Goal: Communication & Community: Answer question/provide support

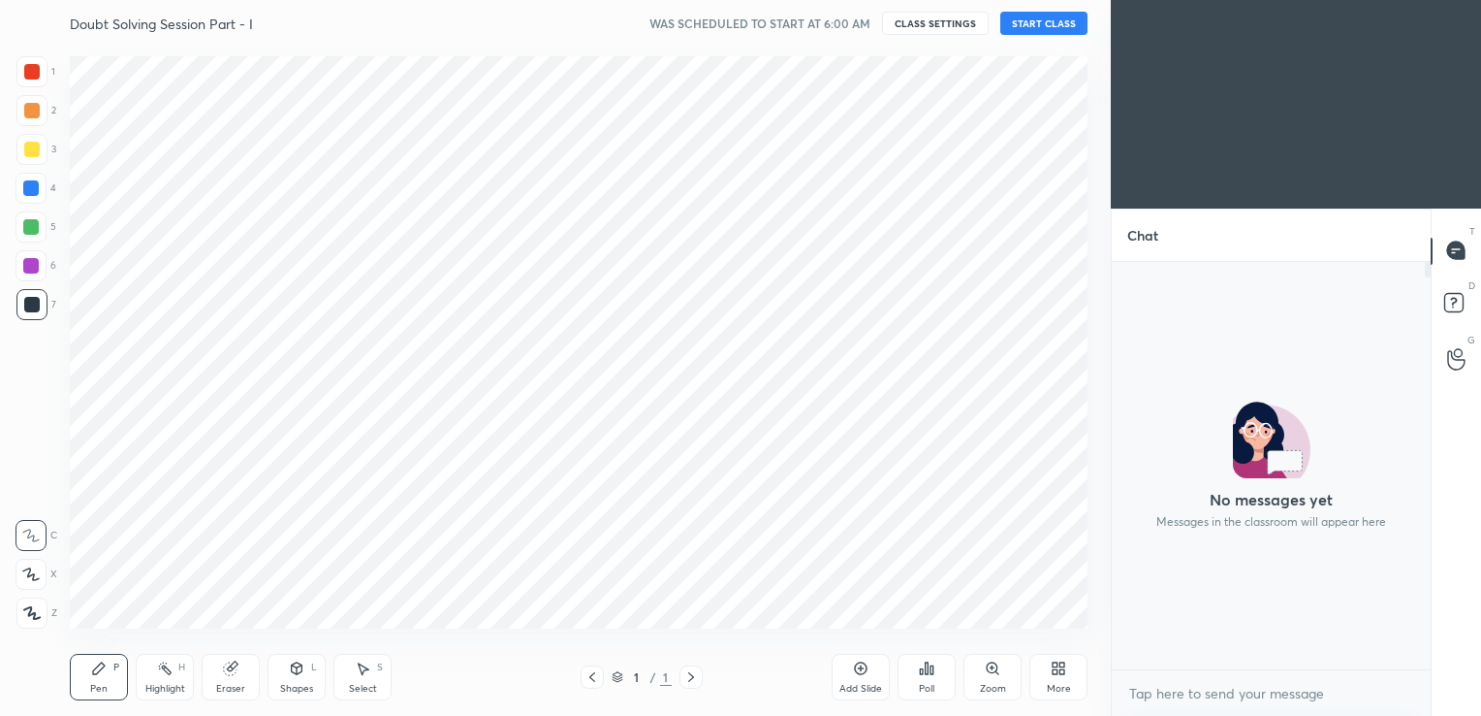
scroll to position [402, 313]
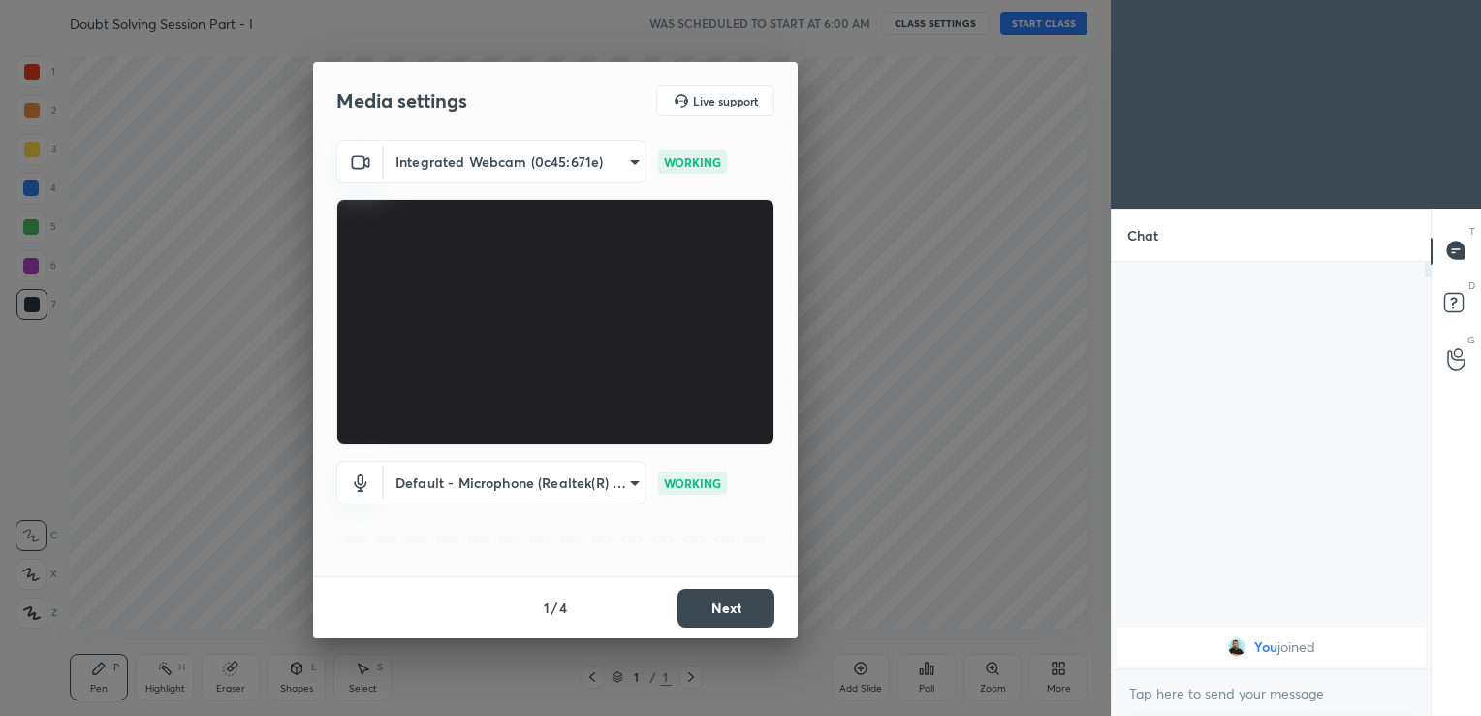
click at [736, 601] on button "Next" at bounding box center [726, 608] width 97 height 39
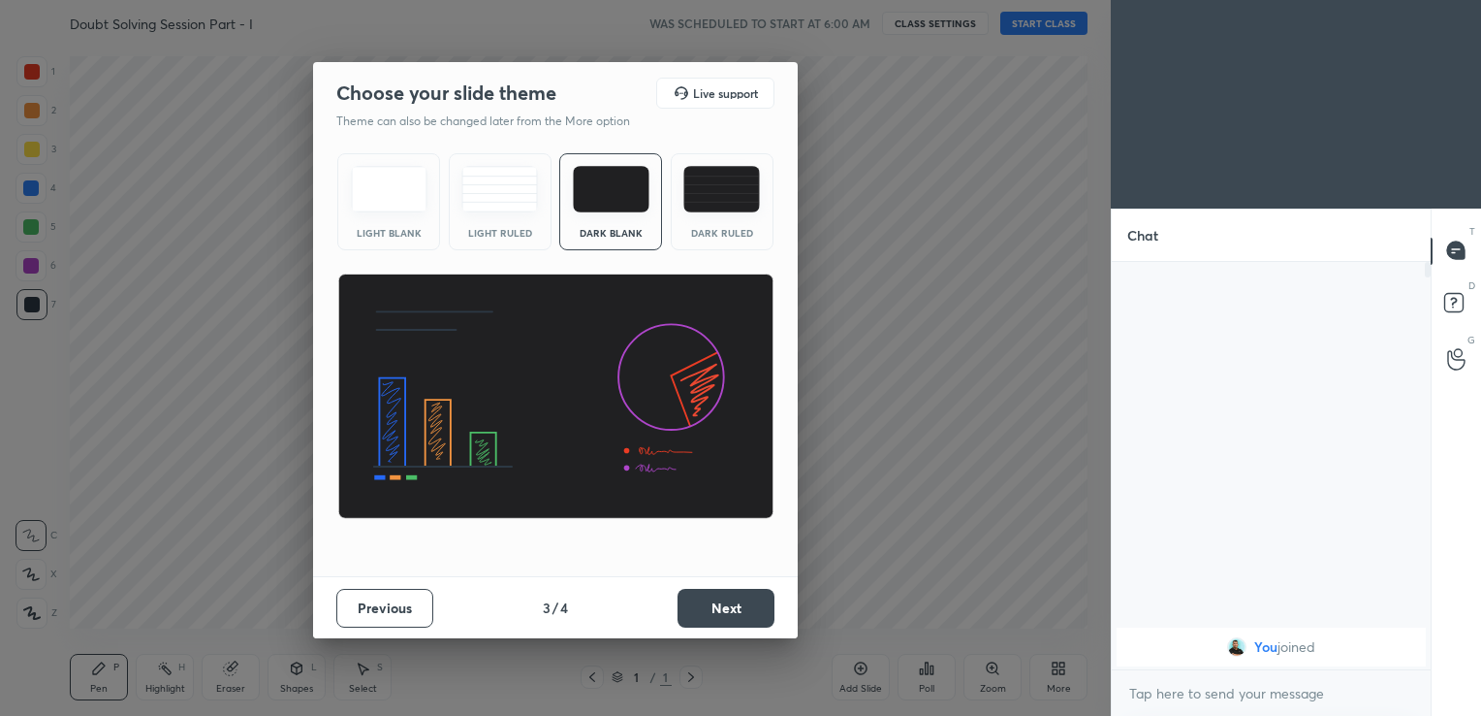
click at [736, 601] on button "Next" at bounding box center [726, 608] width 97 height 39
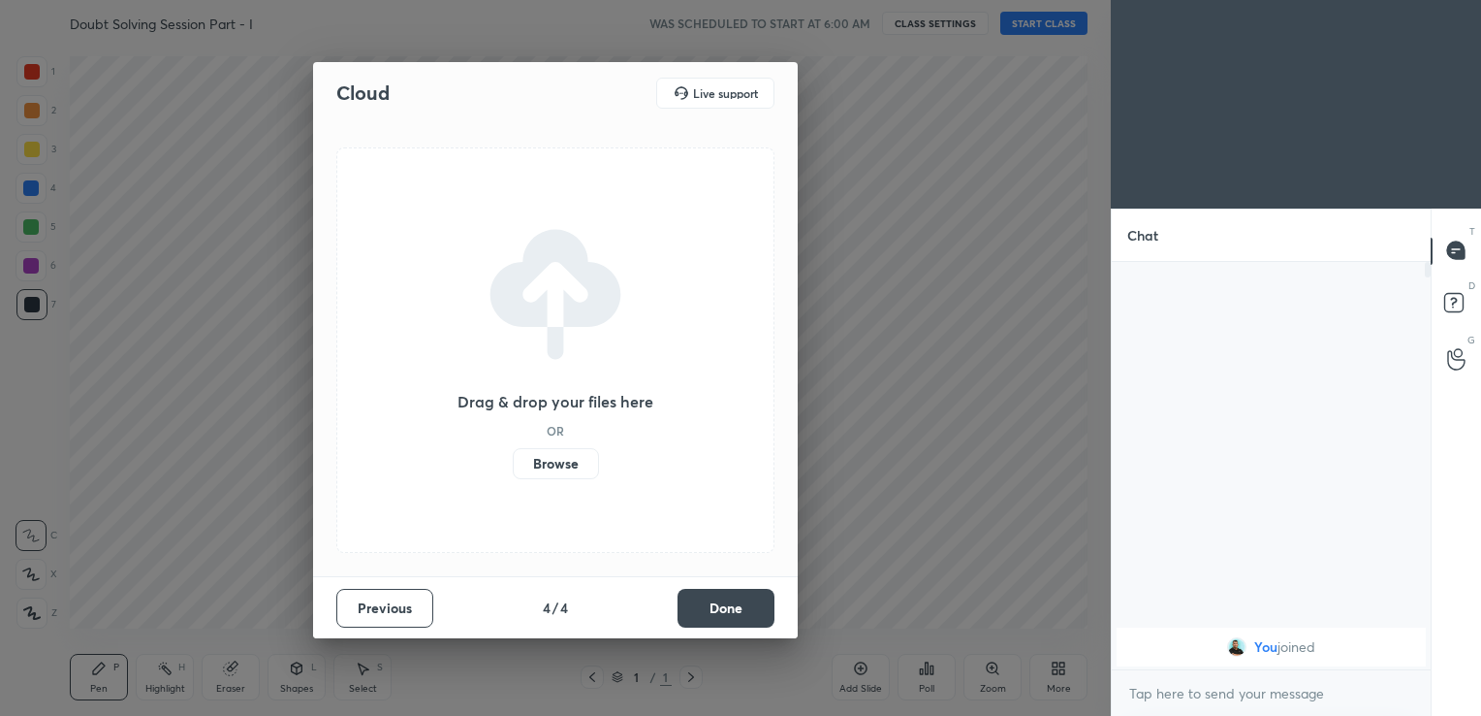
click at [736, 601] on button "Done" at bounding box center [726, 608] width 97 height 39
click at [736, 601] on div "Cloud Live support Drag & drop your files here OR Browse Previous 4 / 4 Done" at bounding box center [555, 350] width 485 height 576
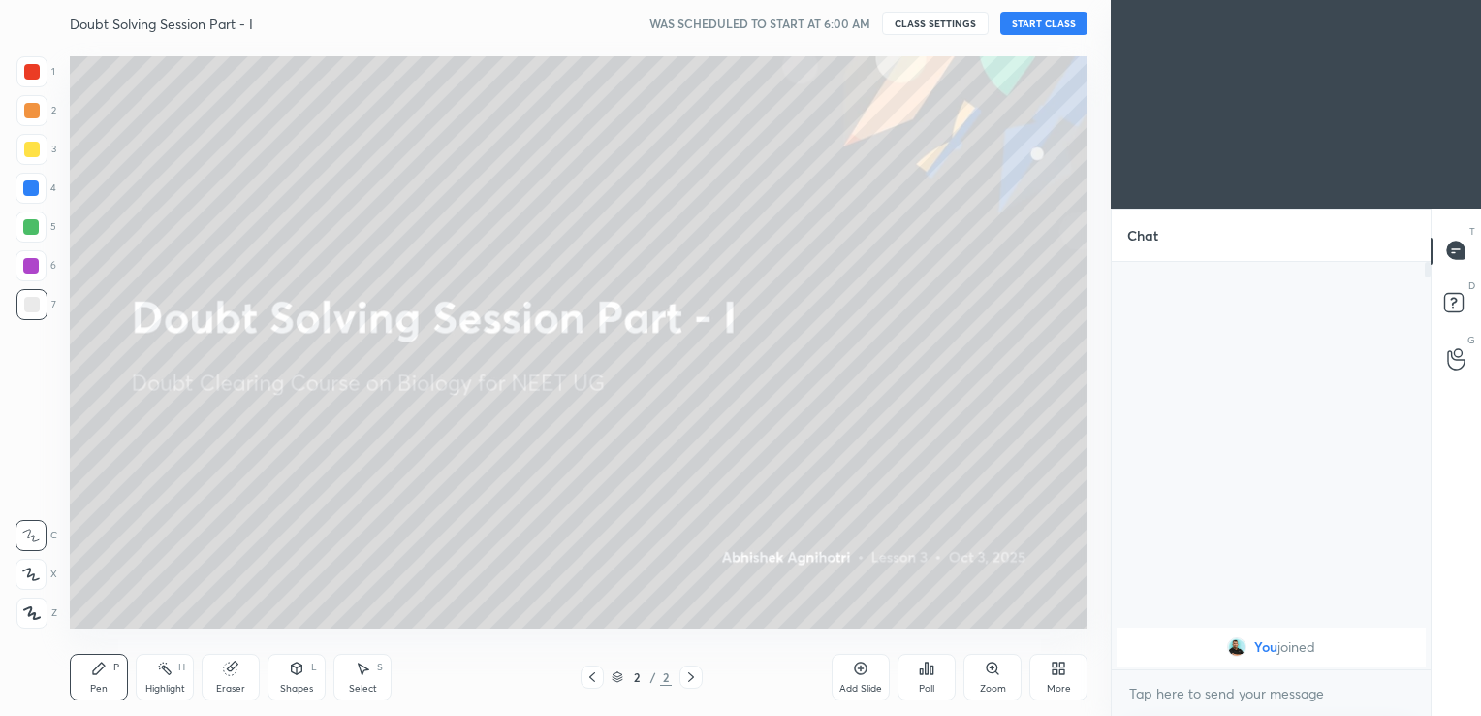
click at [1039, 25] on button "START CLASS" at bounding box center [1044, 23] width 87 height 23
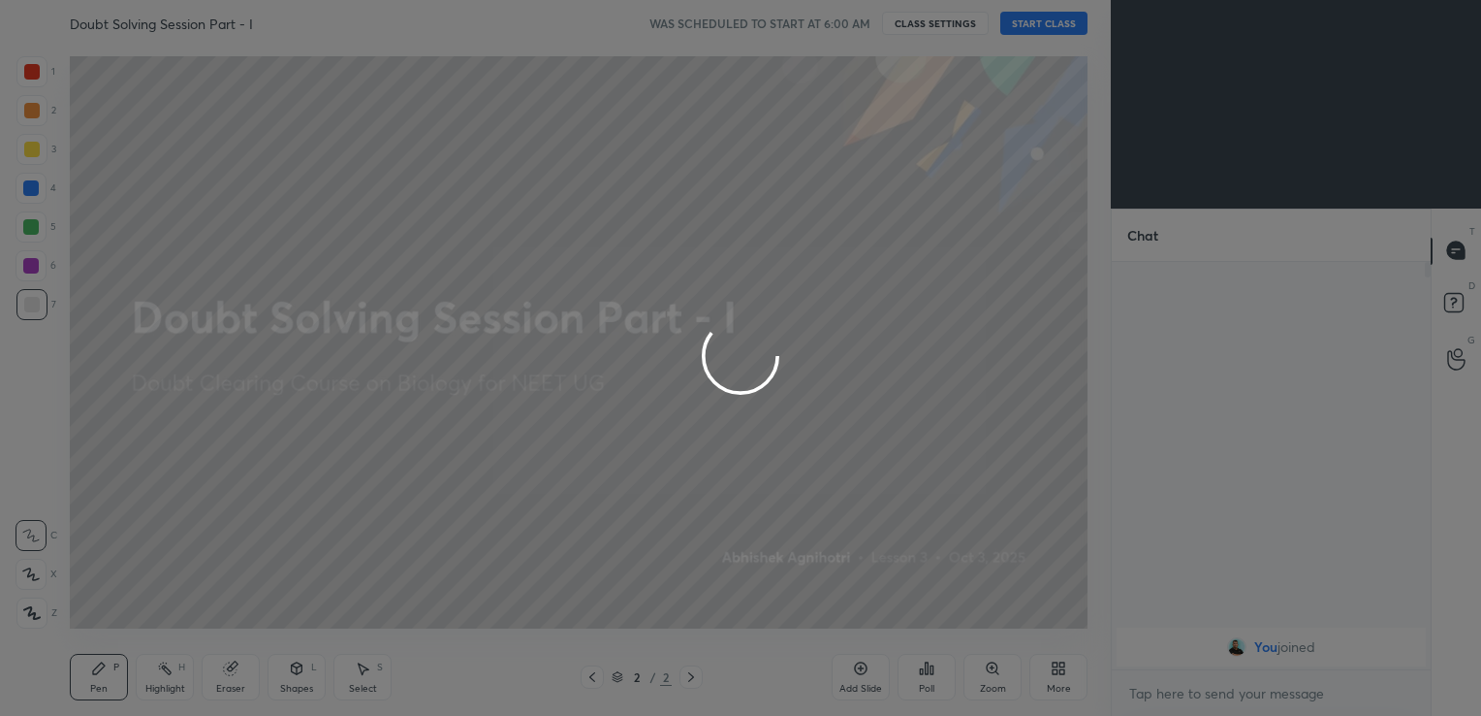
click at [864, 677] on div at bounding box center [740, 358] width 1481 height 716
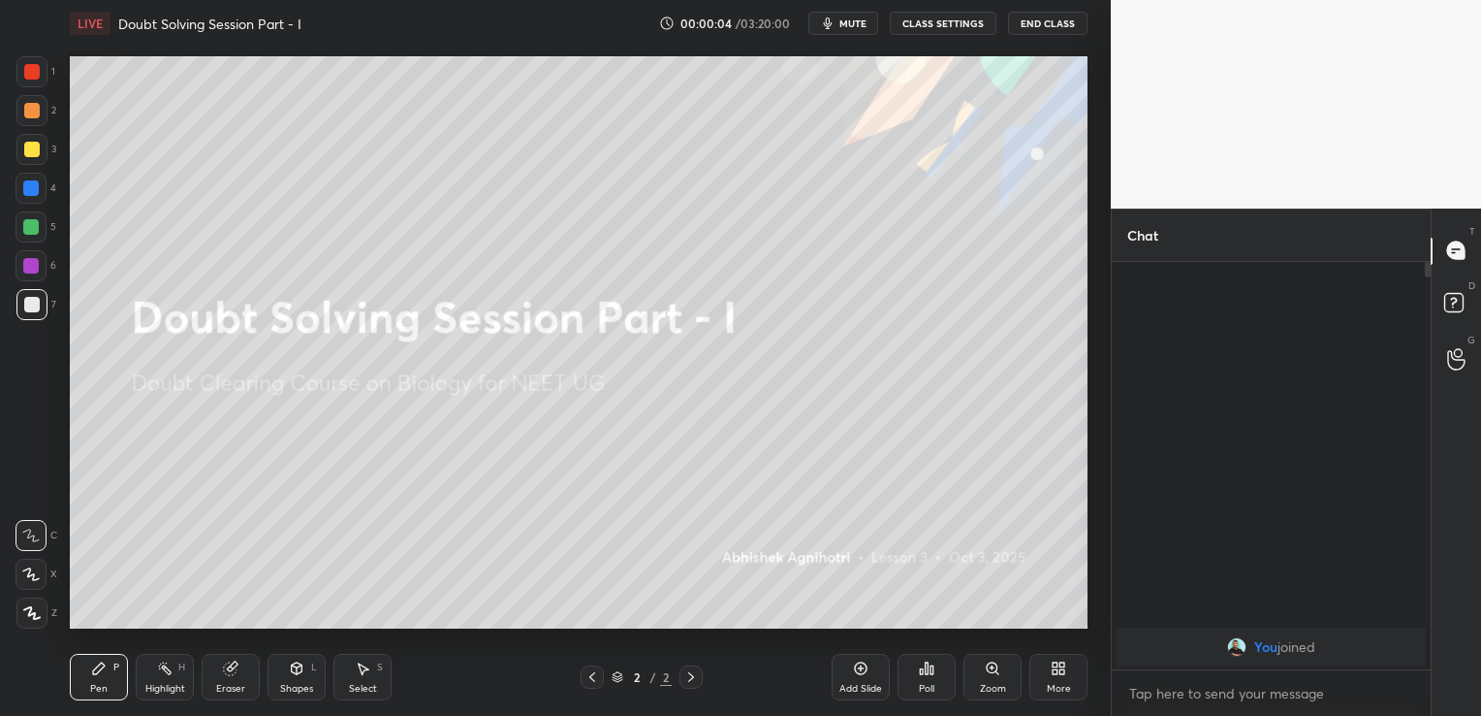
click at [861, 25] on span "mute" at bounding box center [853, 23] width 27 height 14
click at [854, 674] on icon at bounding box center [861, 668] width 16 height 16
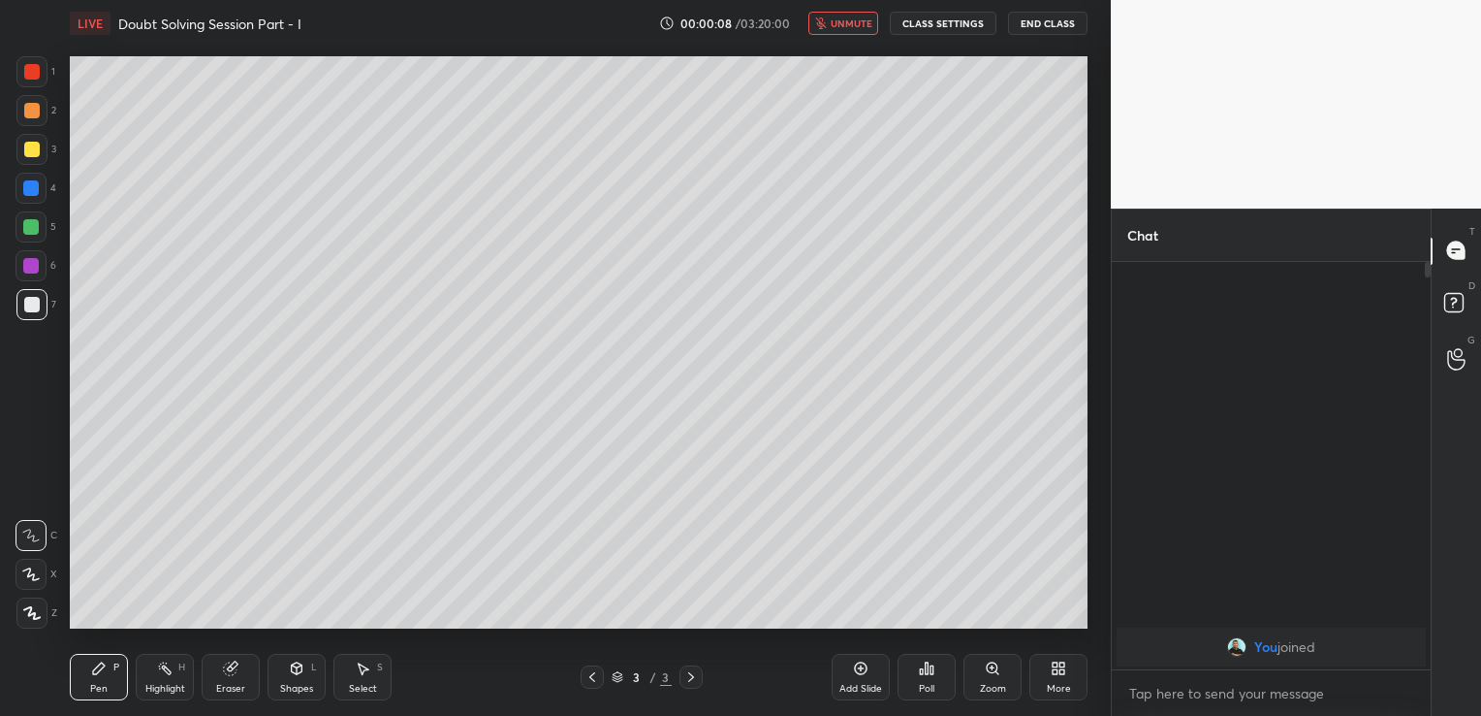
click at [1047, 26] on button "End Class" at bounding box center [1048, 23] width 80 height 23
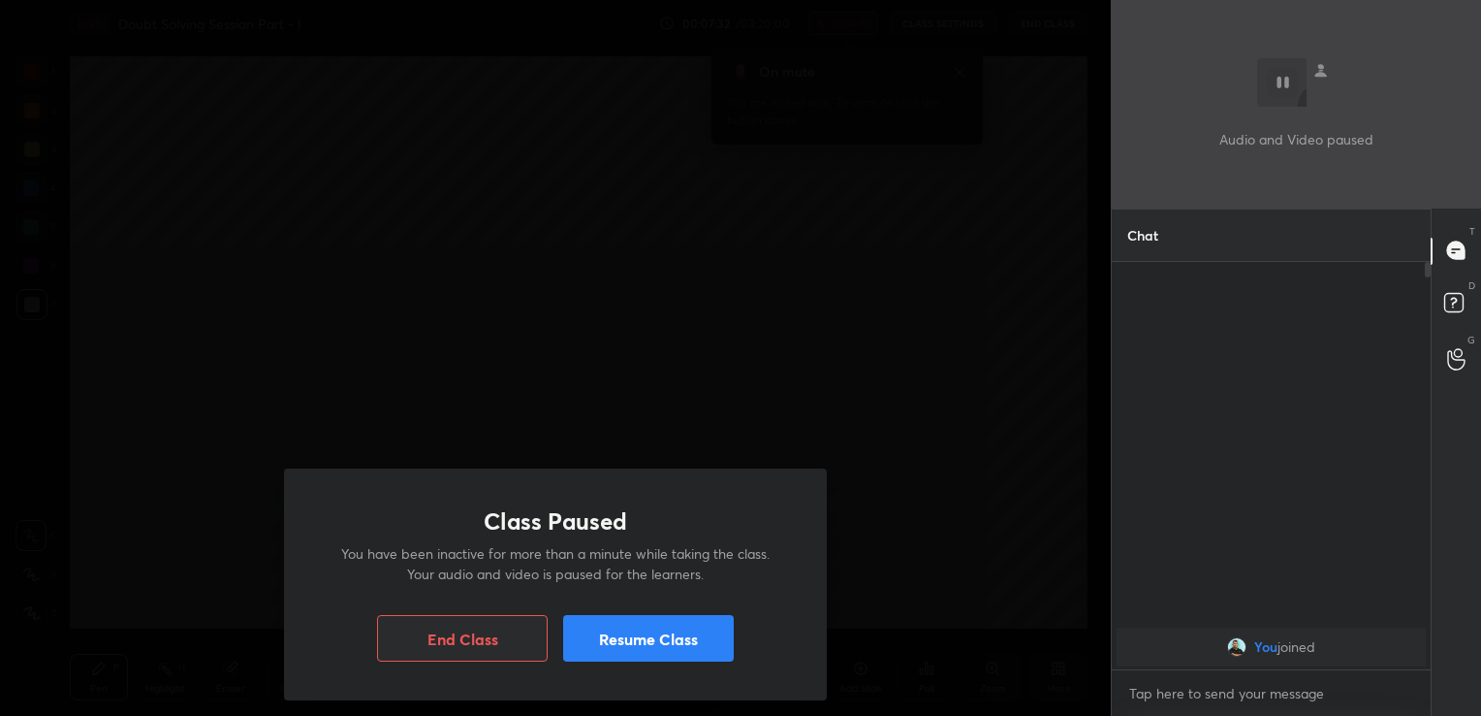
click at [729, 637] on button "Resume Class" at bounding box center [648, 638] width 171 height 47
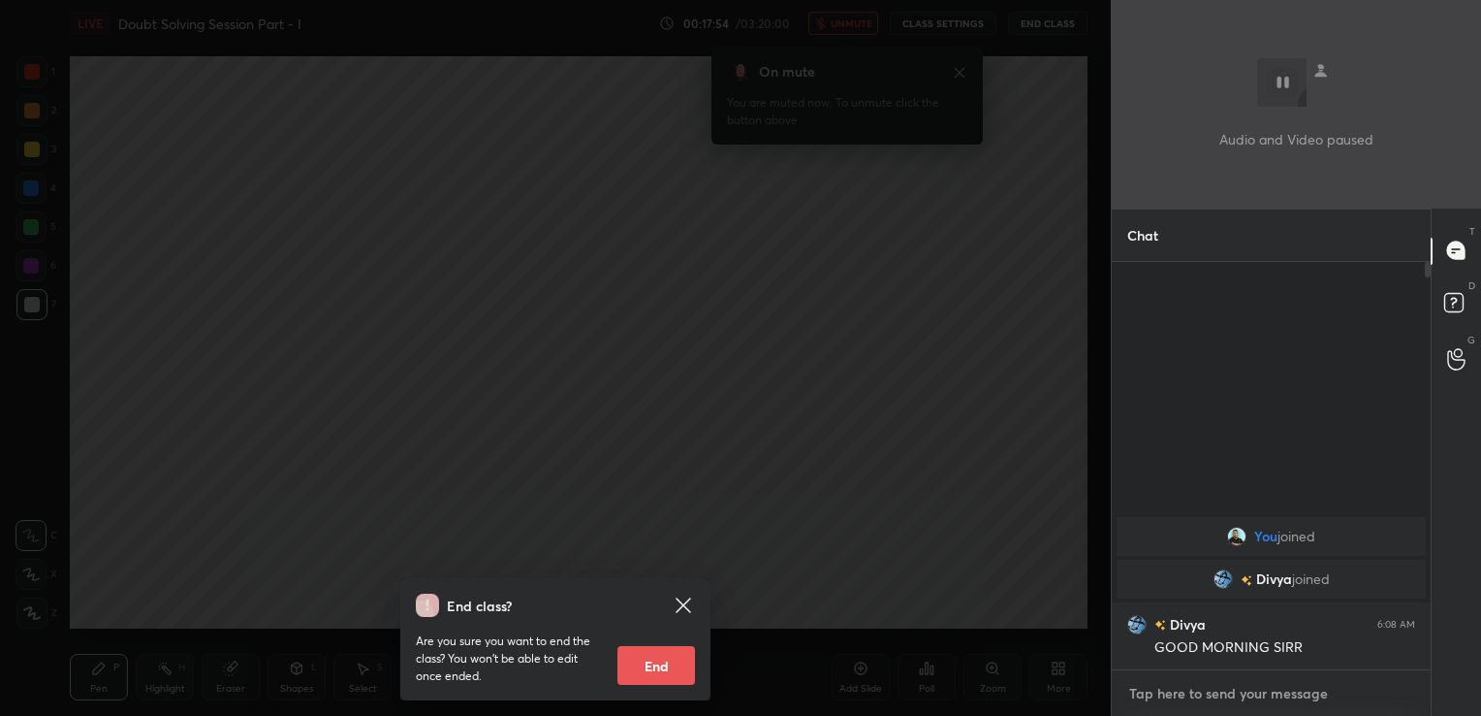
click at [1148, 685] on textarea at bounding box center [1272, 693] width 288 height 31
type textarea "x"
type textarea "hi"
type textarea "x"
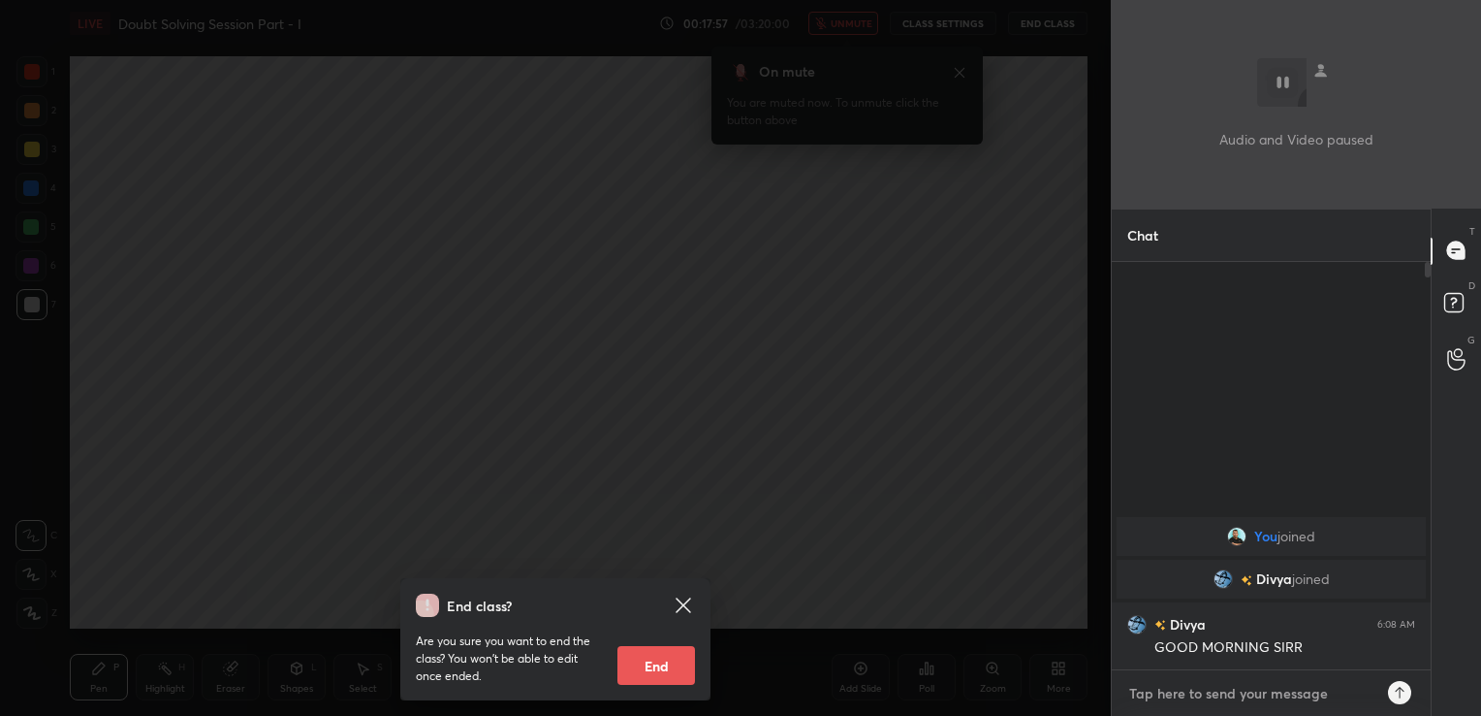
type textarea "x"
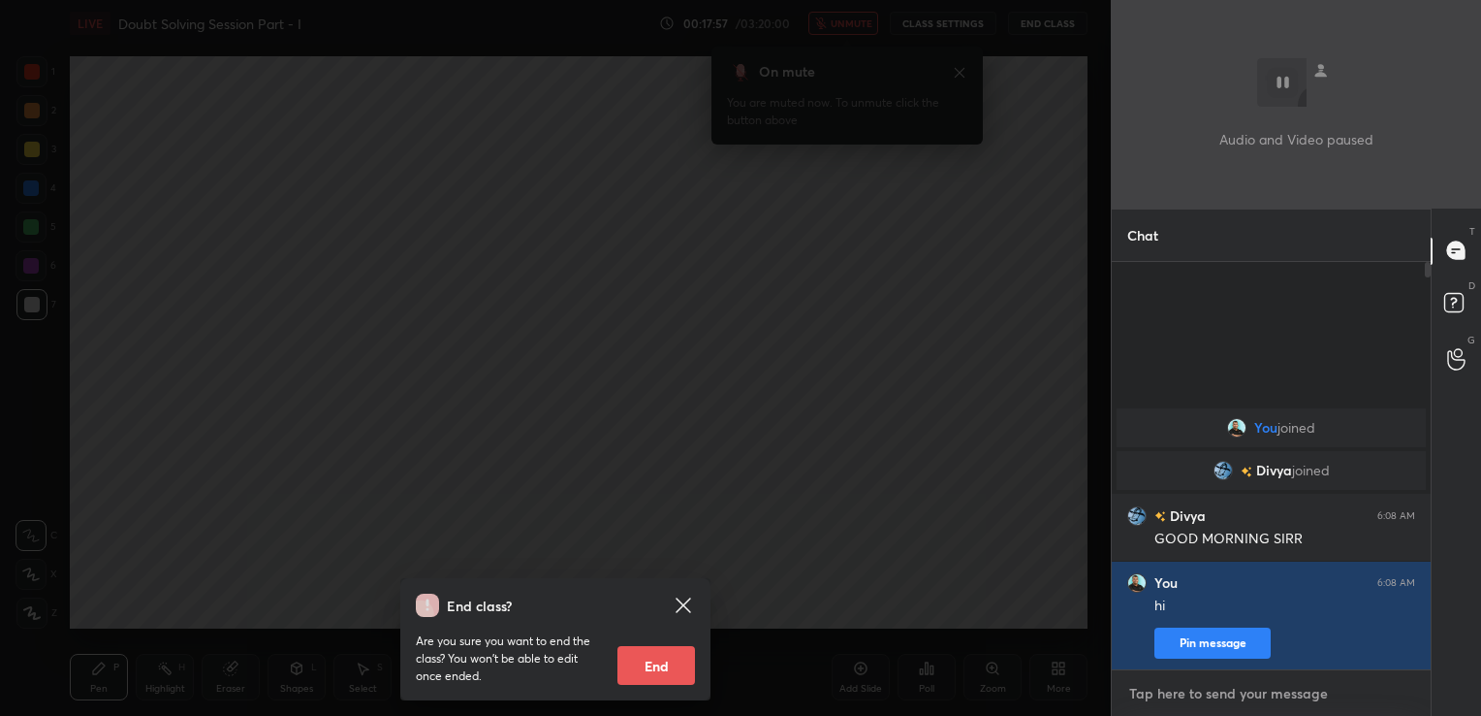
type textarea "G"
type textarea "x"
type textarea "Go"
type textarea "x"
type textarea "Goo"
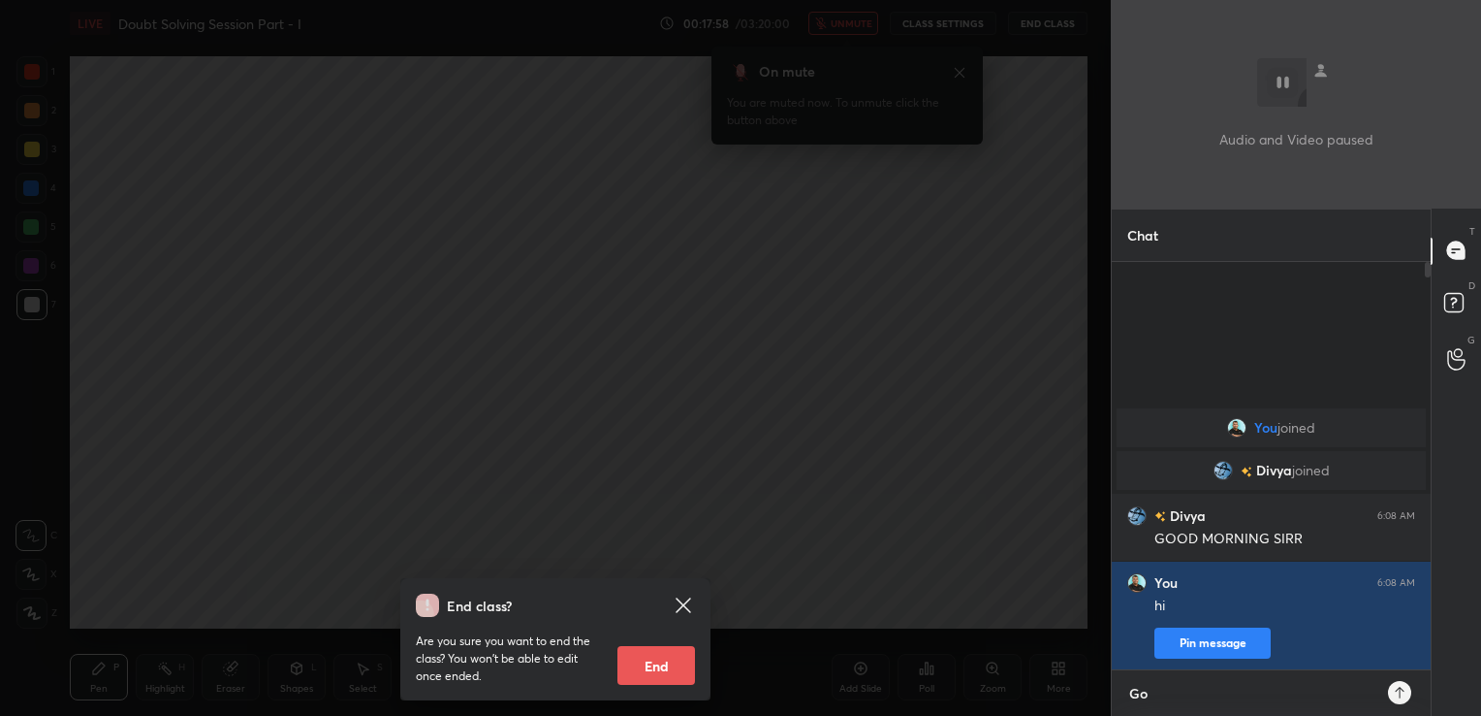
type textarea "x"
type textarea "Good"
type textarea "x"
type textarea "Good"
type textarea "x"
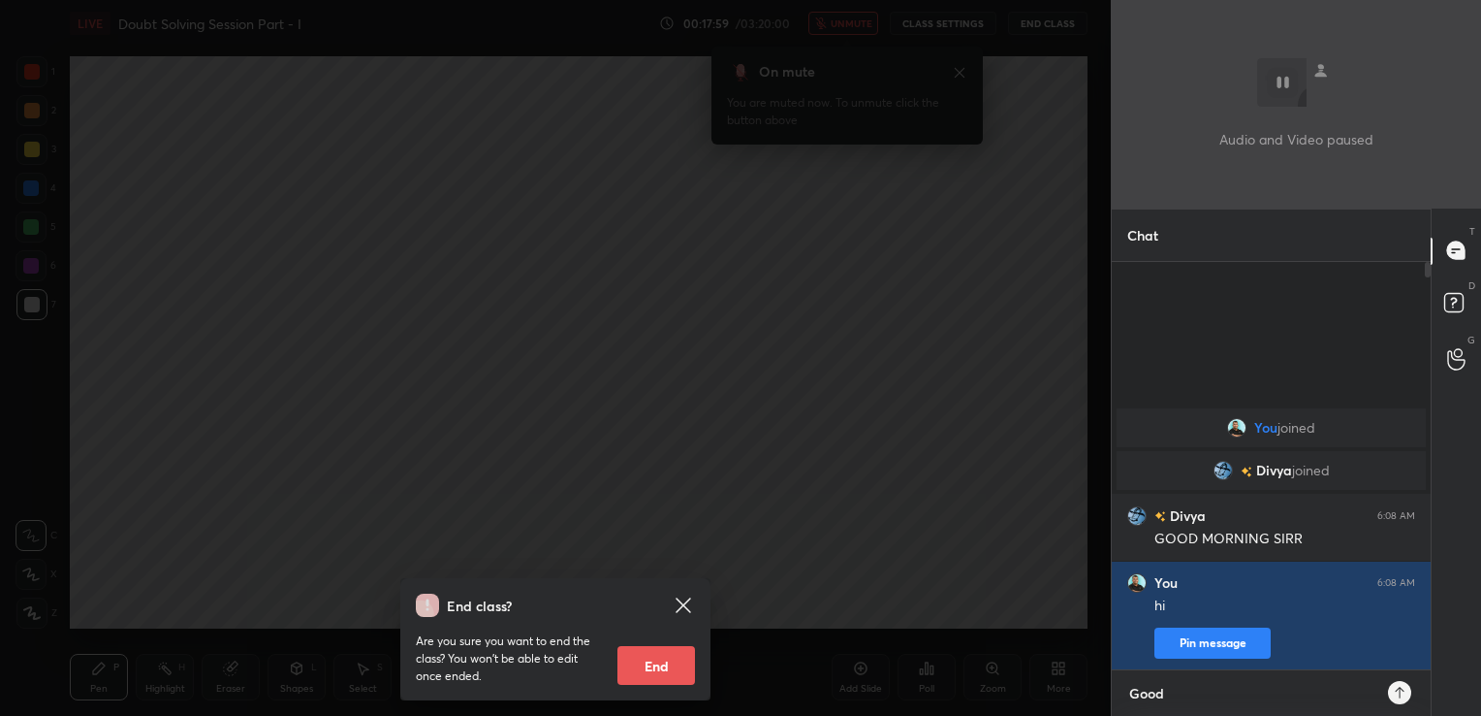
type textarea "Good m"
type textarea "x"
type textarea "Good mo"
type textarea "x"
type textarea "Good mor"
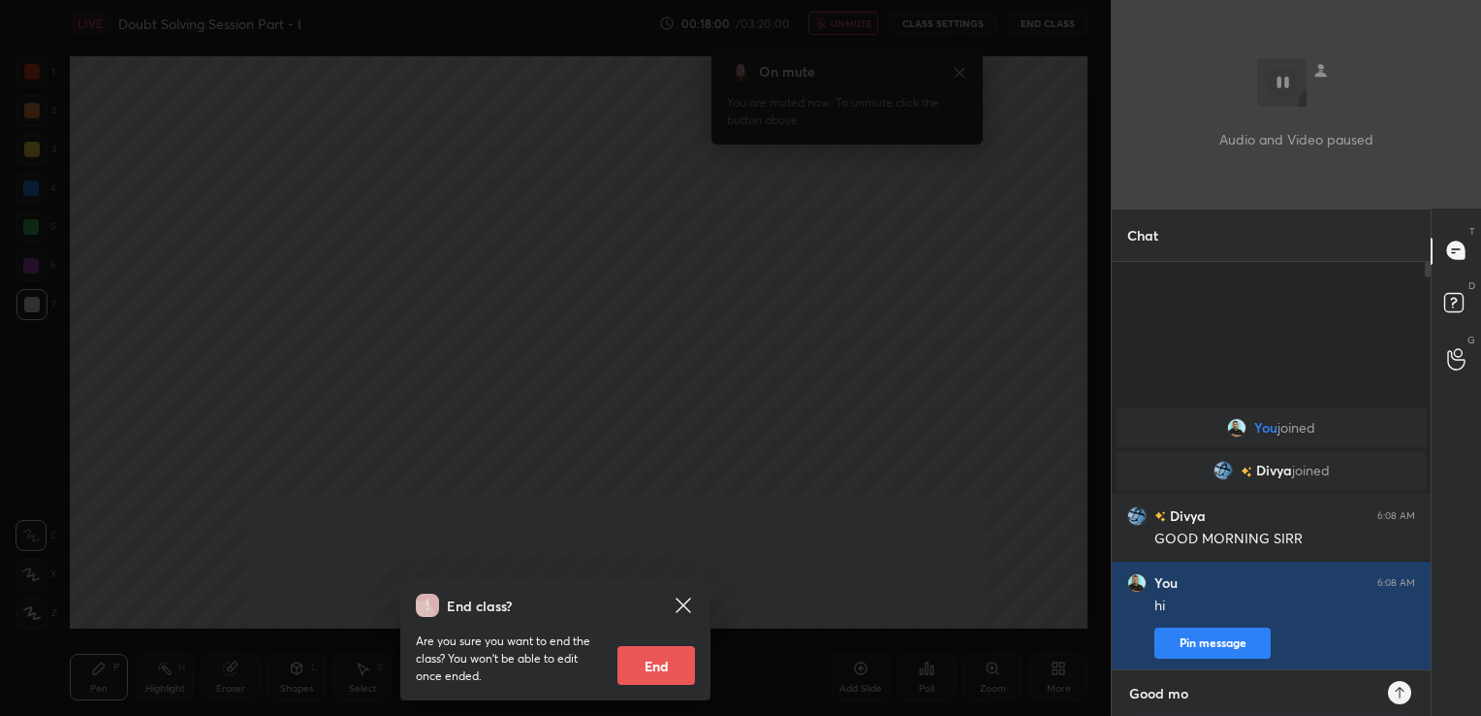
type textarea "x"
type textarea "Good morn"
type textarea "x"
type textarea "Good morni"
type textarea "x"
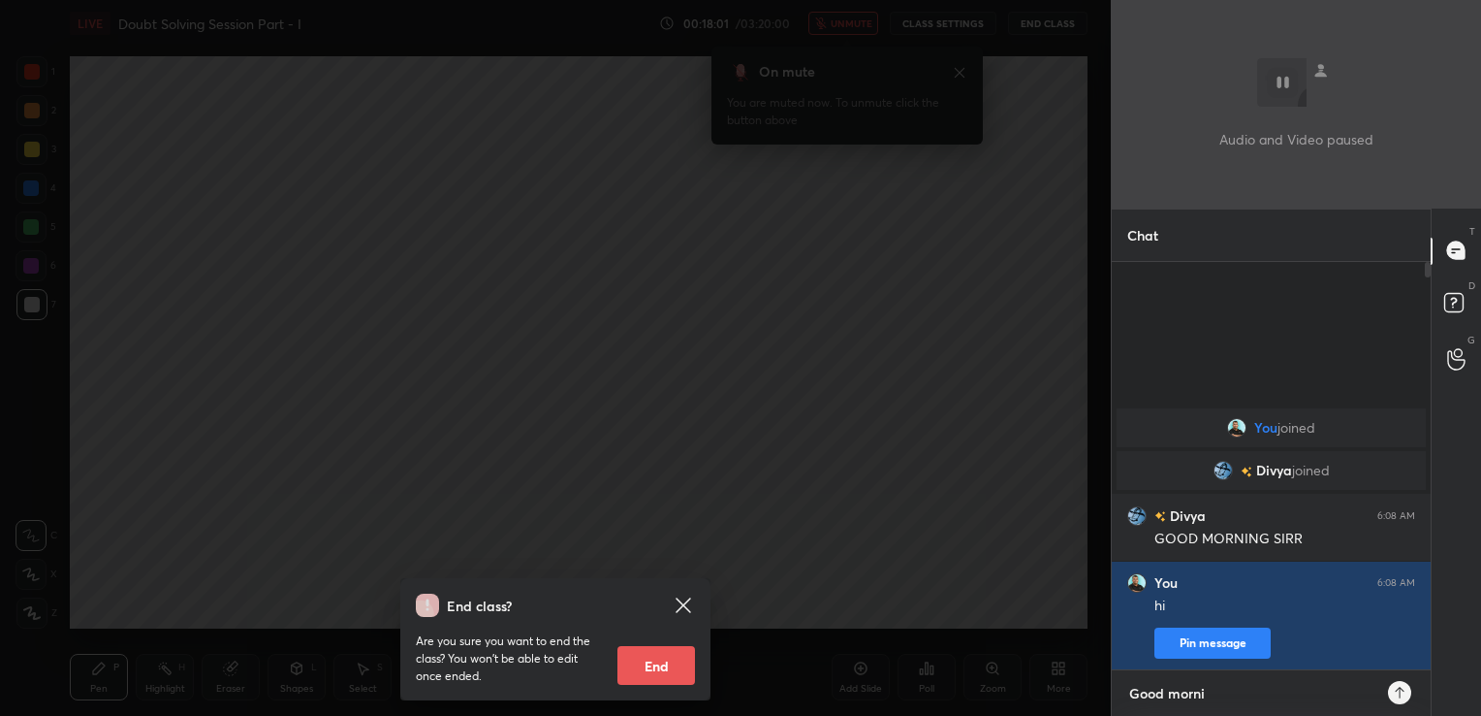
type textarea "Good mornin"
type textarea "x"
type textarea "Good morning"
type textarea "x"
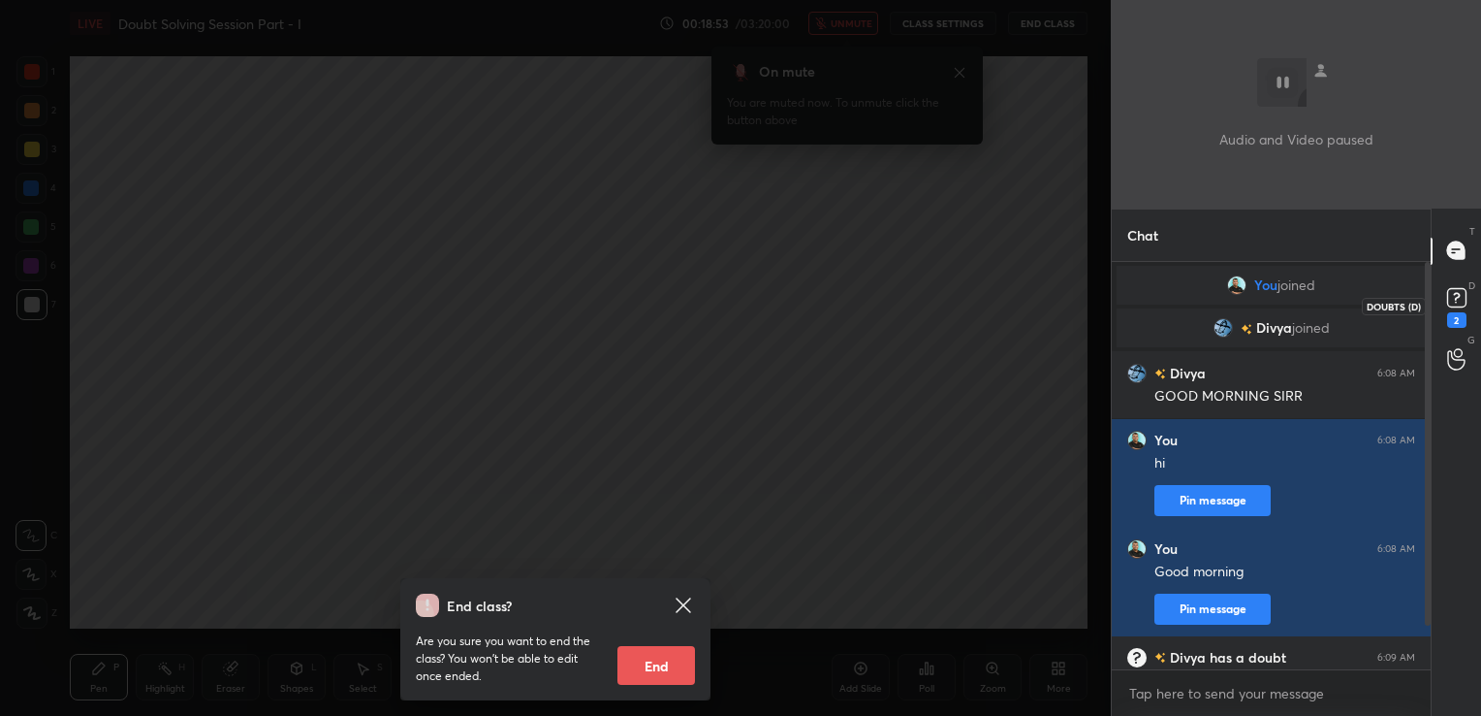
click at [1455, 305] on rect at bounding box center [1457, 297] width 18 height 18
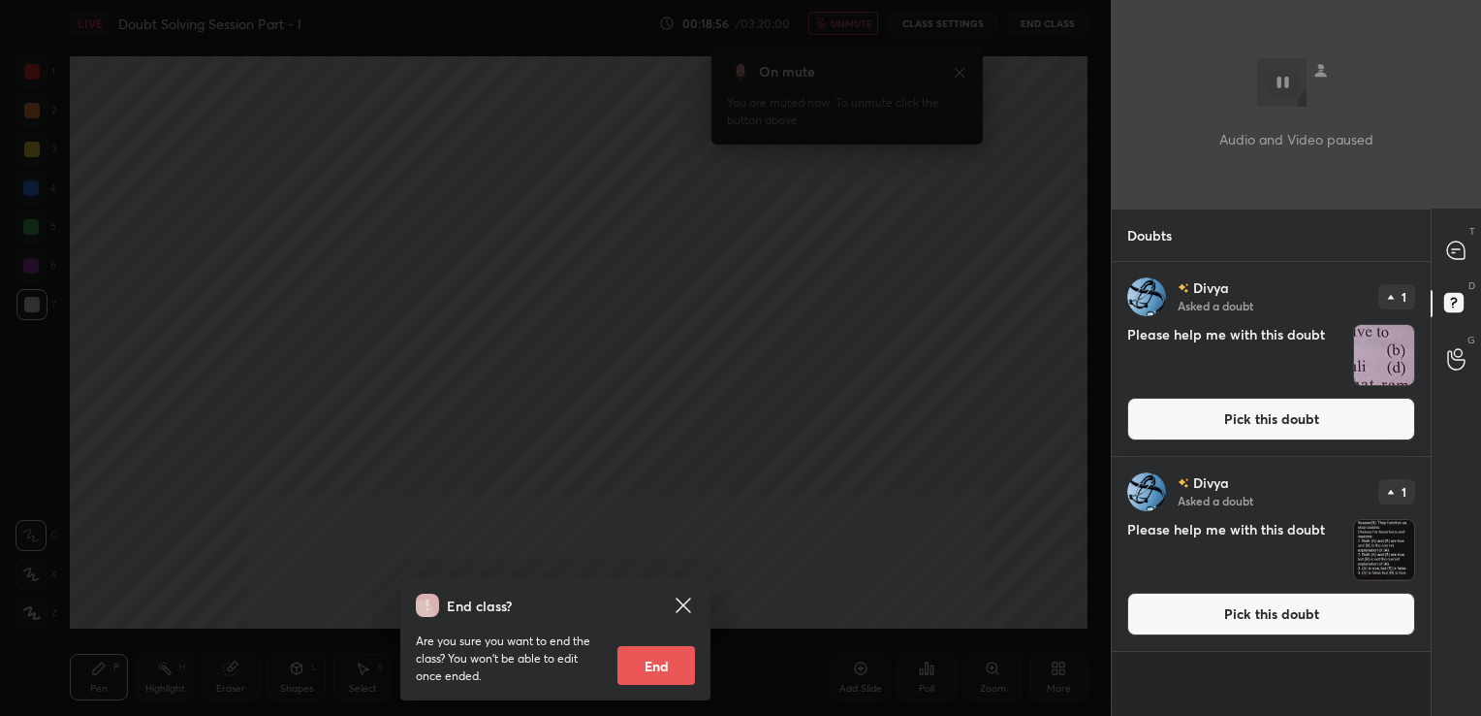
click at [1248, 414] on button "Pick this doubt" at bounding box center [1272, 419] width 288 height 43
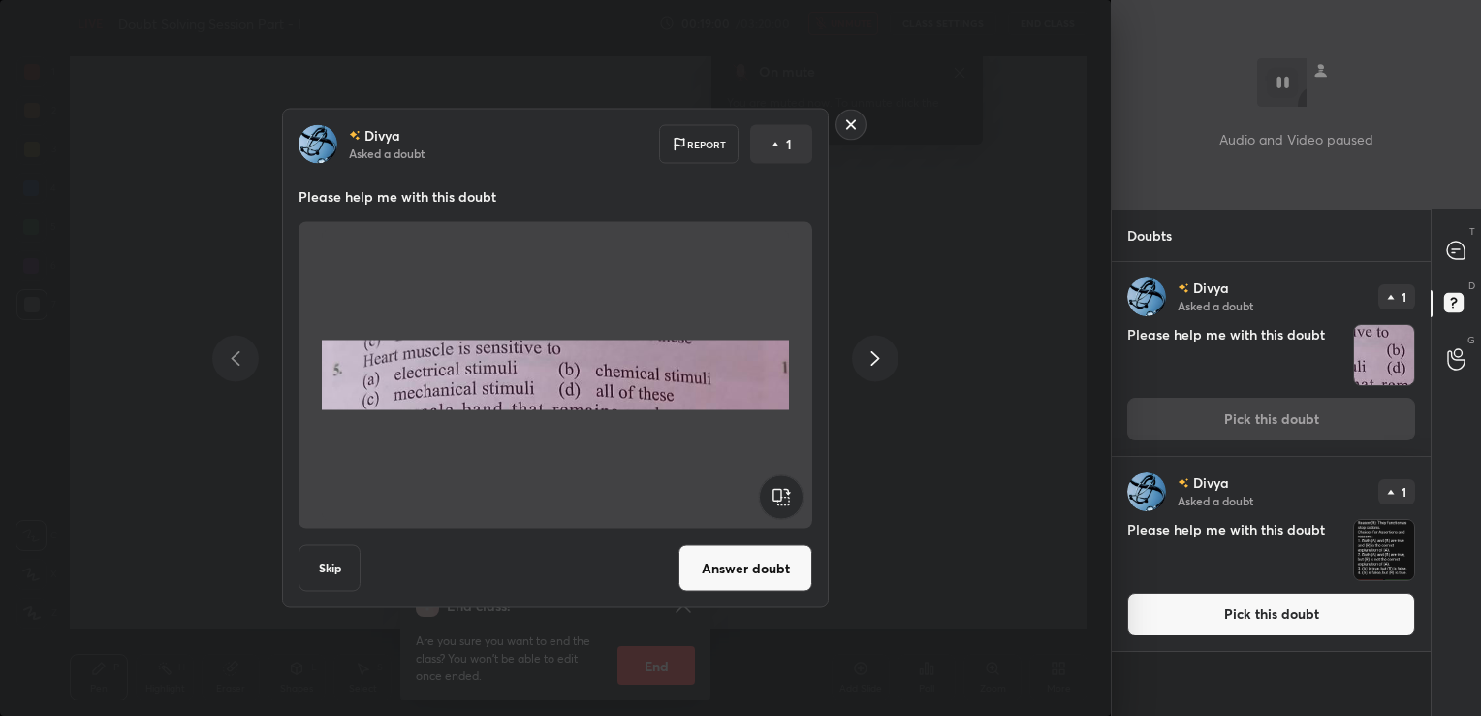
click at [849, 118] on rect at bounding box center [852, 125] width 30 height 30
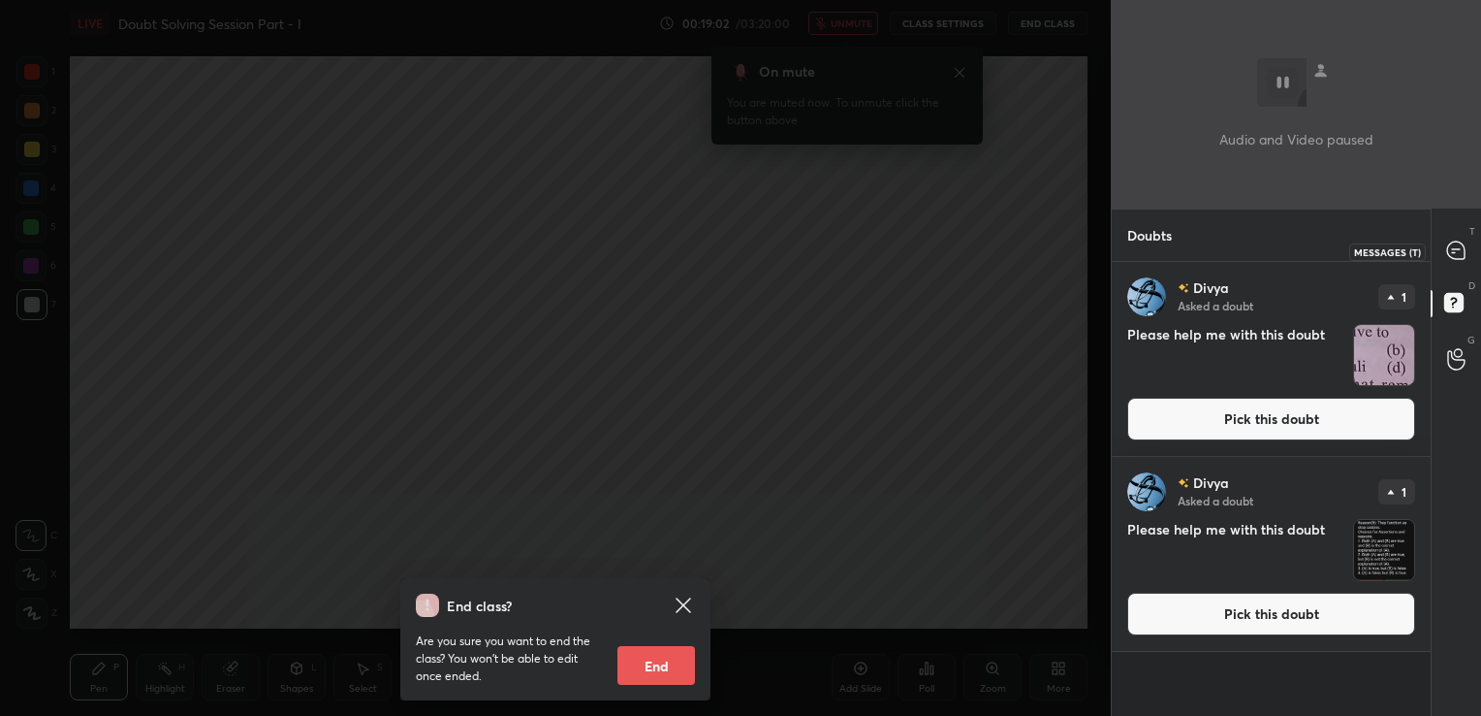
click at [1449, 244] on icon at bounding box center [1456, 249] width 17 height 17
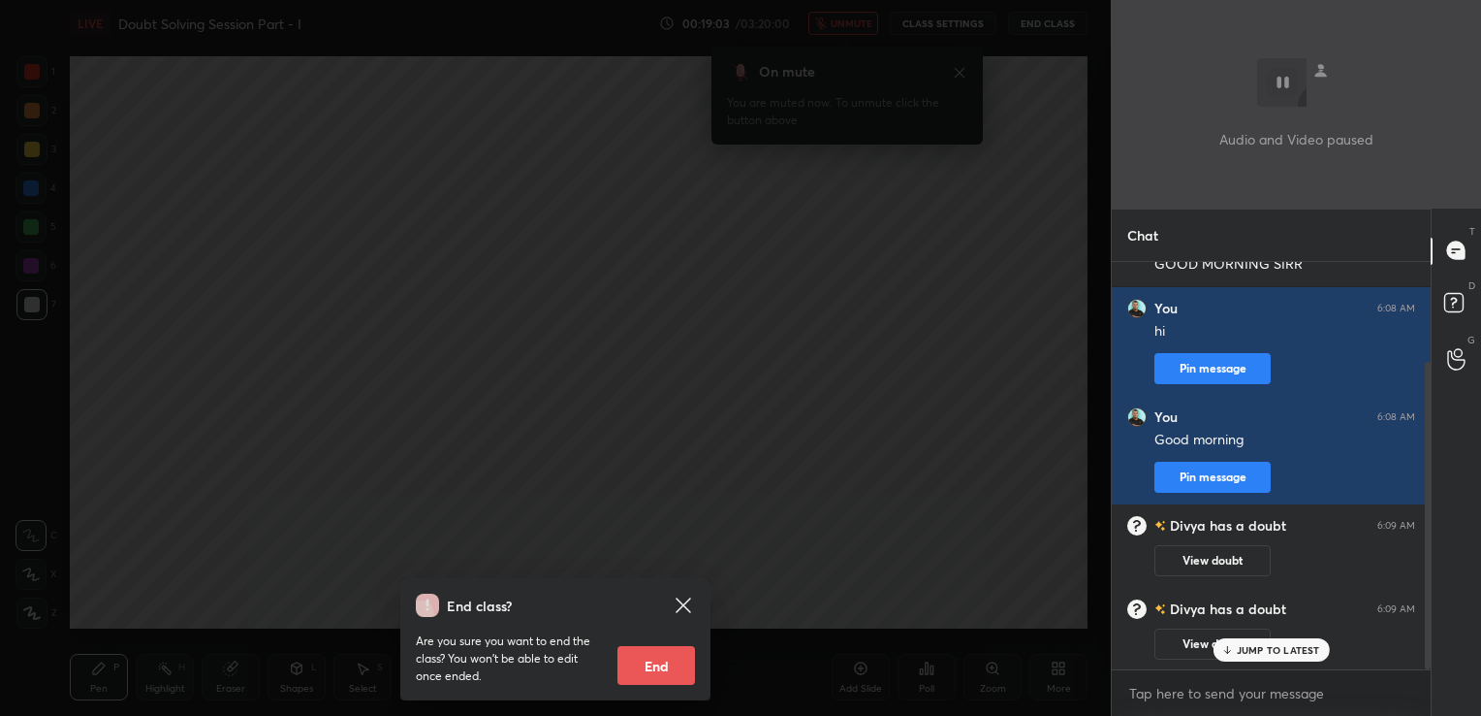
scroll to position [402, 313]
type textarea "x"
click at [1152, 704] on textarea at bounding box center [1272, 693] width 288 height 31
type textarea "H"
type textarea "x"
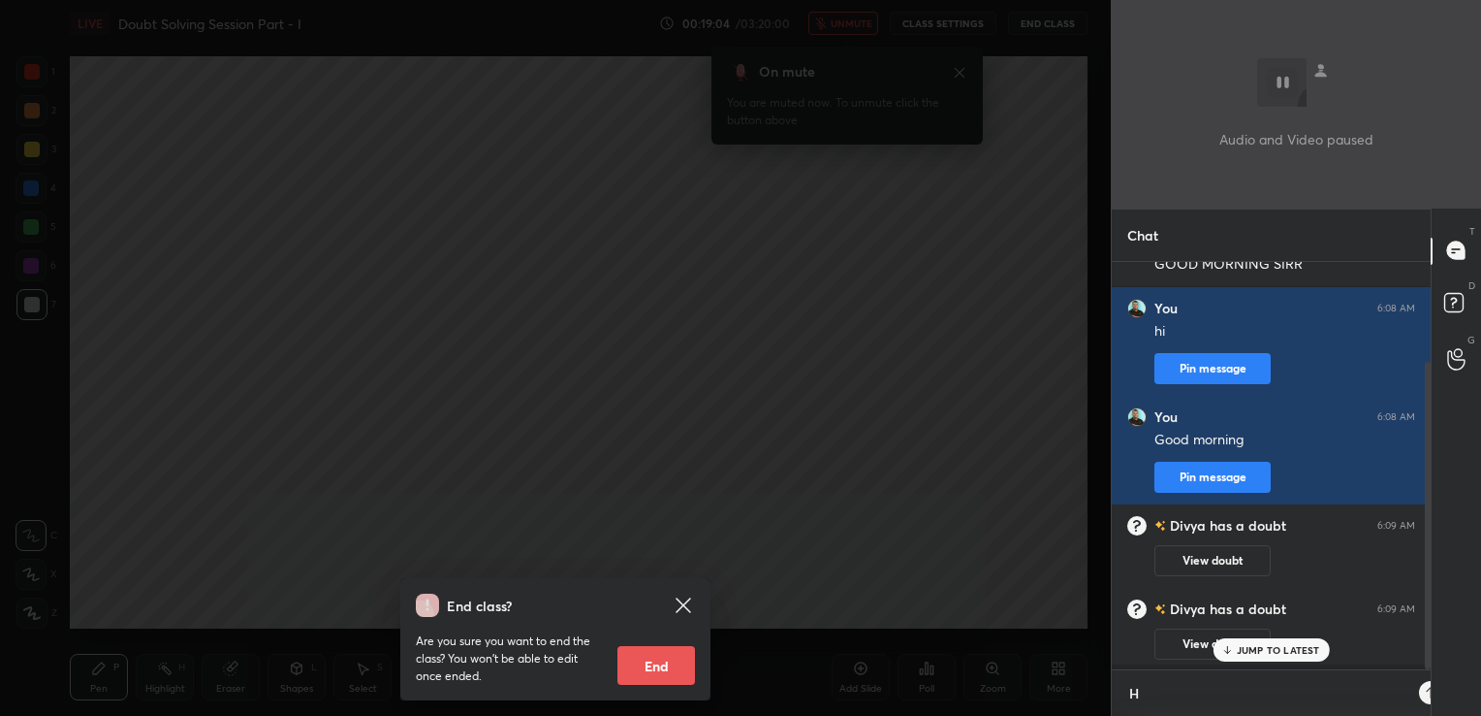
scroll to position [443, 313]
type textarea "He"
type textarea "x"
type textarea "Her"
type textarea "x"
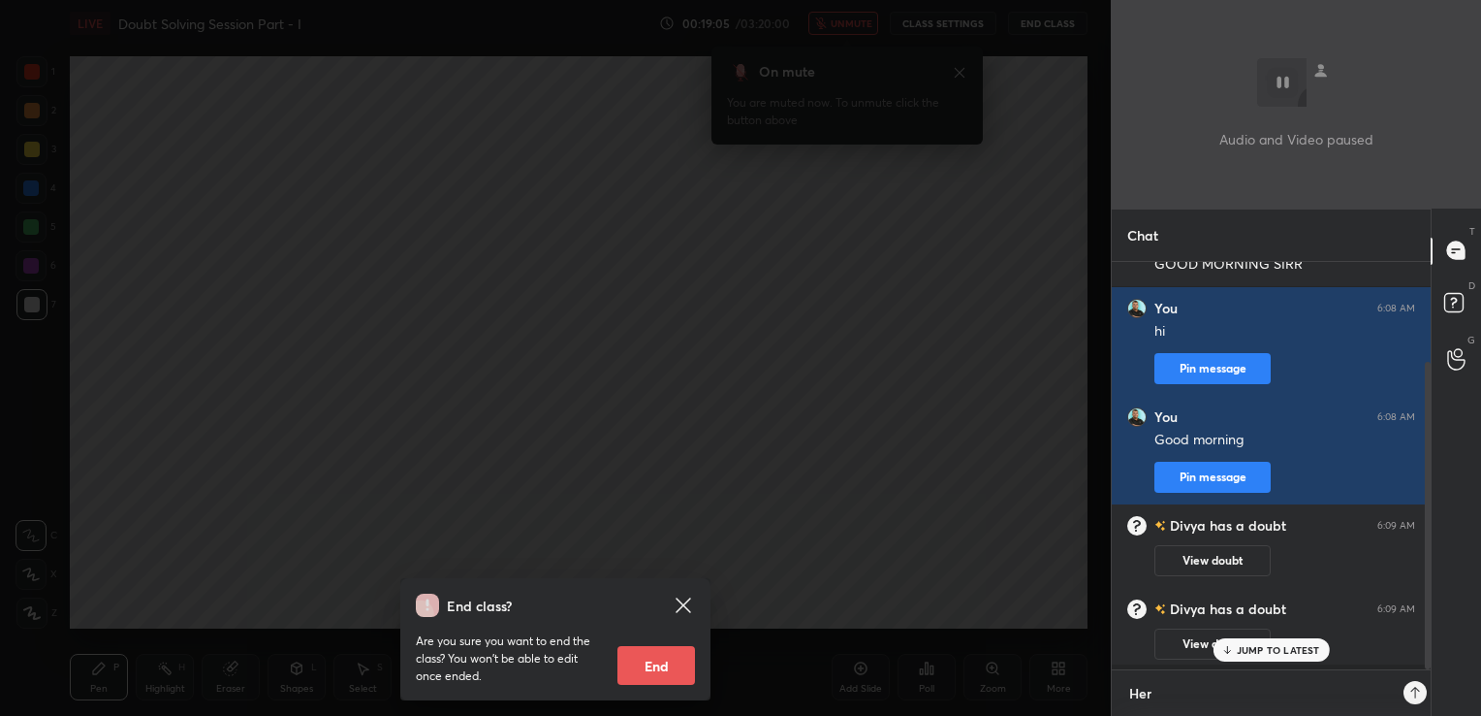
scroll to position [6, 6]
type textarea "[PERSON_NAME]"
type textarea "x"
type textarea "Her"
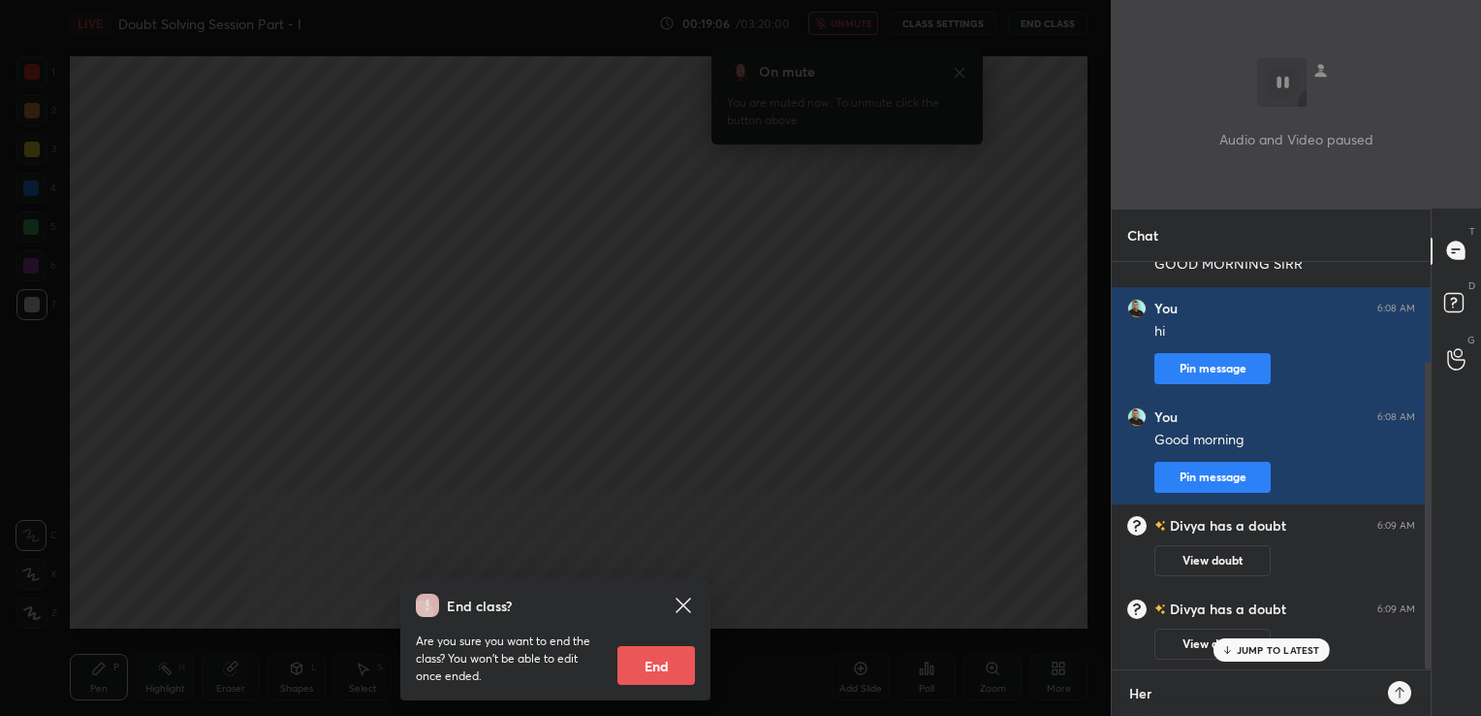
type textarea "x"
type textarea "He"
type textarea "x"
type textarea "Hea"
type textarea "x"
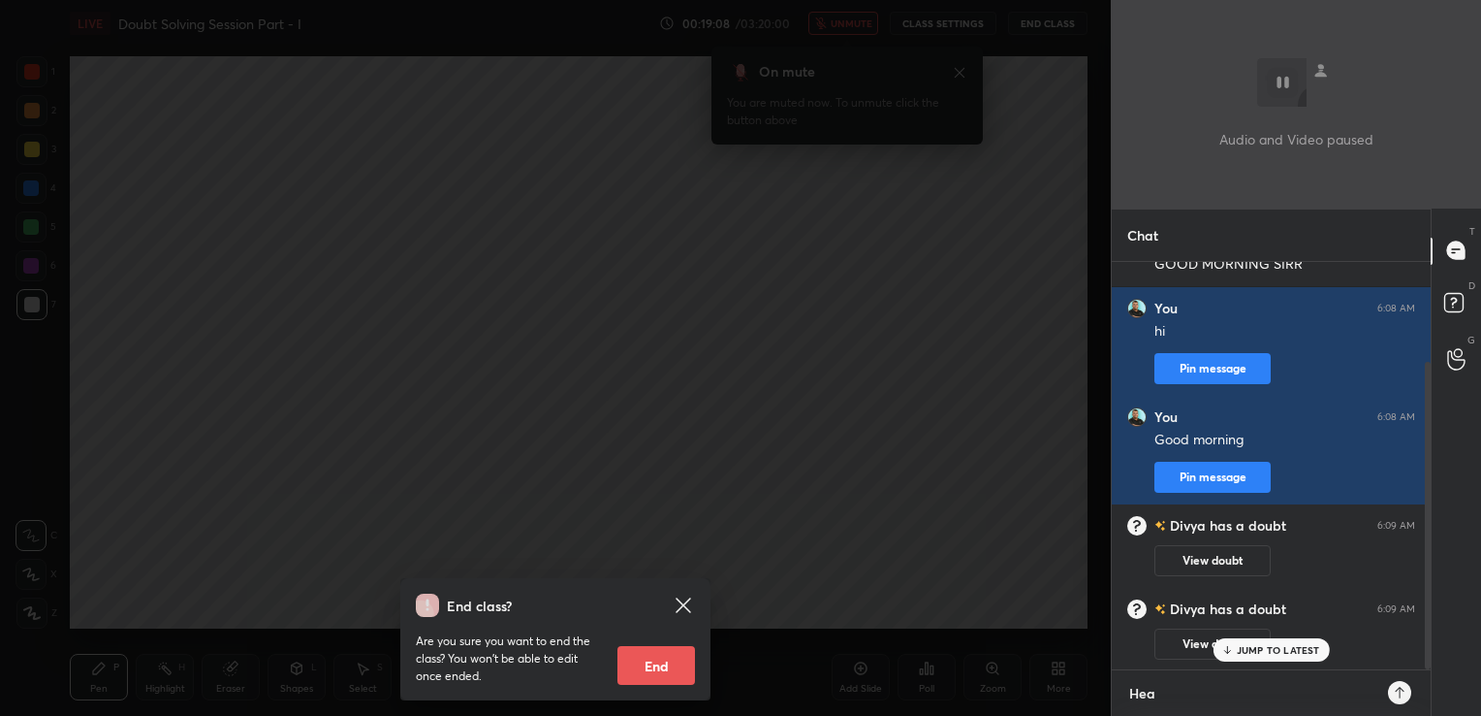
type textarea "Hear"
type textarea "x"
type textarea "Heart"
type textarea "x"
type textarea "Heart"
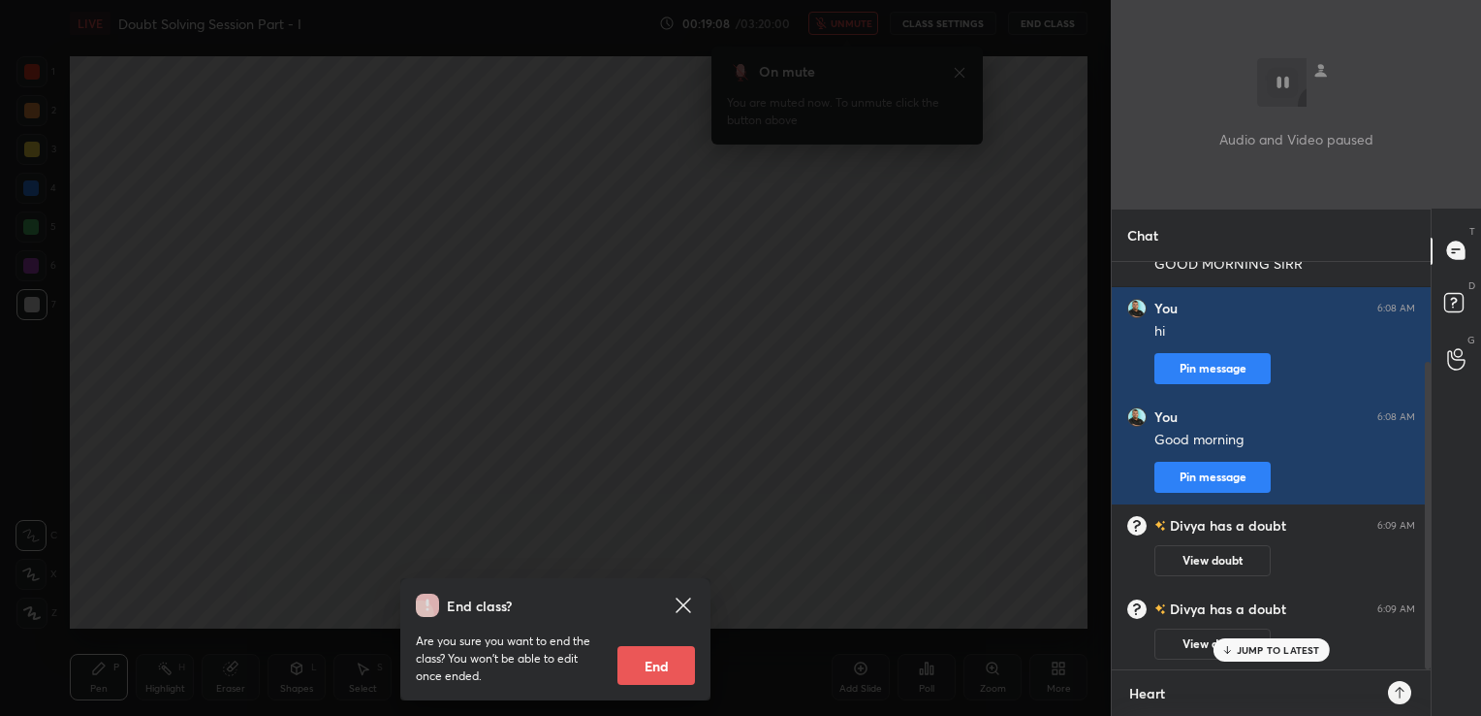
type textarea "x"
type textarea "Heart m"
type textarea "x"
type textarea "Heart mc"
type textarea "x"
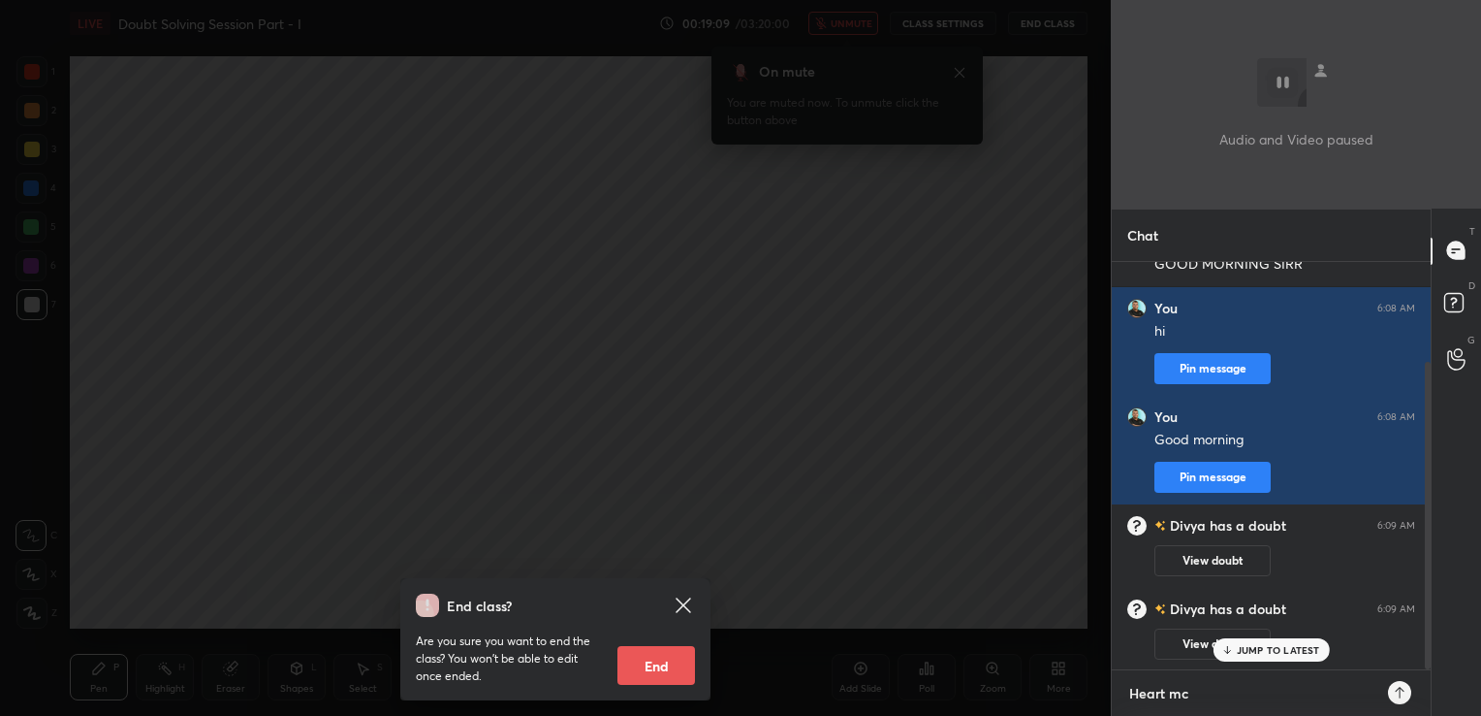
type textarea "Heart mcq"
type textarea "x"
type textarea "Heart mcq"
type textarea "x"
type textarea "Heart mcq i"
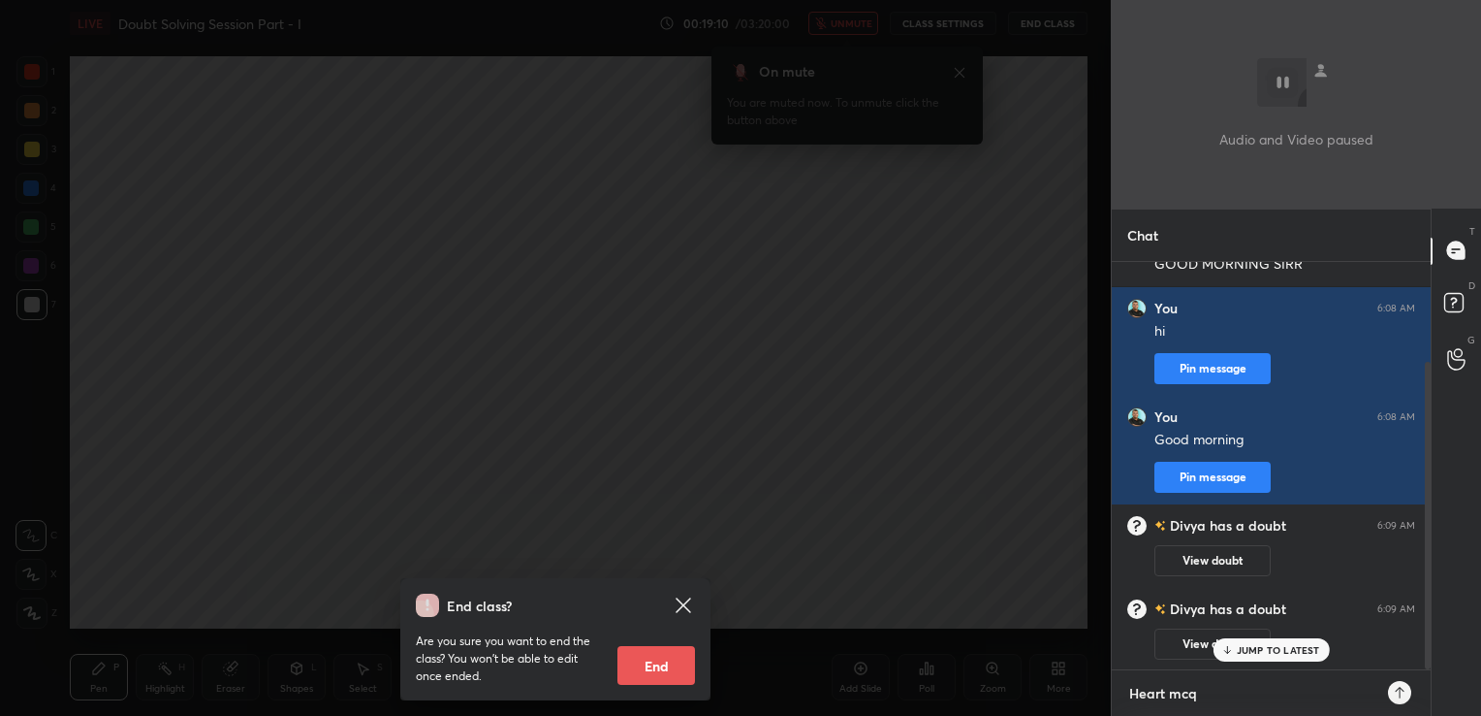
type textarea "x"
type textarea "Heart mcq is"
type textarea "x"
type textarea "Heart mcq is"
type textarea "x"
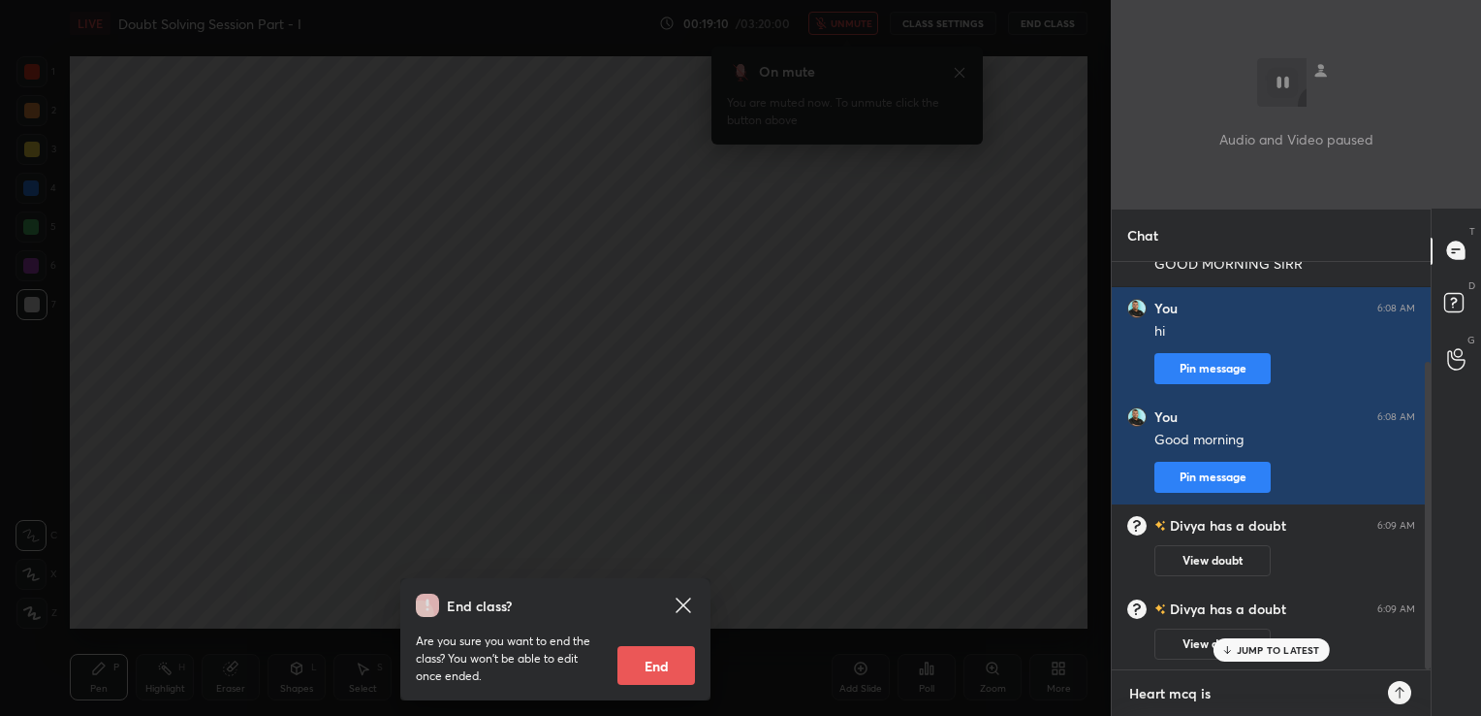
type textarea "Heart mcq is i"
type textarea "x"
type textarea "Heart mcq is in"
type textarea "x"
type textarea "Heart mcq is inc"
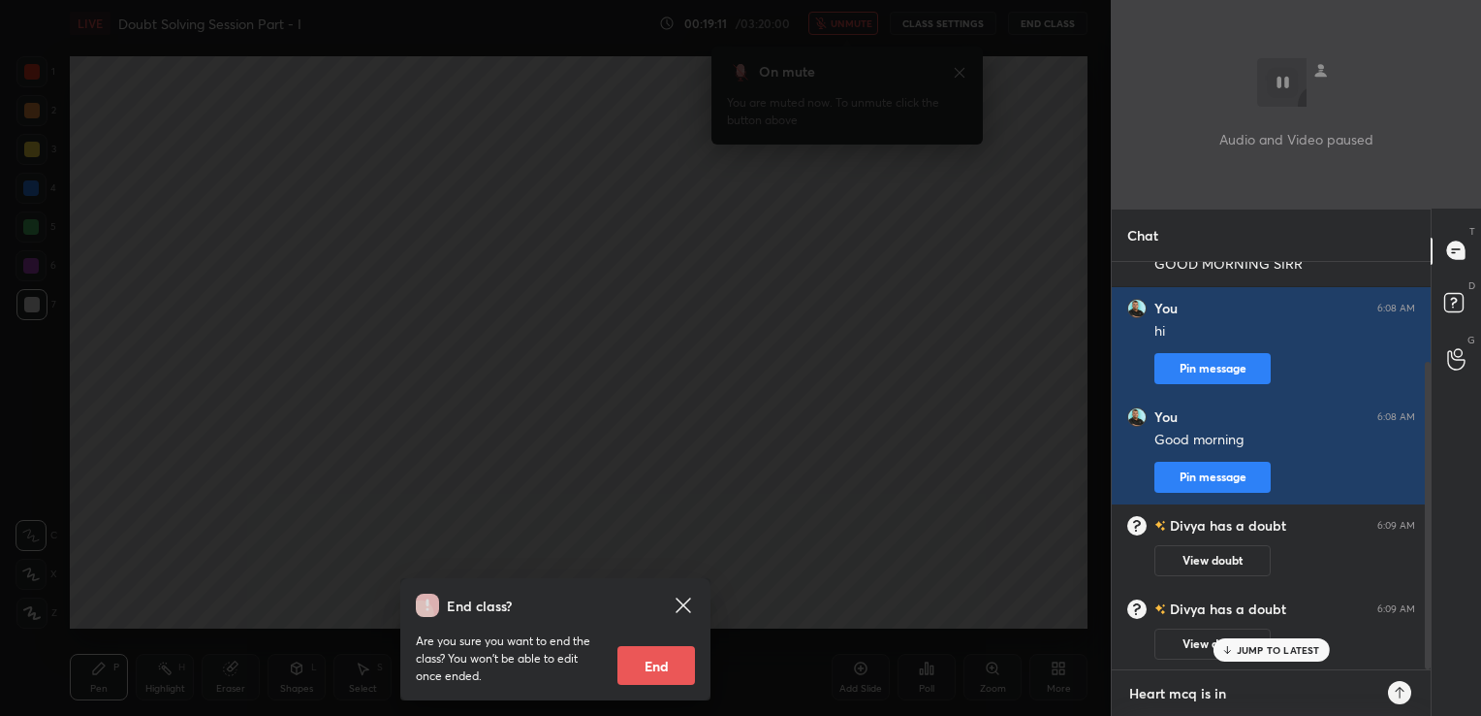
type textarea "x"
type textarea "Heart mcq is inco"
type textarea "x"
type textarea "Heart mcq is incom"
type textarea "x"
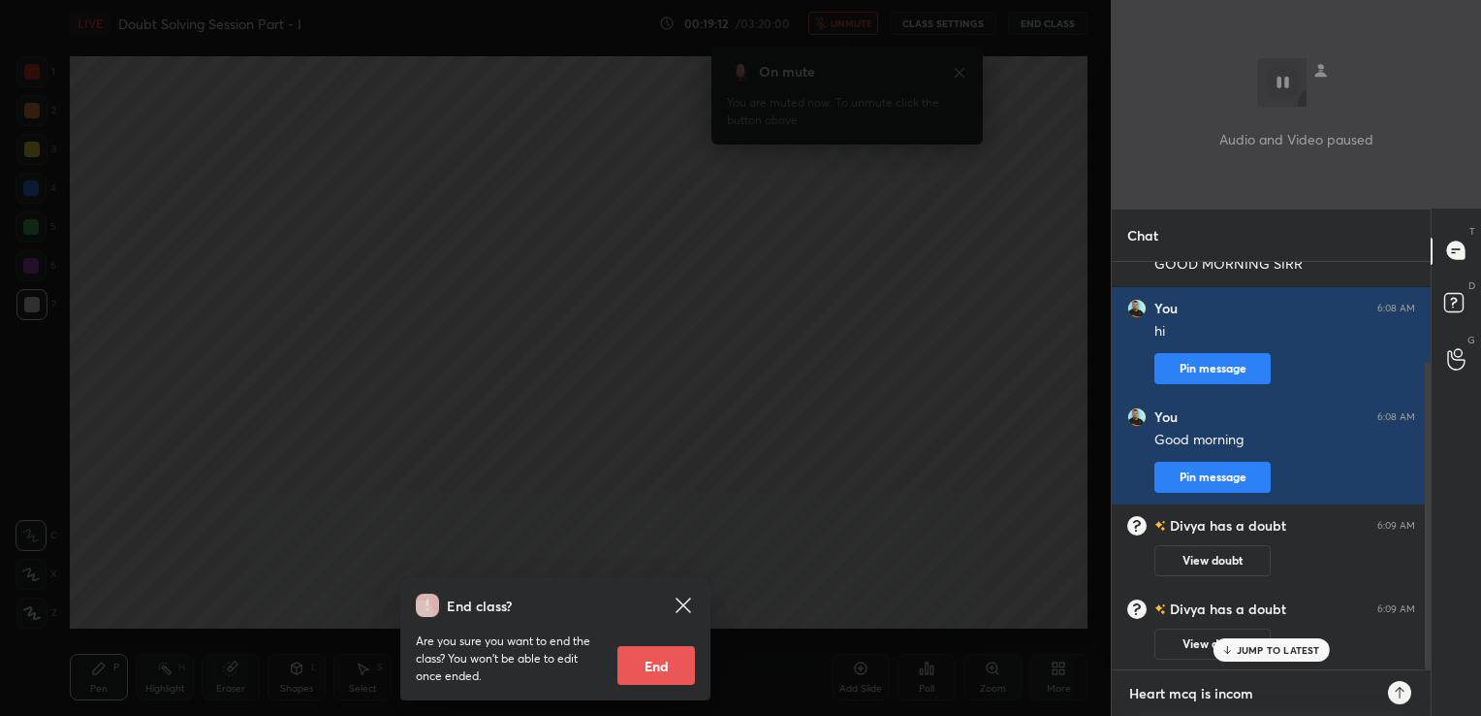
type textarea "Heart mcq is incomp"
type textarea "x"
type textarea "Heart mcq is incomple"
type textarea "x"
type textarea "Heart mcq is incomplet"
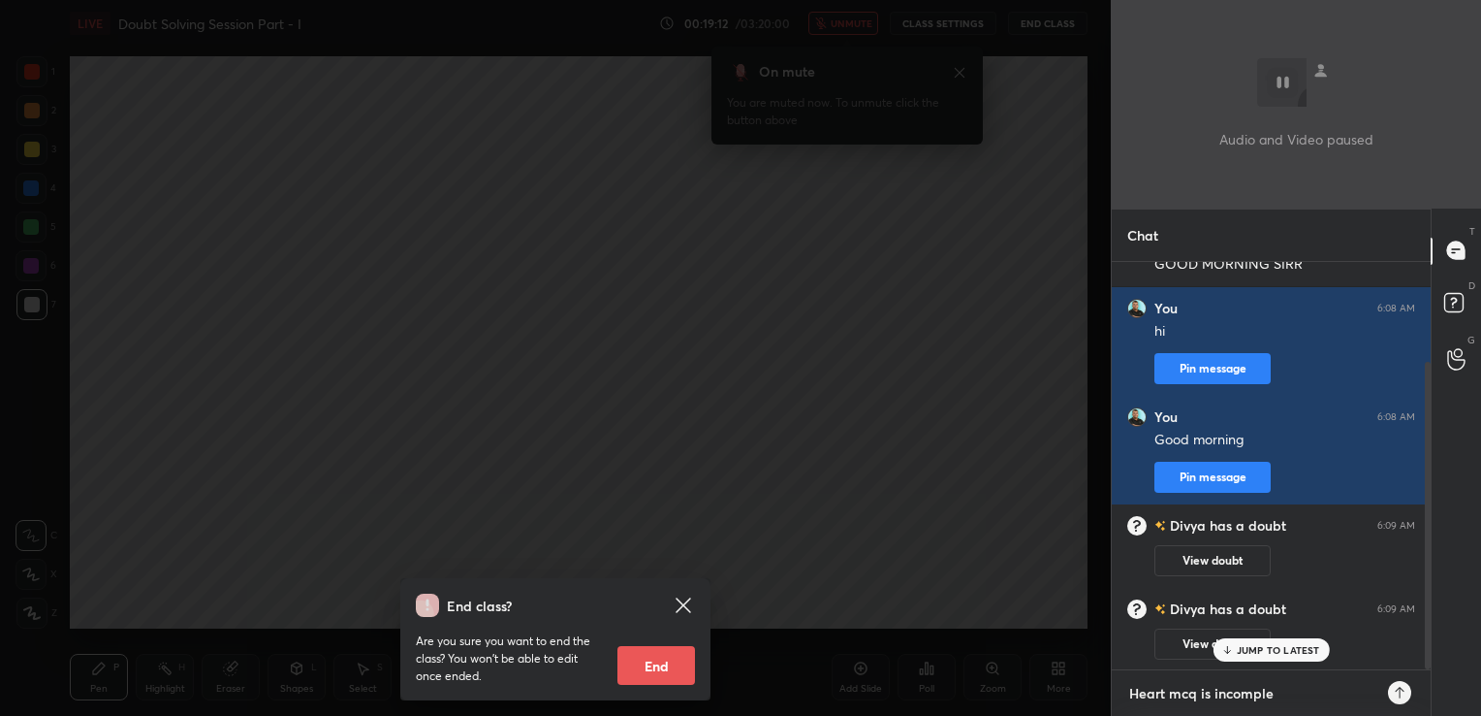
type textarea "x"
type textarea "Heart mcq is incomplete"
type textarea "x"
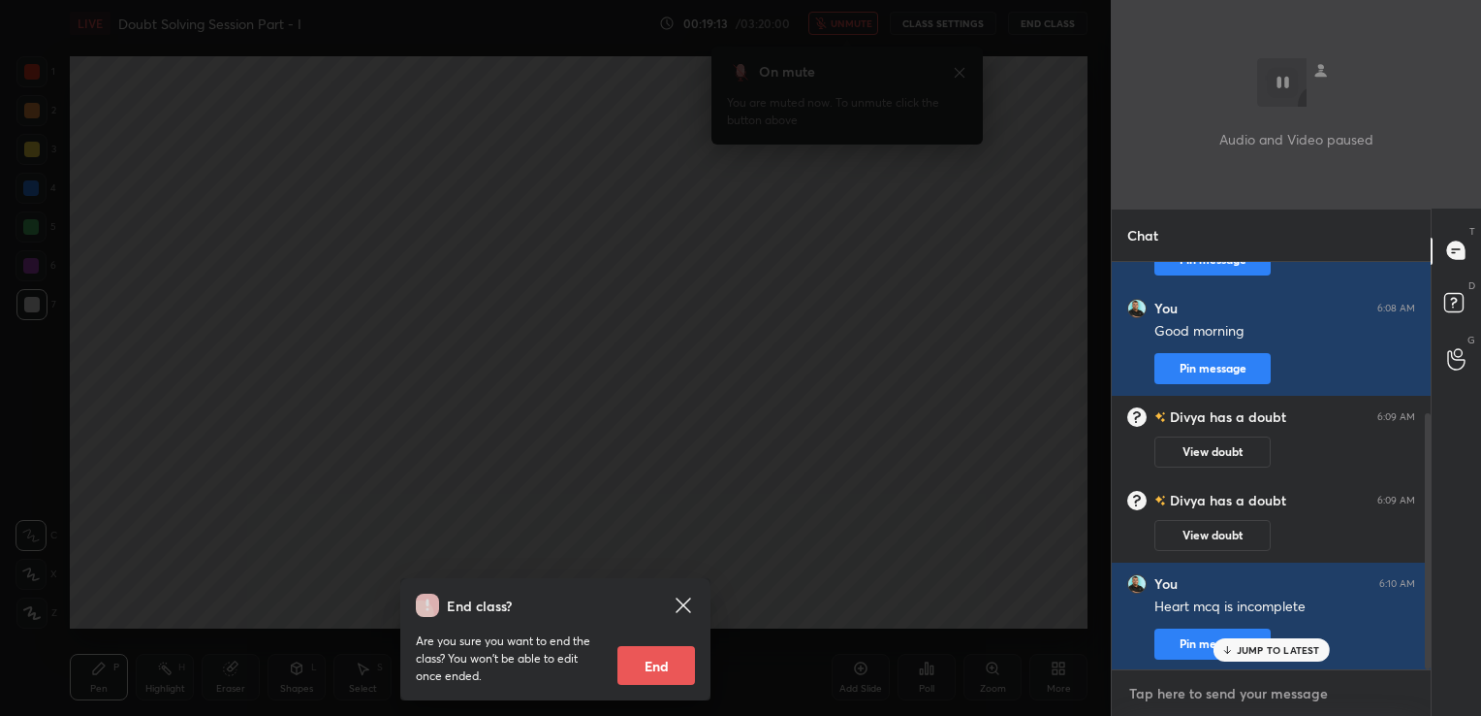
type textarea "a"
type textarea "x"
type textarea "as"
type textarea "x"
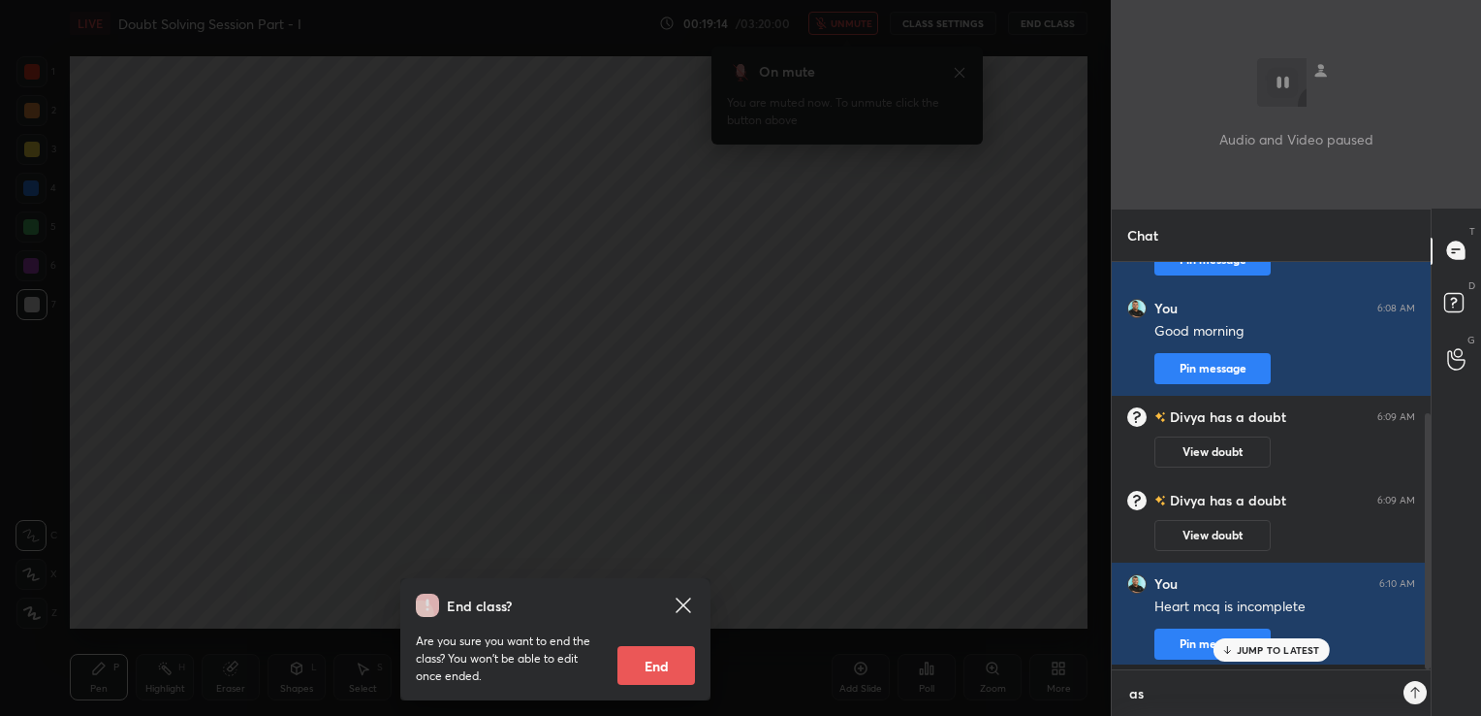
type textarea "as"
type textarea "x"
type textarea "as i"
type textarea "x"
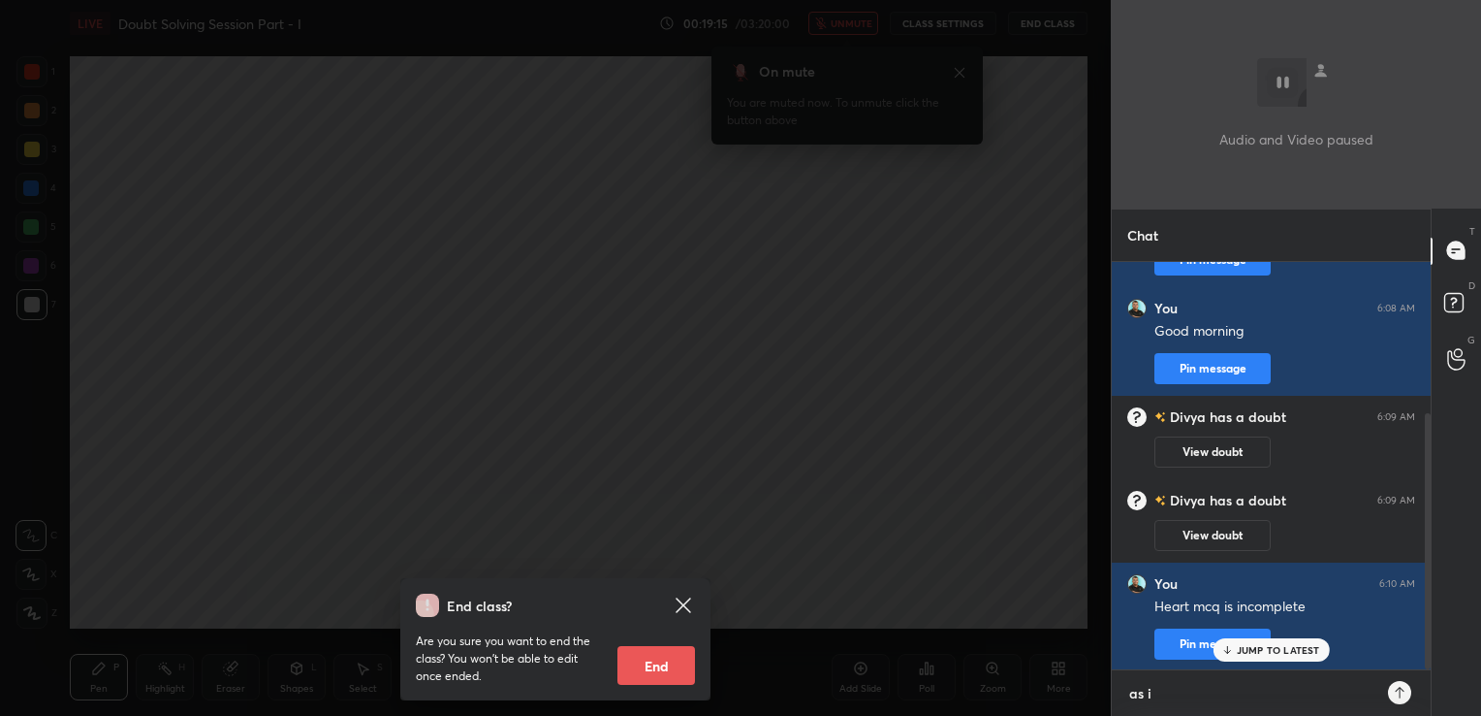
type textarea "as it"
type textarea "x"
type textarea "as its"
type textarea "x"
type textarea "as its"
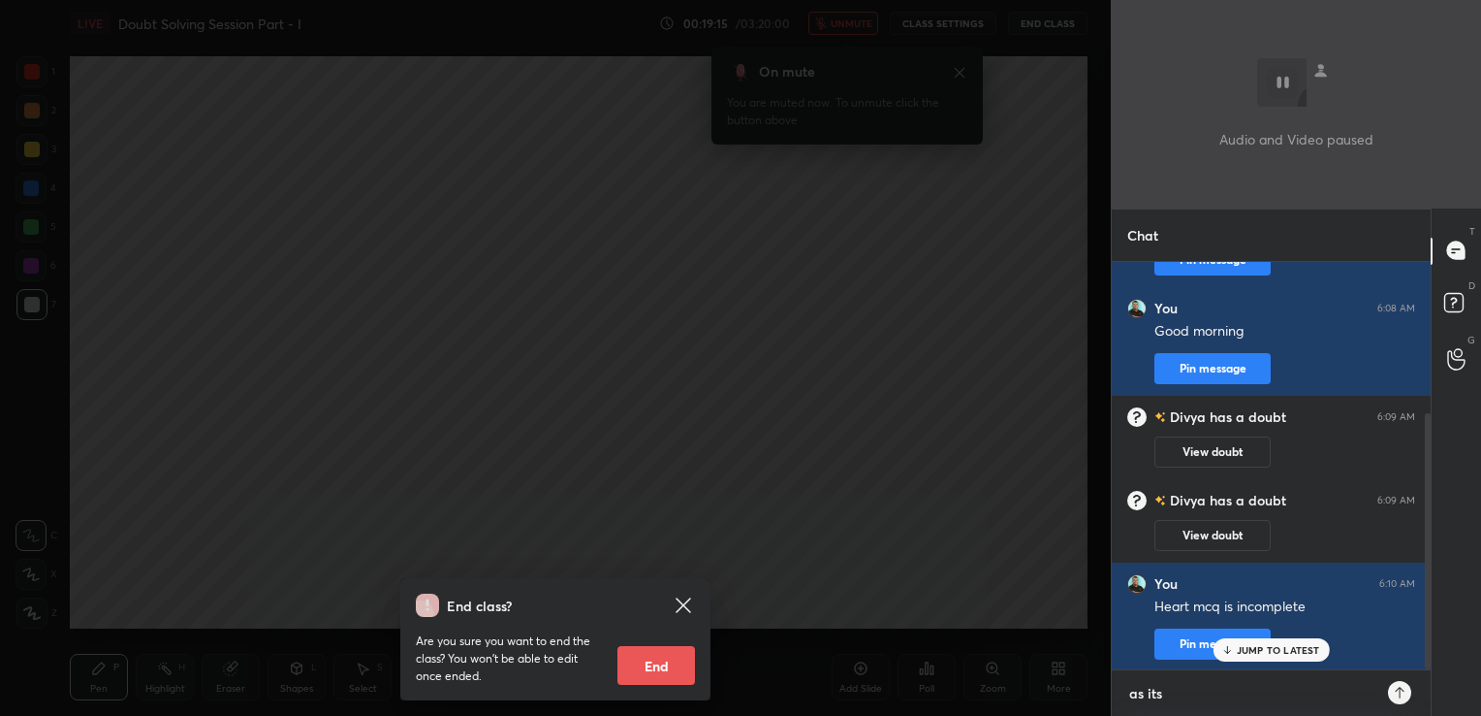
type textarea "x"
type textarea "as its n"
type textarea "x"
type textarea "as its no"
type textarea "x"
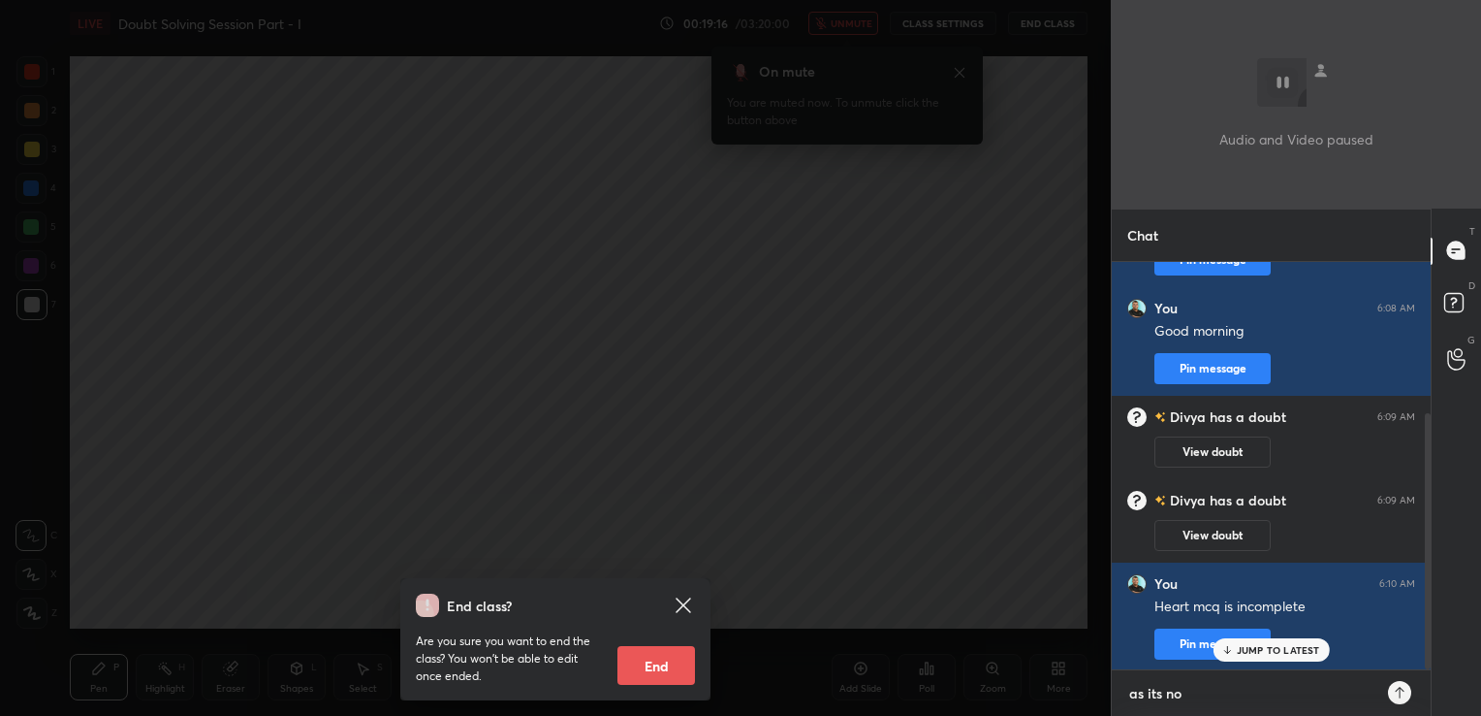
type textarea "as its not"
type textarea "x"
type textarea "as its not"
type textarea "x"
type textarea "as its not m"
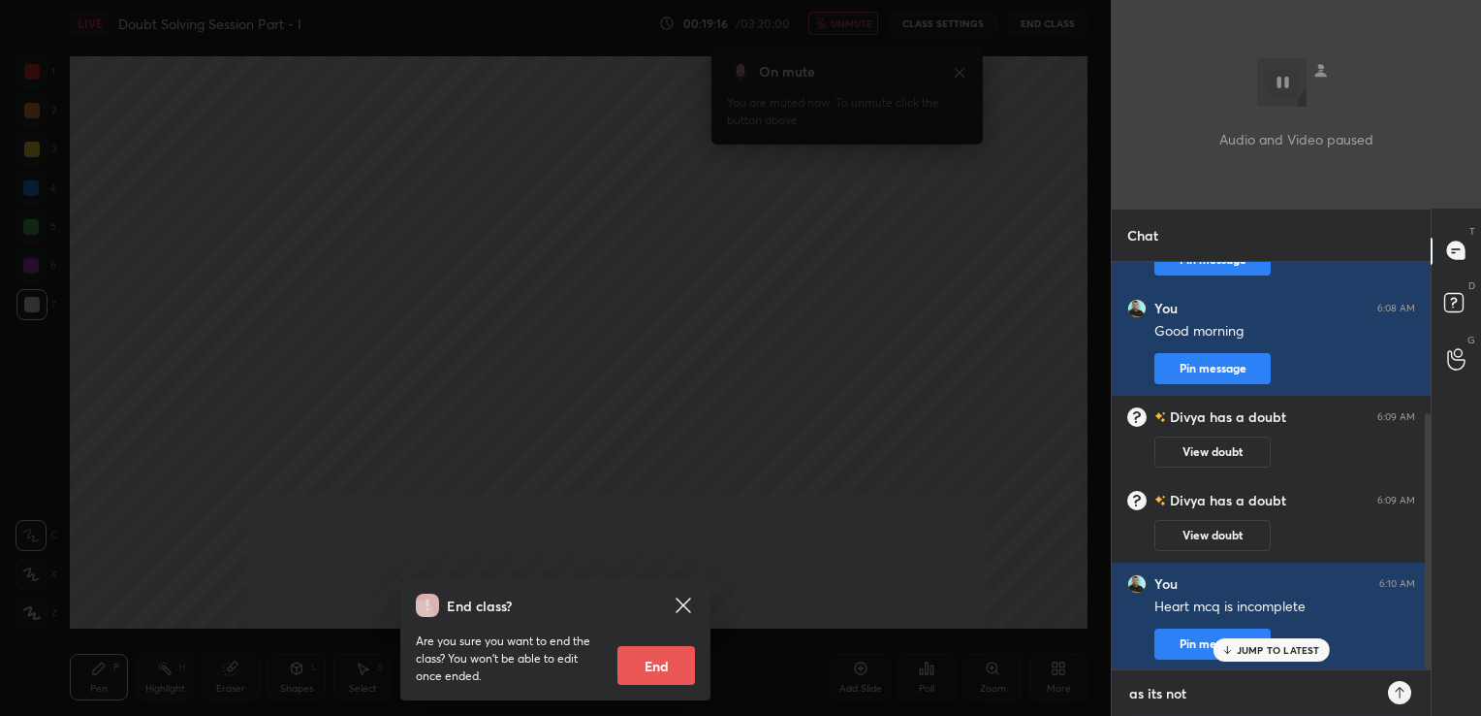
type textarea "x"
type textarea "as its not me"
type textarea "x"
type textarea "as its not men"
type textarea "x"
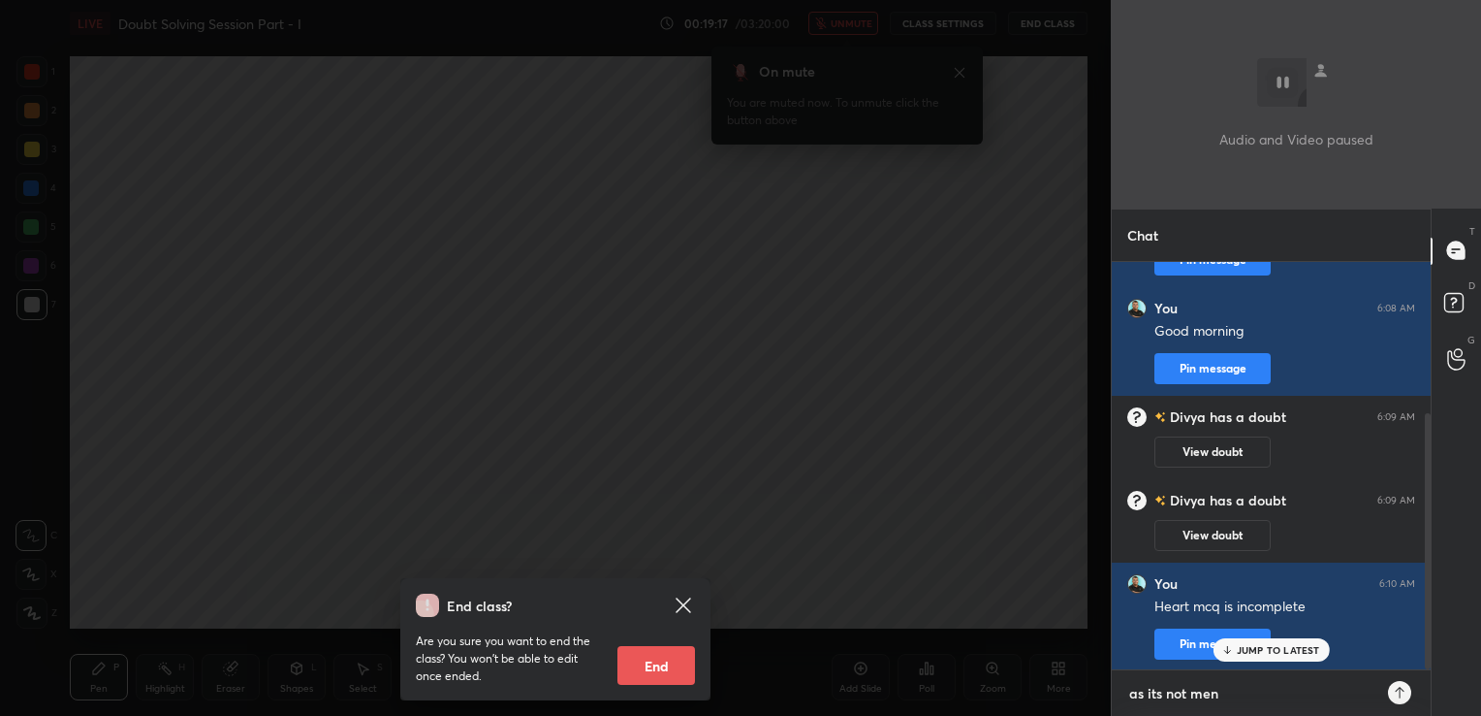
type textarea "as its not ment"
type textarea "x"
type textarea "as its not menti"
type textarea "x"
type textarea "as its not mentio"
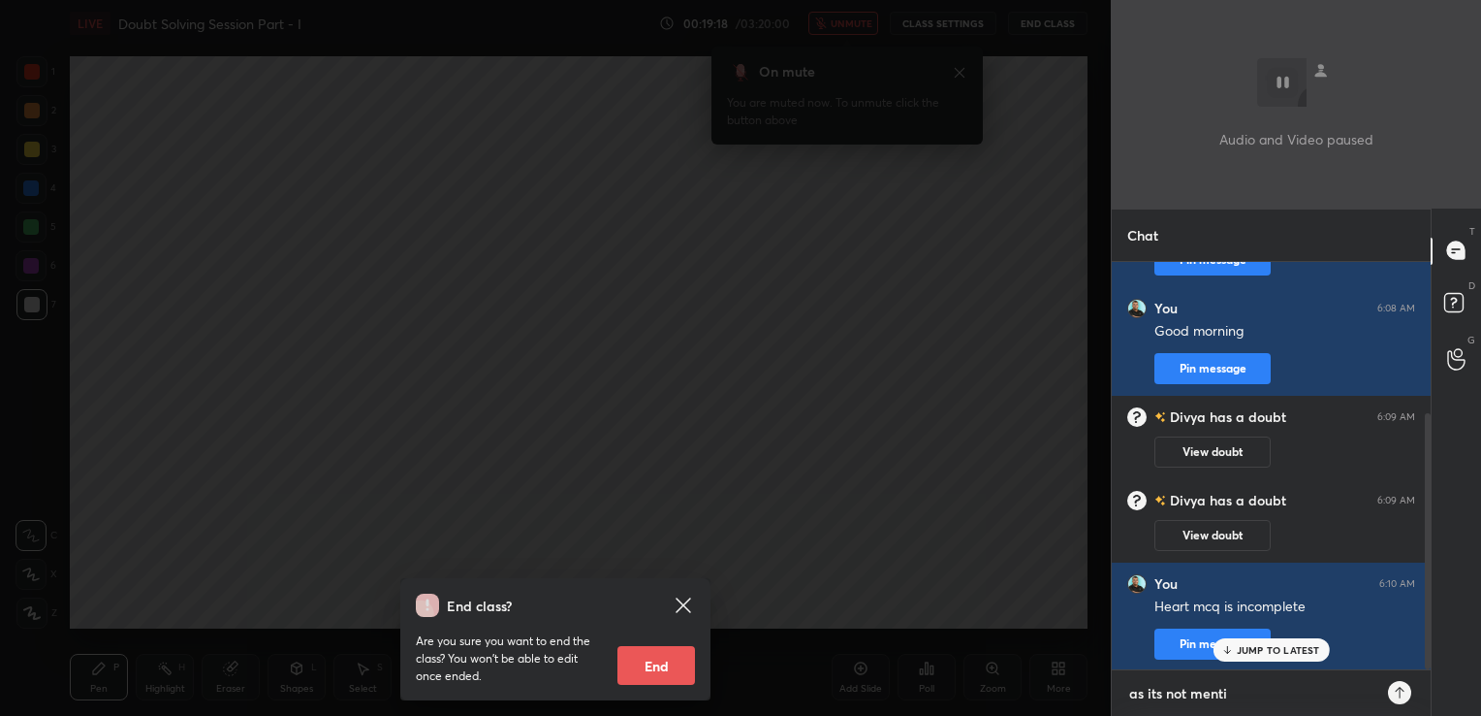
type textarea "x"
type textarea "as its not mention"
type textarea "x"
type textarea "as its not mentione"
type textarea "x"
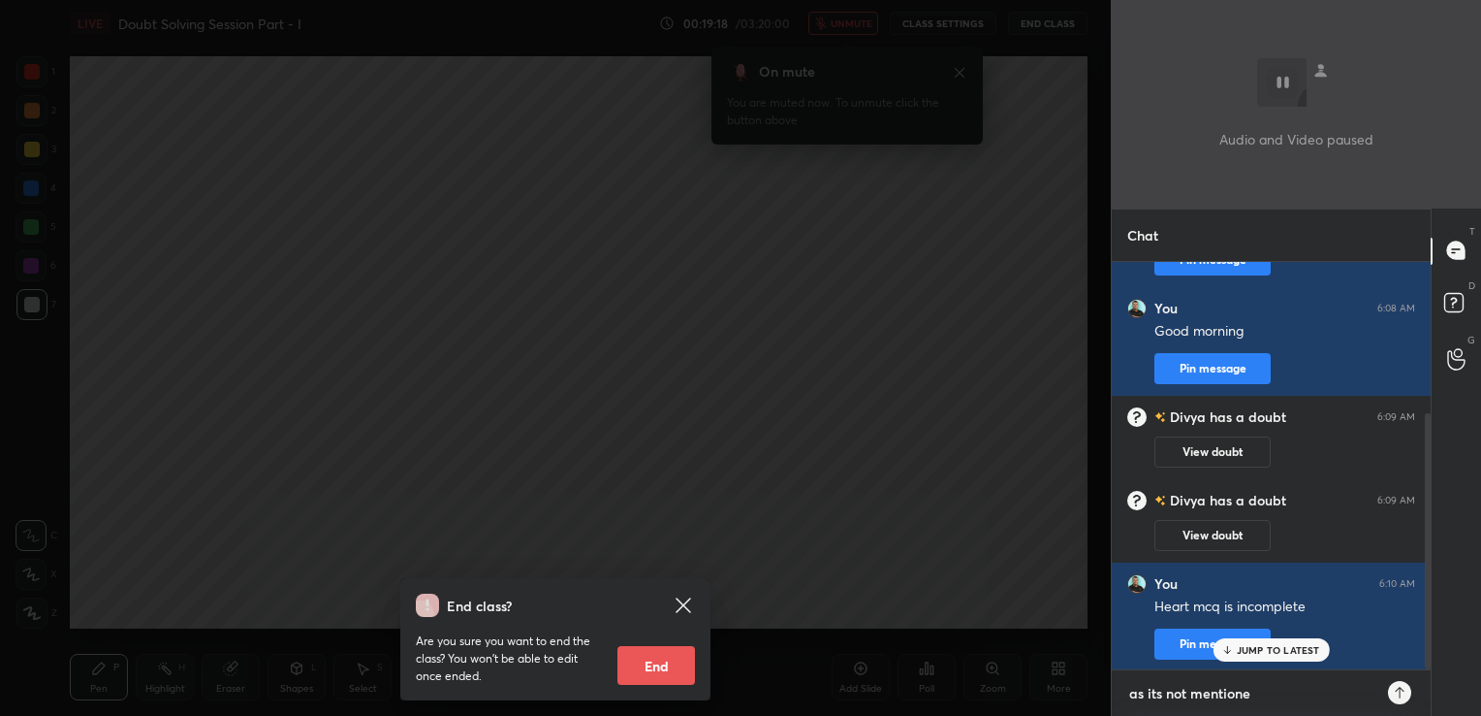
type textarea "as its not mentioned"
type textarea "x"
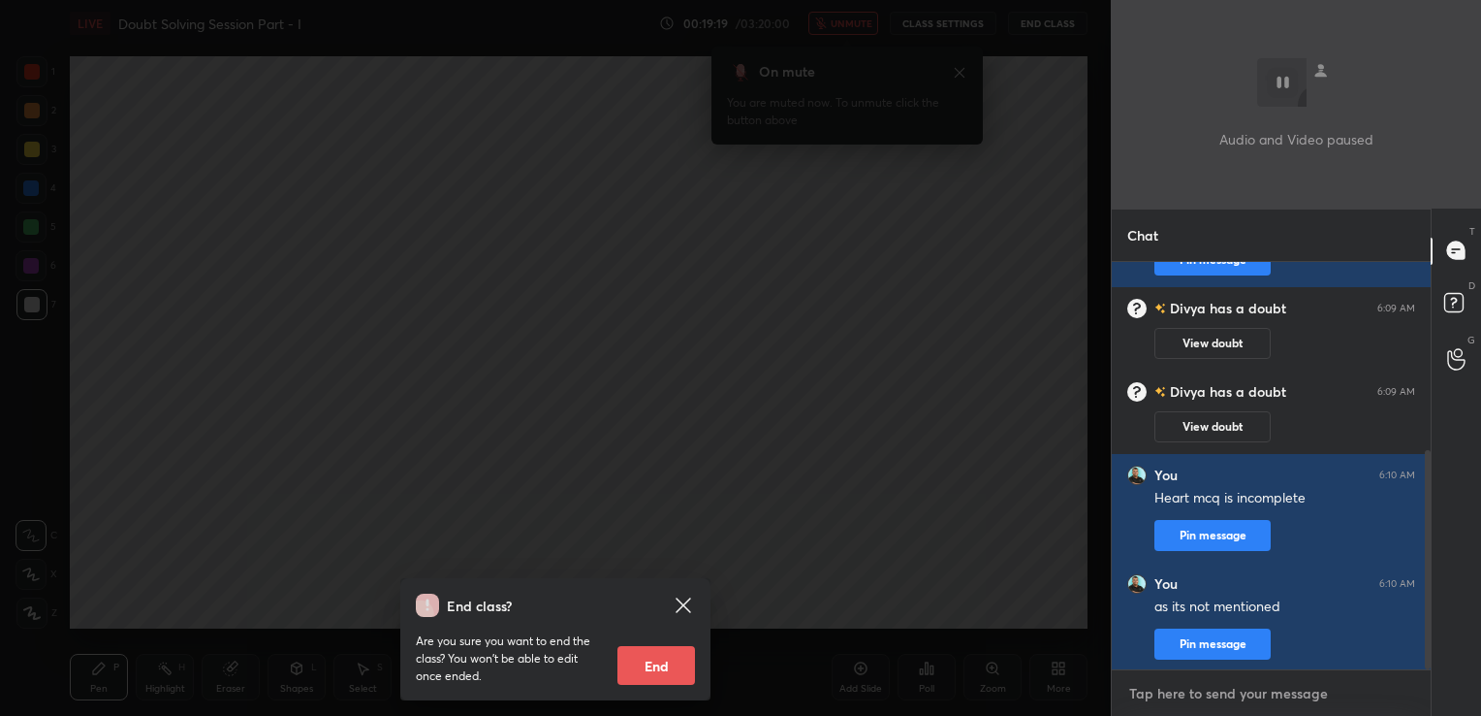
type textarea "w"
type textarea "x"
type textarea "wh"
type textarea "x"
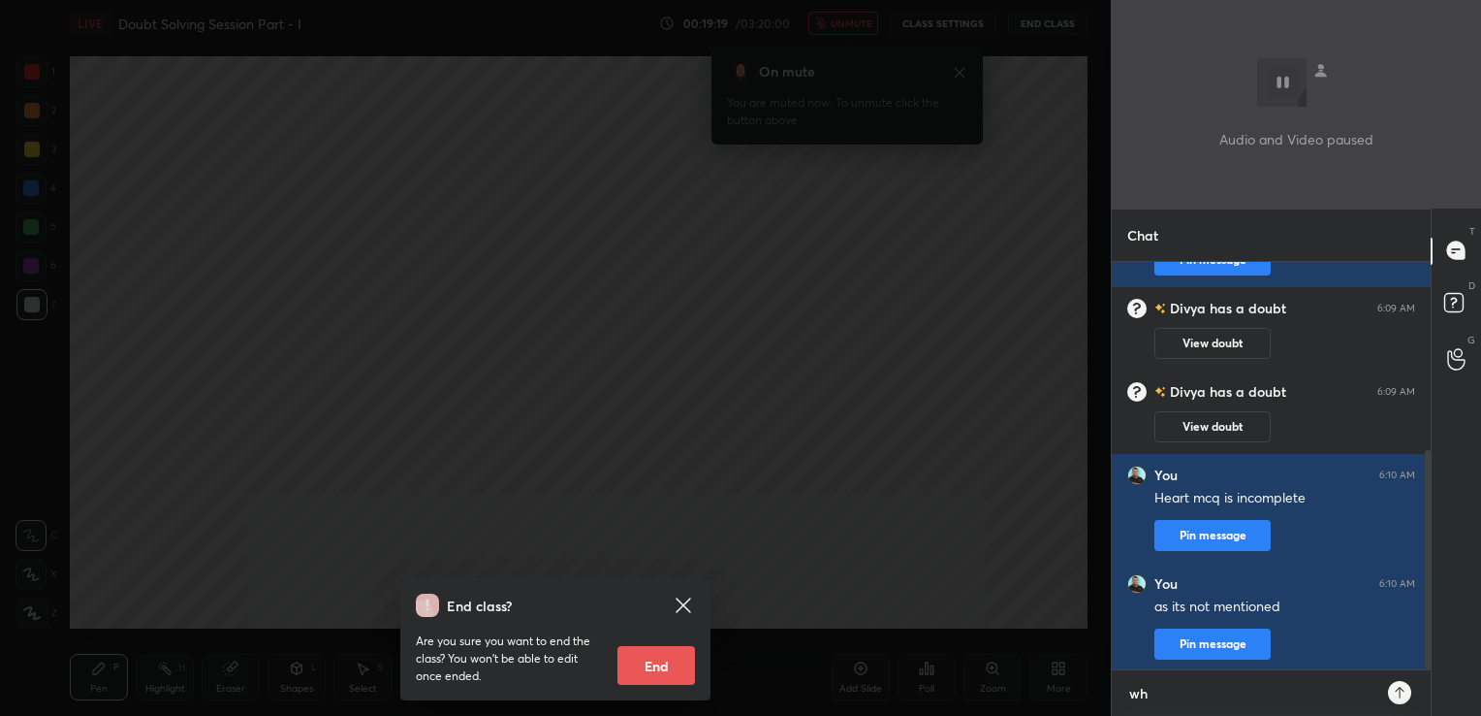
scroll to position [449, 313]
type textarea "whe"
type textarea "x"
type textarea "whet"
type textarea "x"
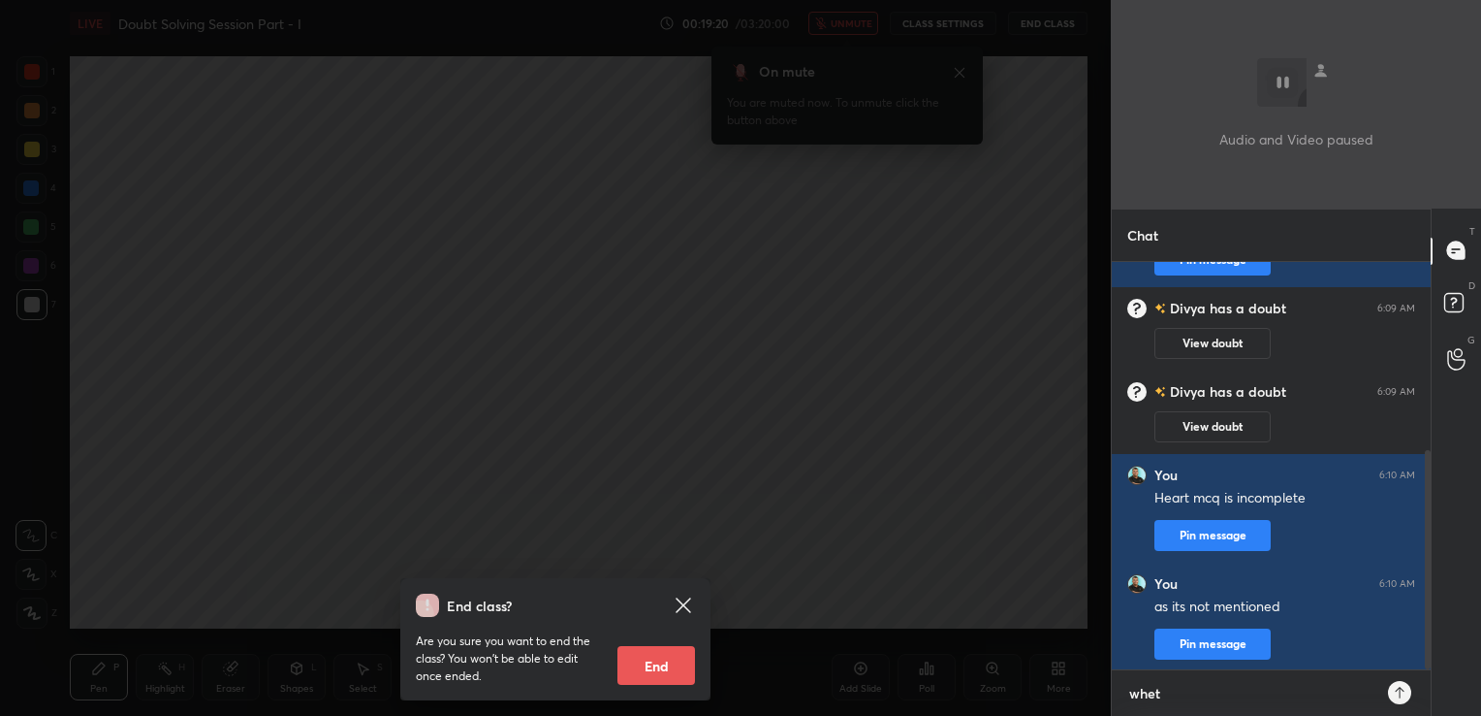
type textarea "wheth"
type textarea "x"
type textarea "whethe"
type textarea "x"
type textarea "whether"
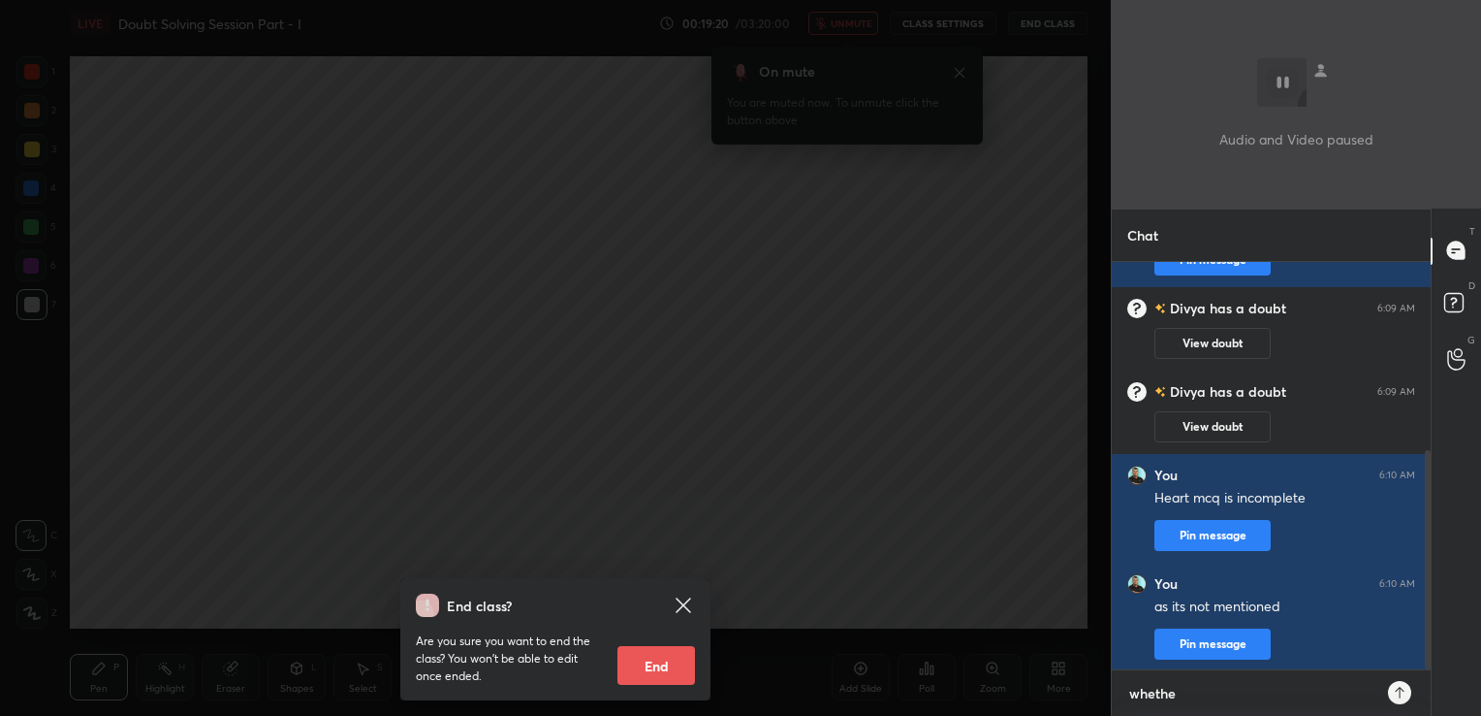
type textarea "x"
type textarea "whether"
type textarea "x"
type textarea "whether w"
type textarea "x"
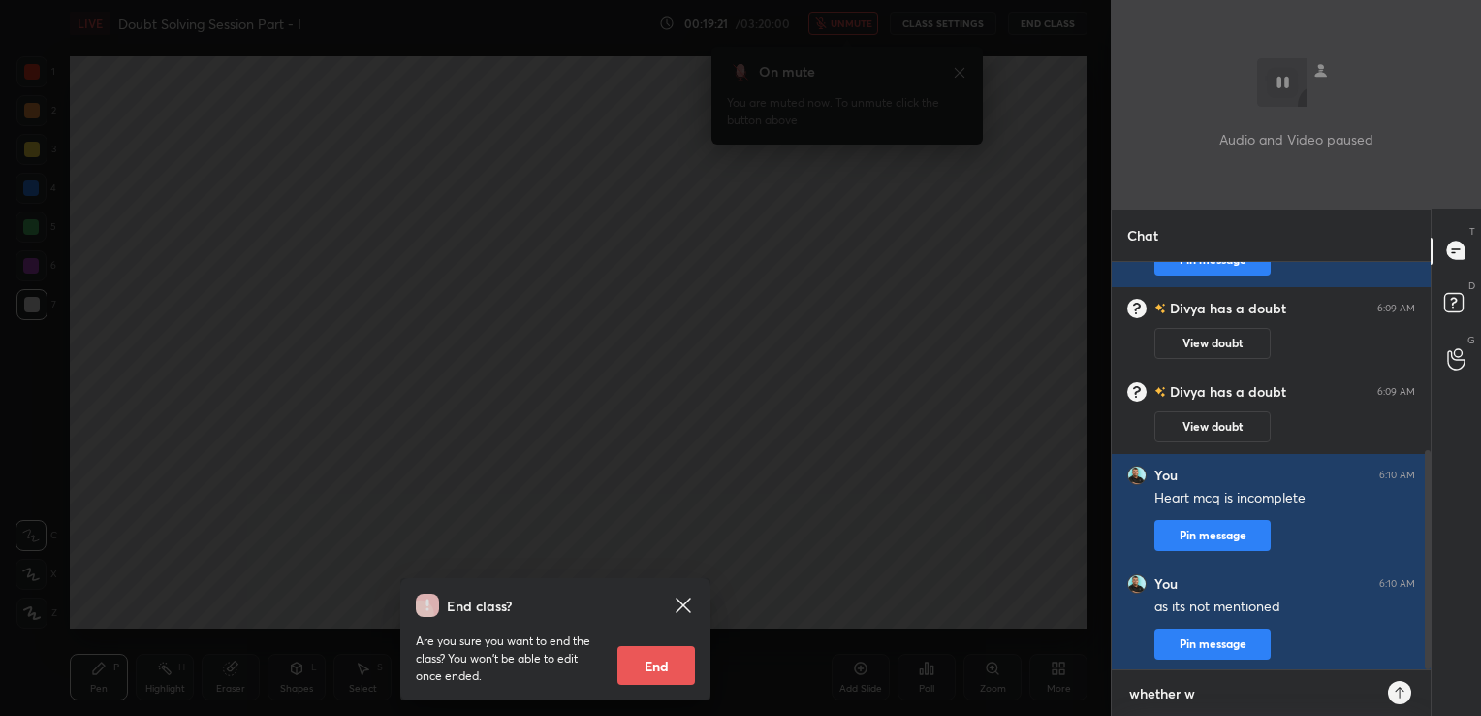
type textarea "whether we"
type textarea "x"
type textarea "whether we"
type textarea "x"
type textarea "whether we a"
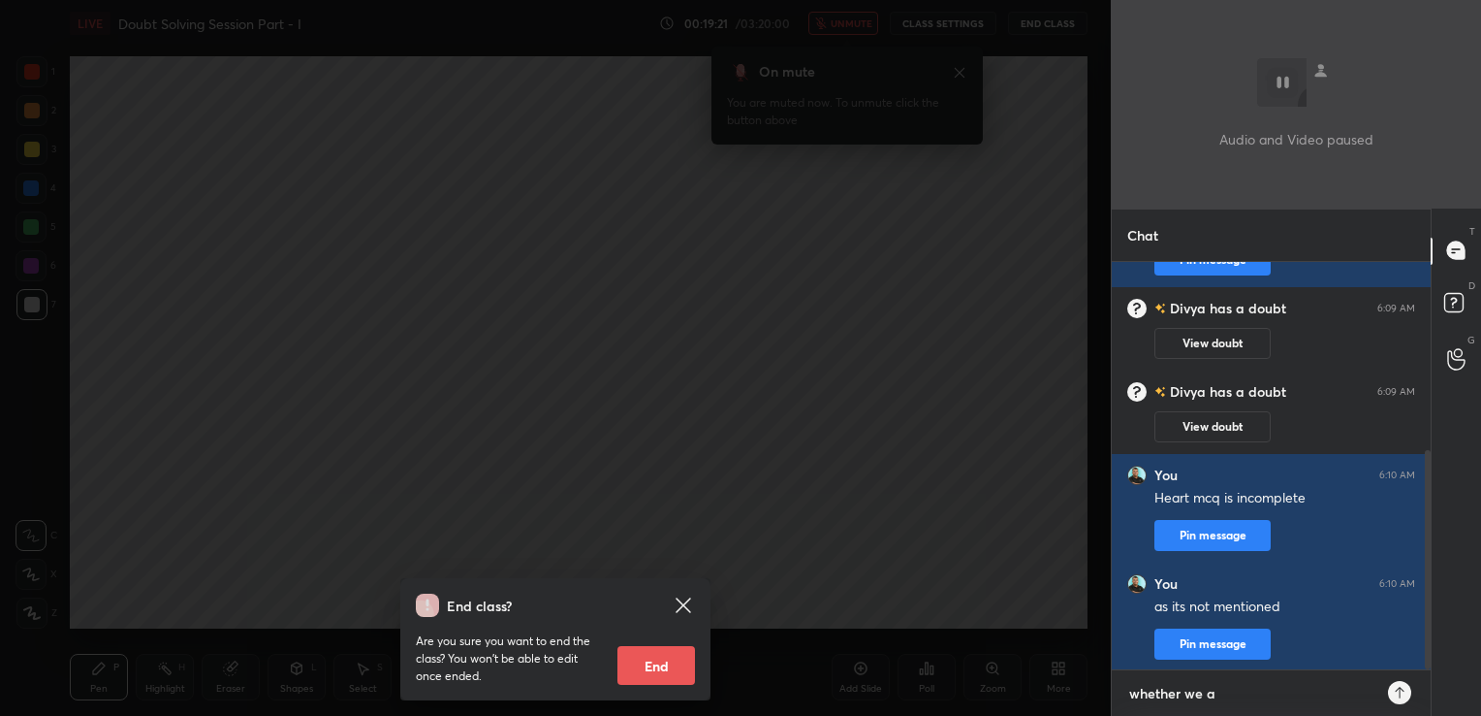
type textarea "x"
type textarea "whether we ar"
type textarea "x"
type textarea "whether we are"
type textarea "x"
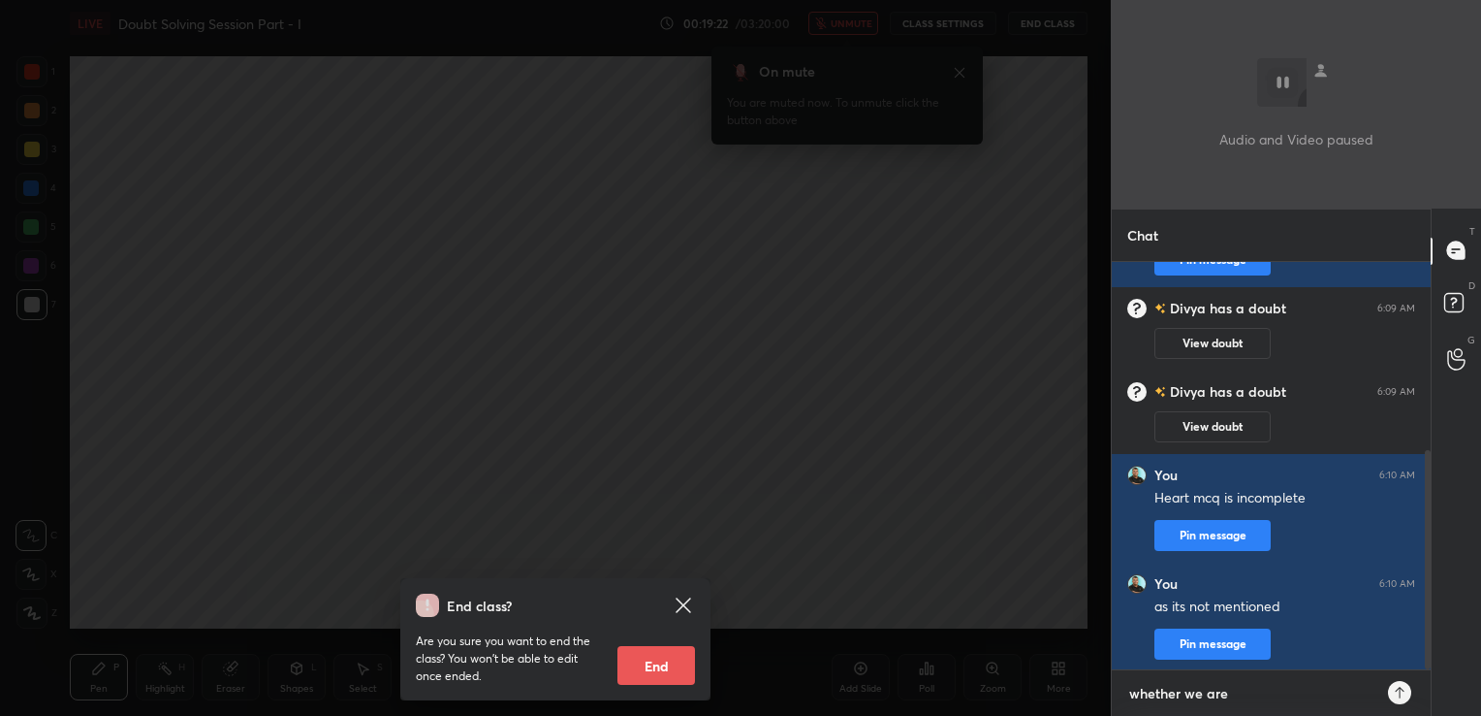
type textarea "whether we are"
type textarea "x"
type textarea "whether we are t"
type textarea "x"
type textarea "whether we are ta"
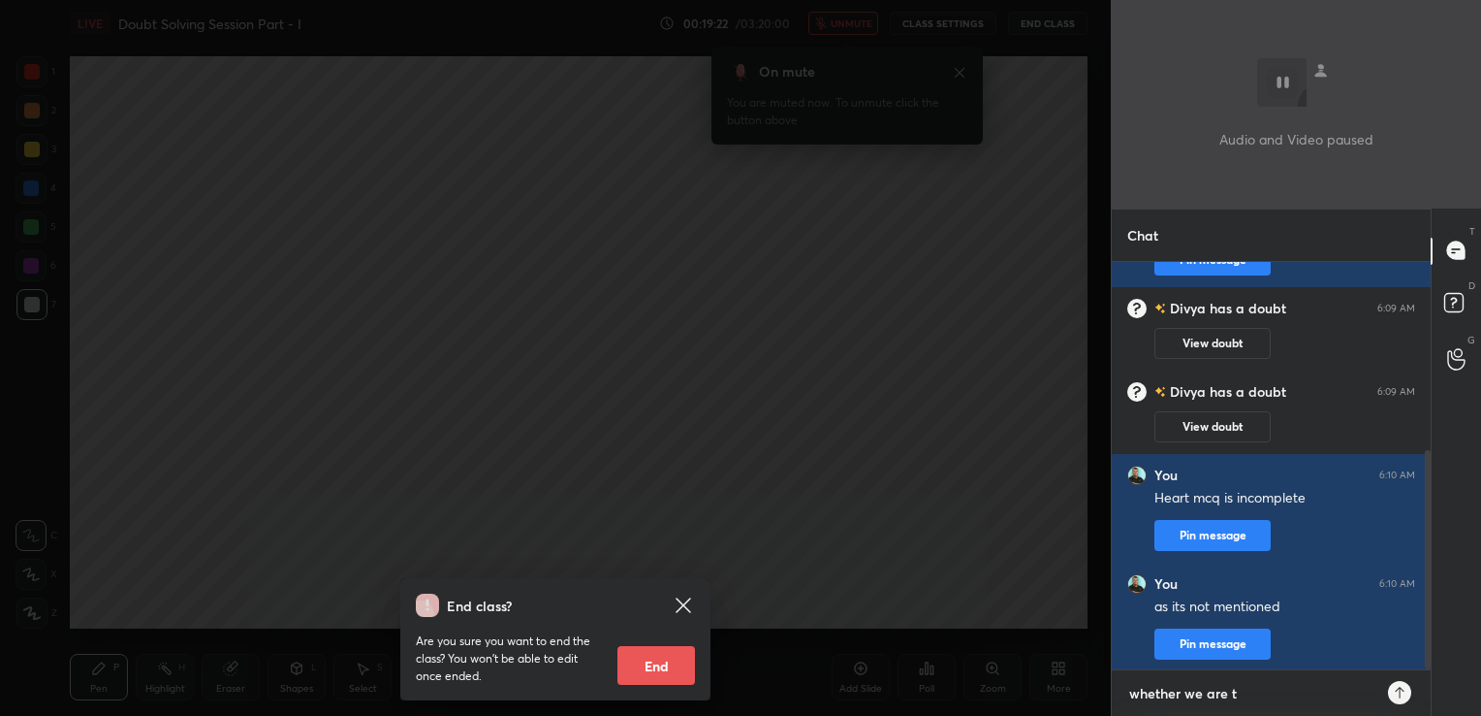
type textarea "x"
type textarea "whether we are tal"
type textarea "x"
type textarea "whether we are talk"
type textarea "x"
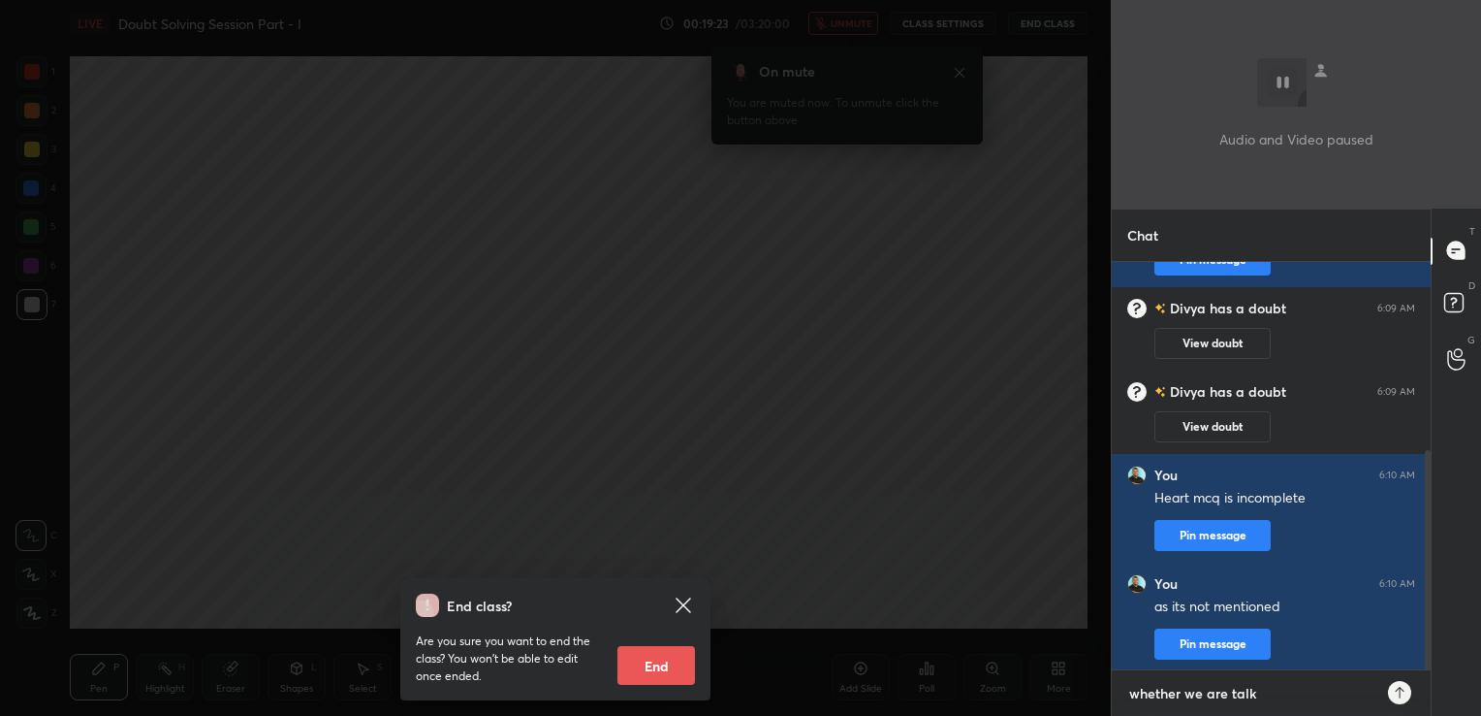
type textarea "whether we are talki"
type textarea "x"
type textarea "whether we are talkin"
type textarea "x"
type textarea "whether we are talking"
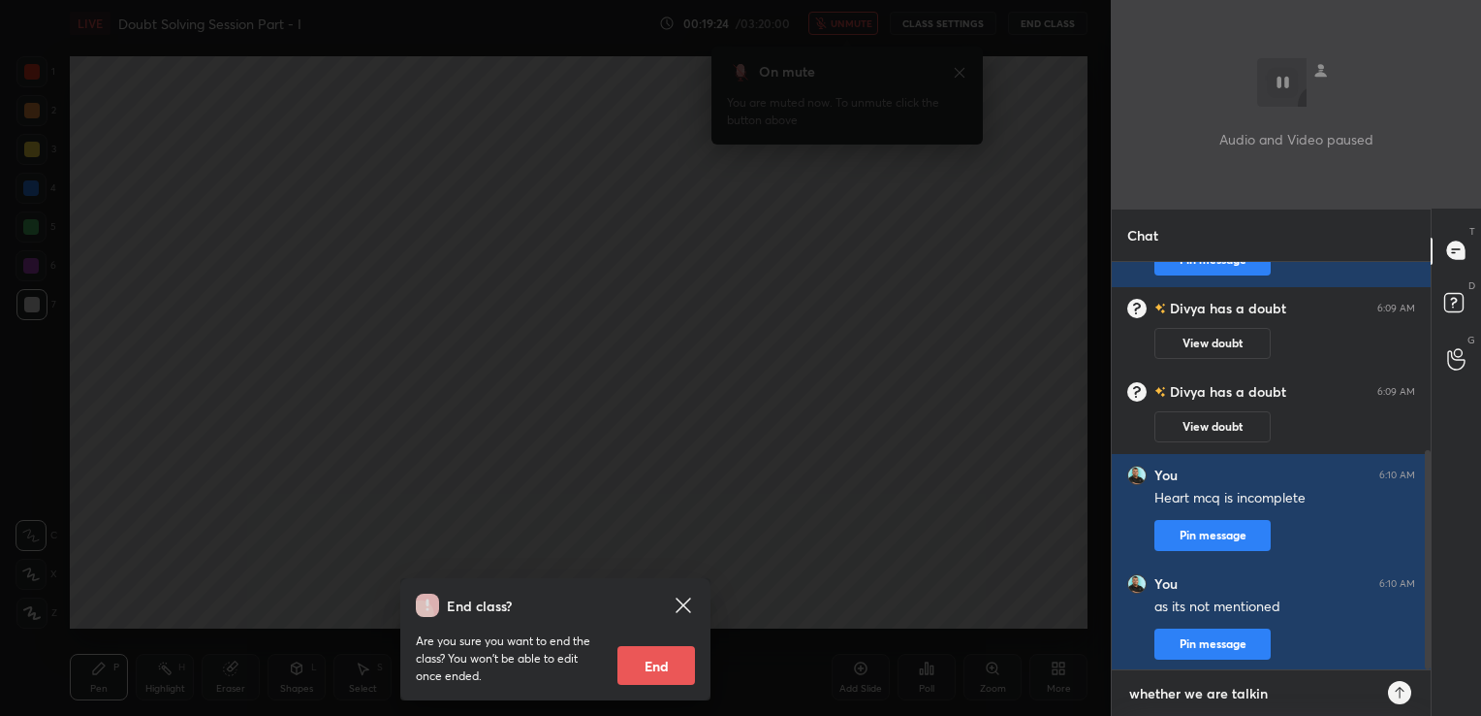
type textarea "x"
type textarea "whether we are talking"
type textarea "x"
type textarea "whether we are talking o"
type textarea "x"
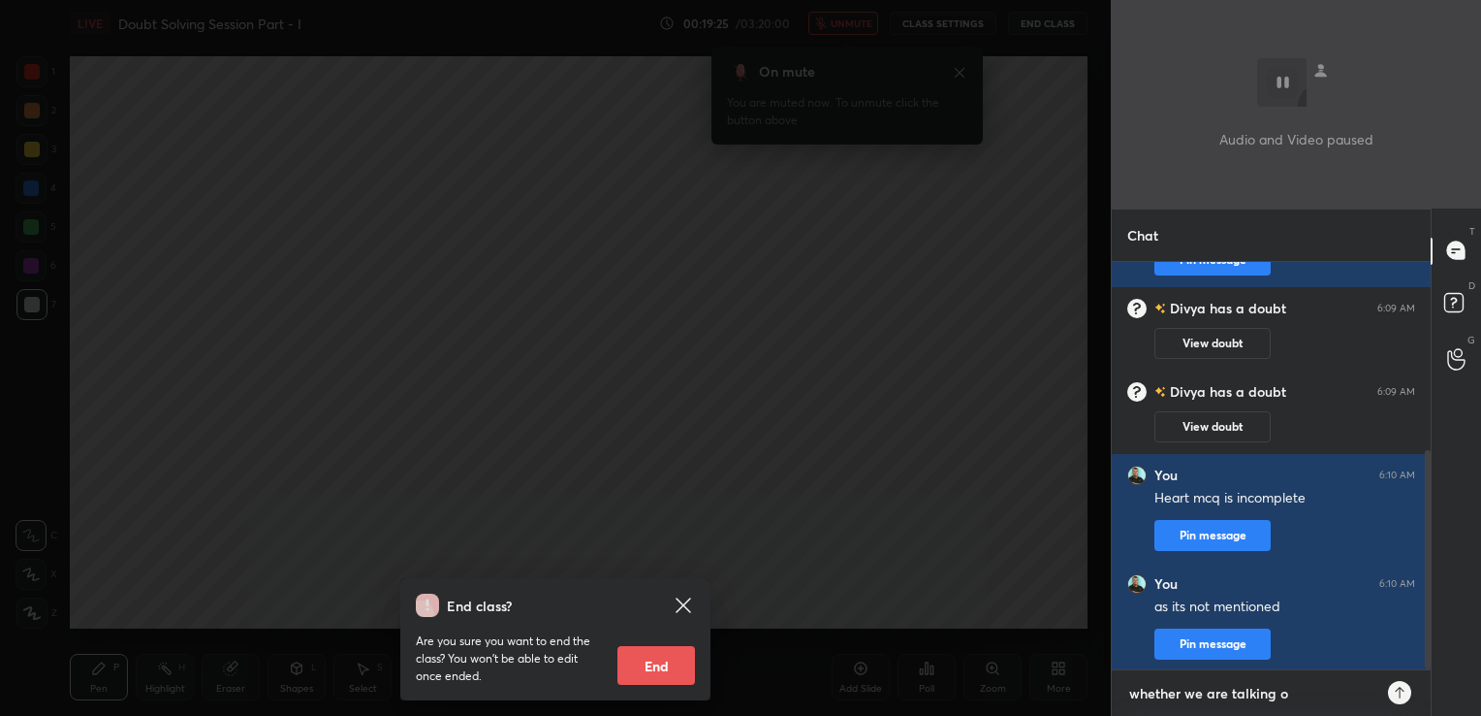
type textarea "whether we are talking on"
type textarea "x"
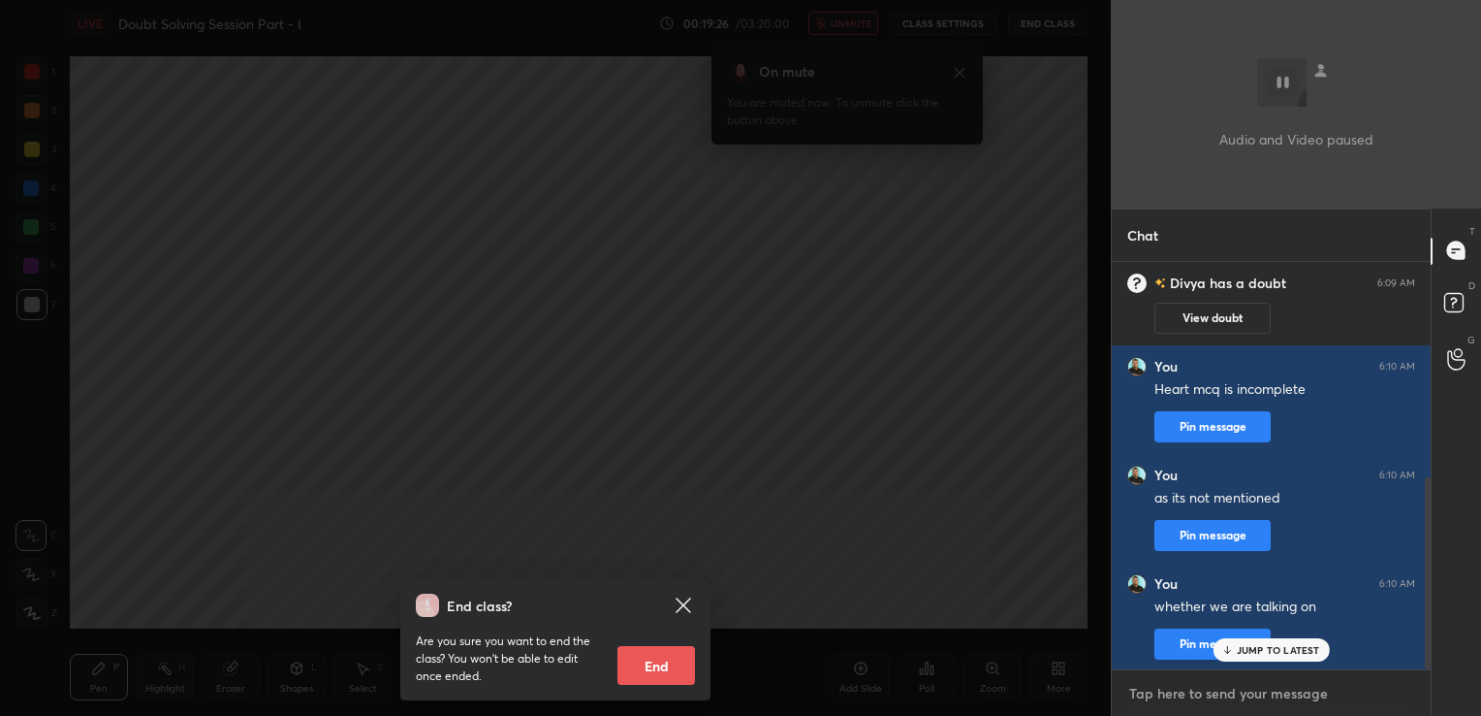
type textarea "n"
type textarea "x"
type textarea "ne"
type textarea "x"
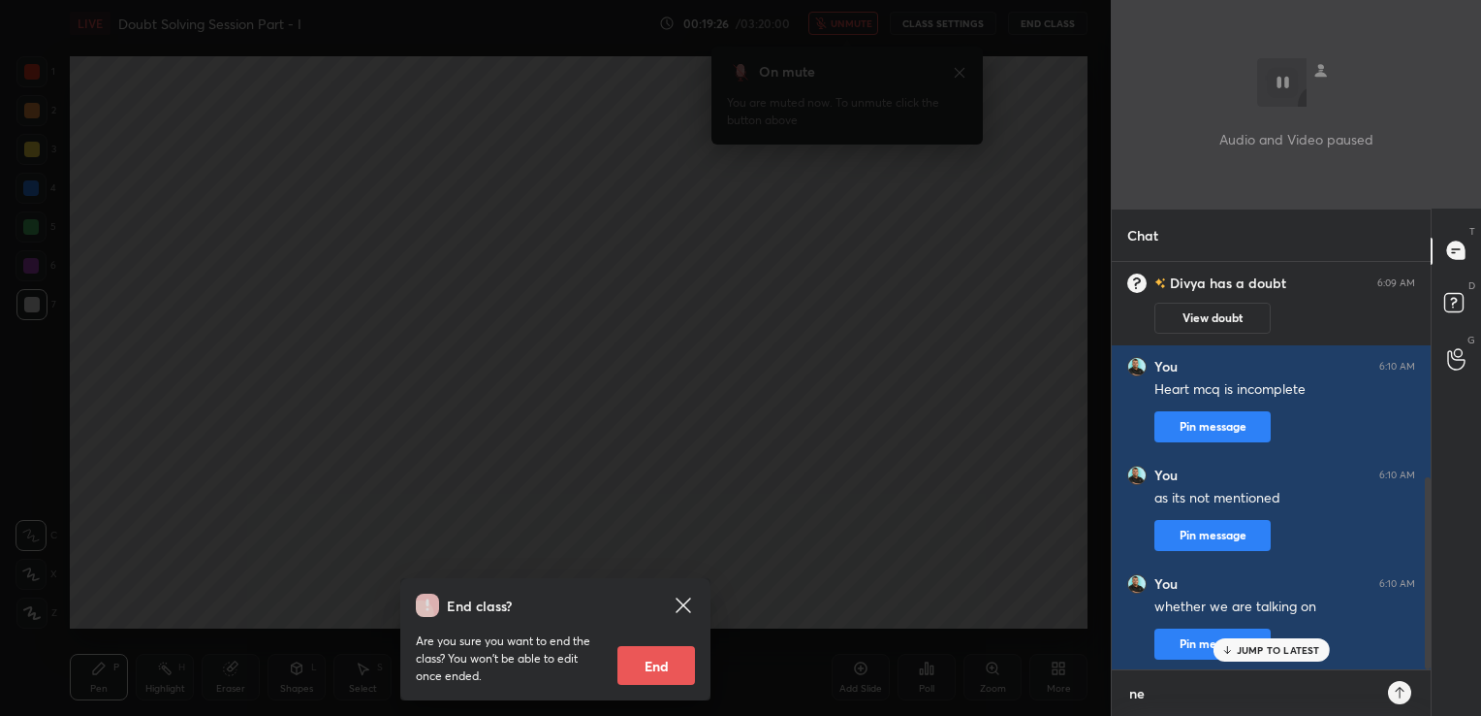
type textarea "neu"
type textarea "x"
type textarea "neur"
type textarea "x"
type textarea "neuro"
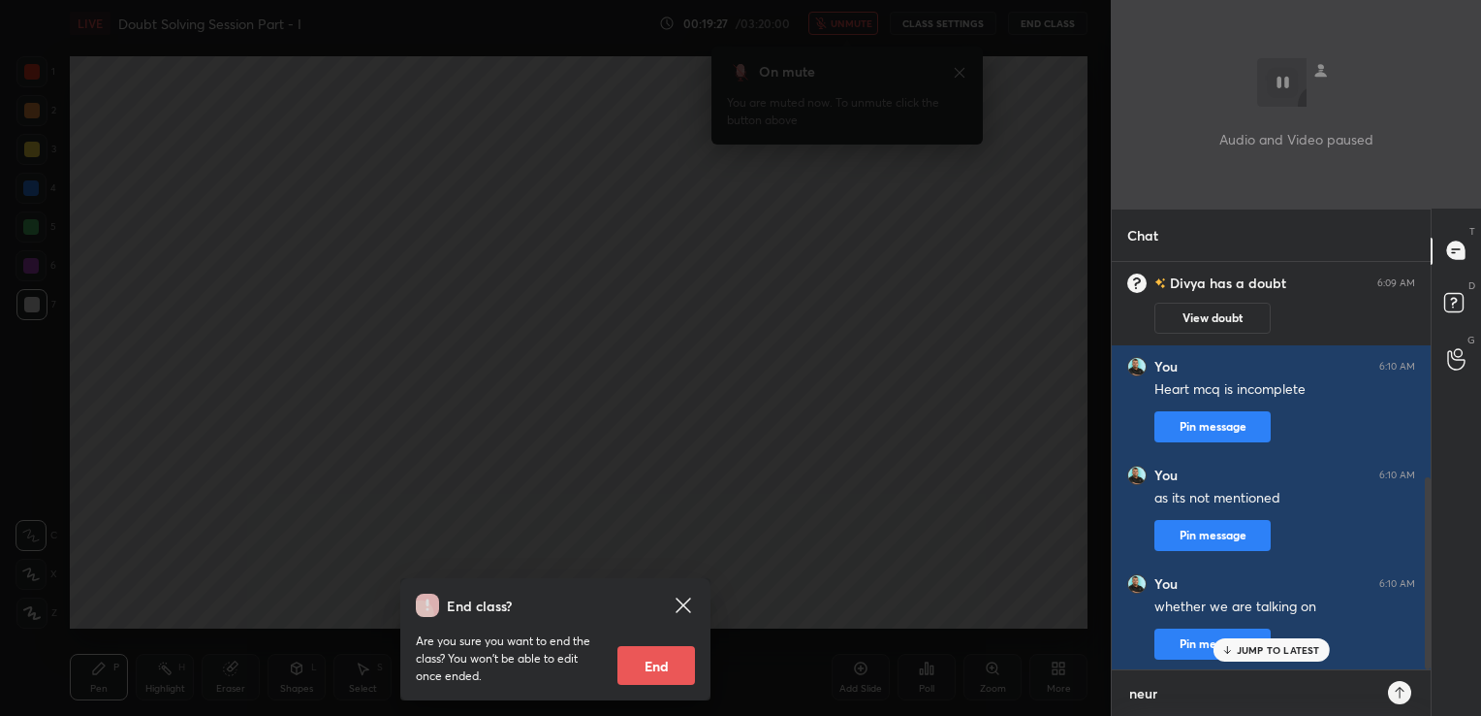
type textarea "x"
type textarea "neurog"
type textarea "x"
type textarea "neuroge"
type textarea "x"
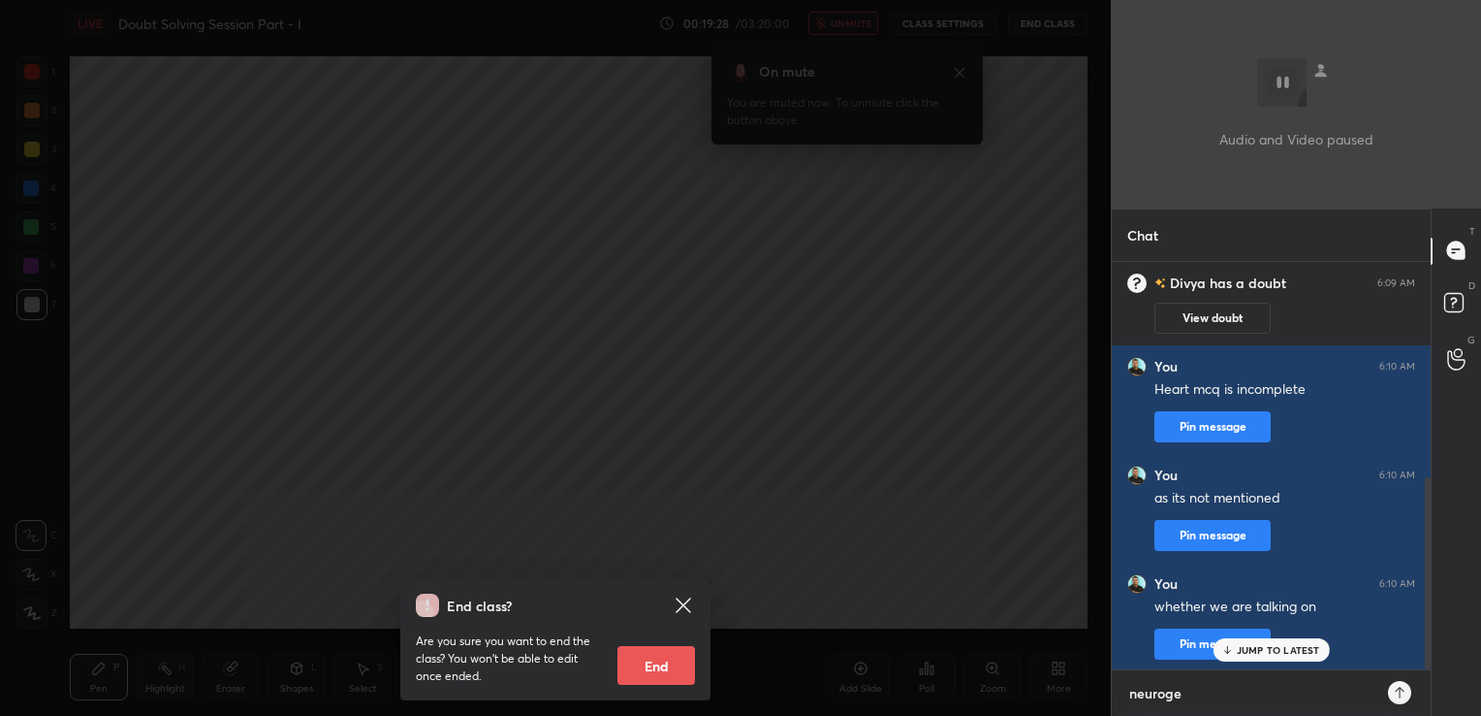
type textarea "neurogen"
type textarea "x"
type textarea "neurogeni"
type textarea "x"
type textarea "neurogenic"
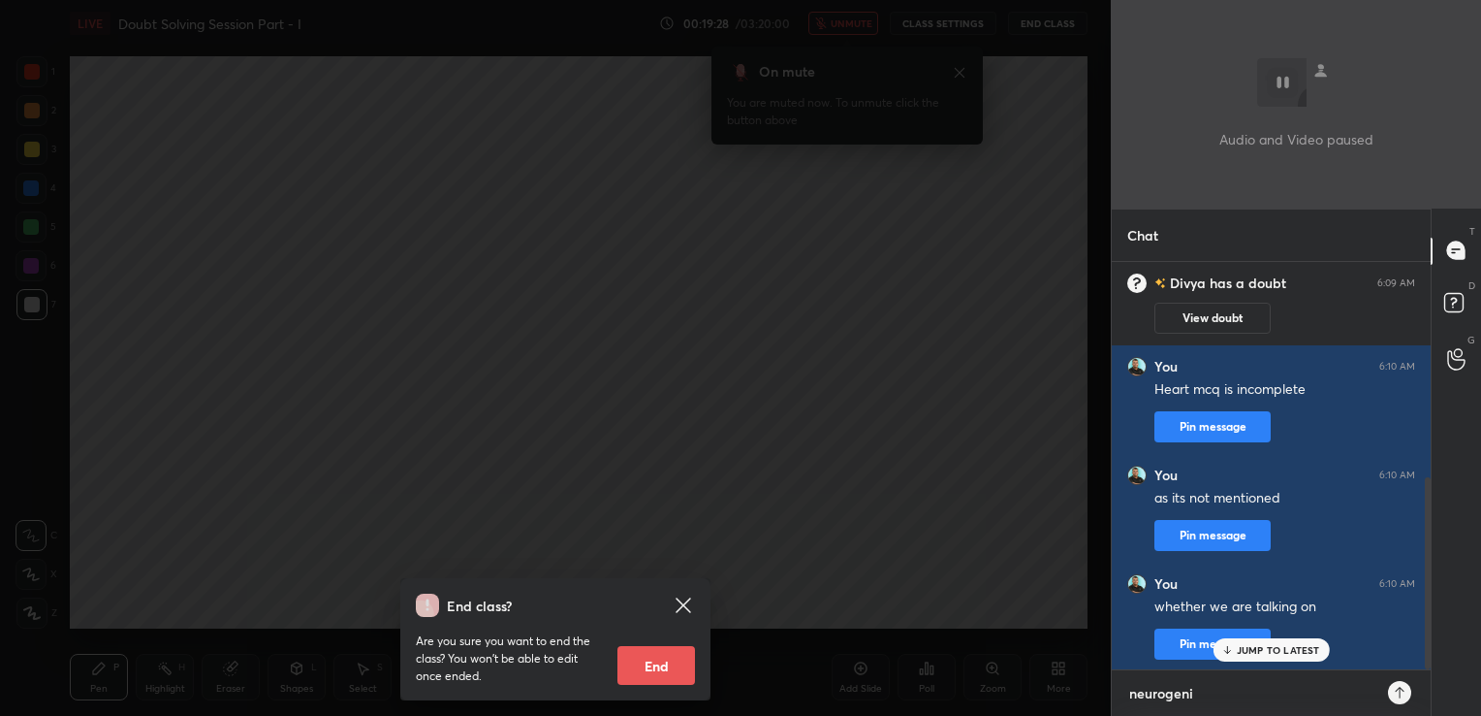
type textarea "x"
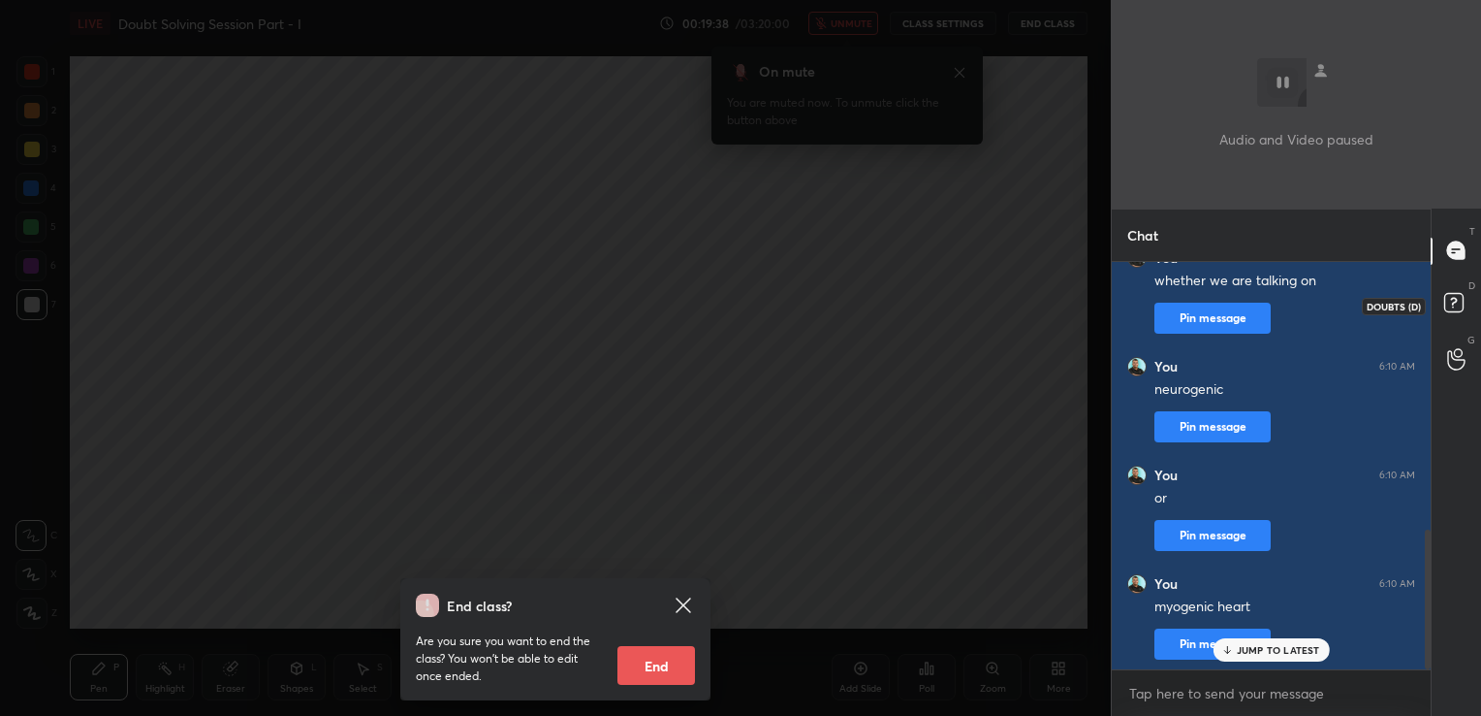
click at [1451, 304] on icon at bounding box center [1453, 301] width 7 height 8
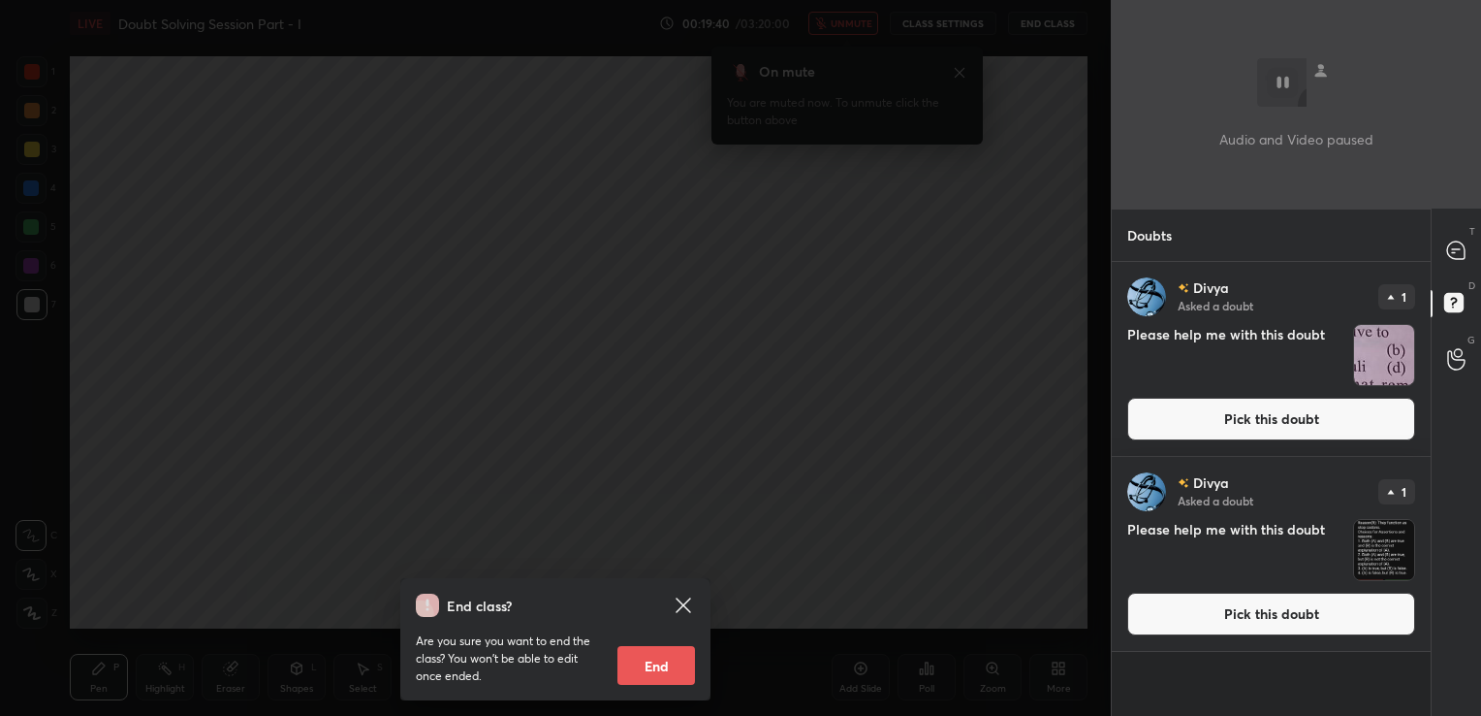
click at [1230, 617] on button "Pick this doubt" at bounding box center [1272, 613] width 288 height 43
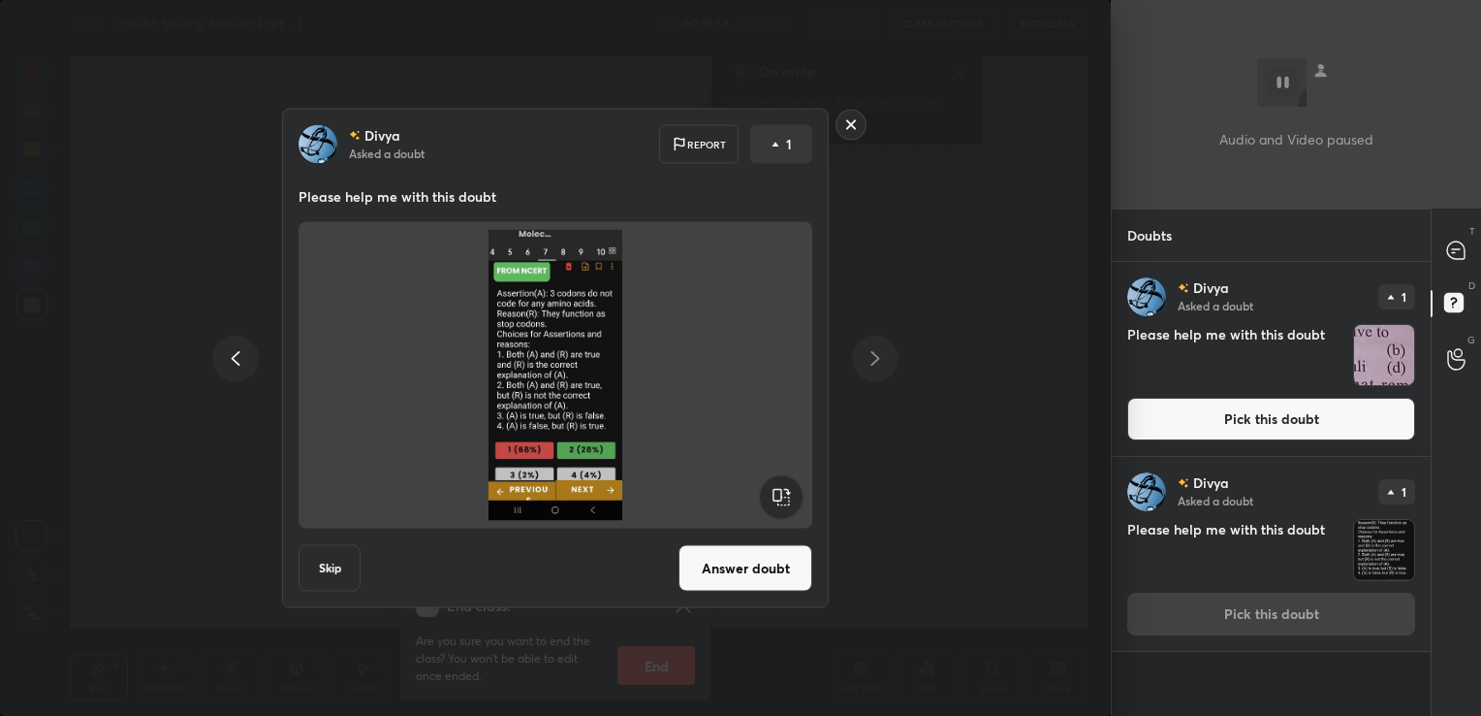
click at [851, 126] on rect at bounding box center [852, 125] width 30 height 30
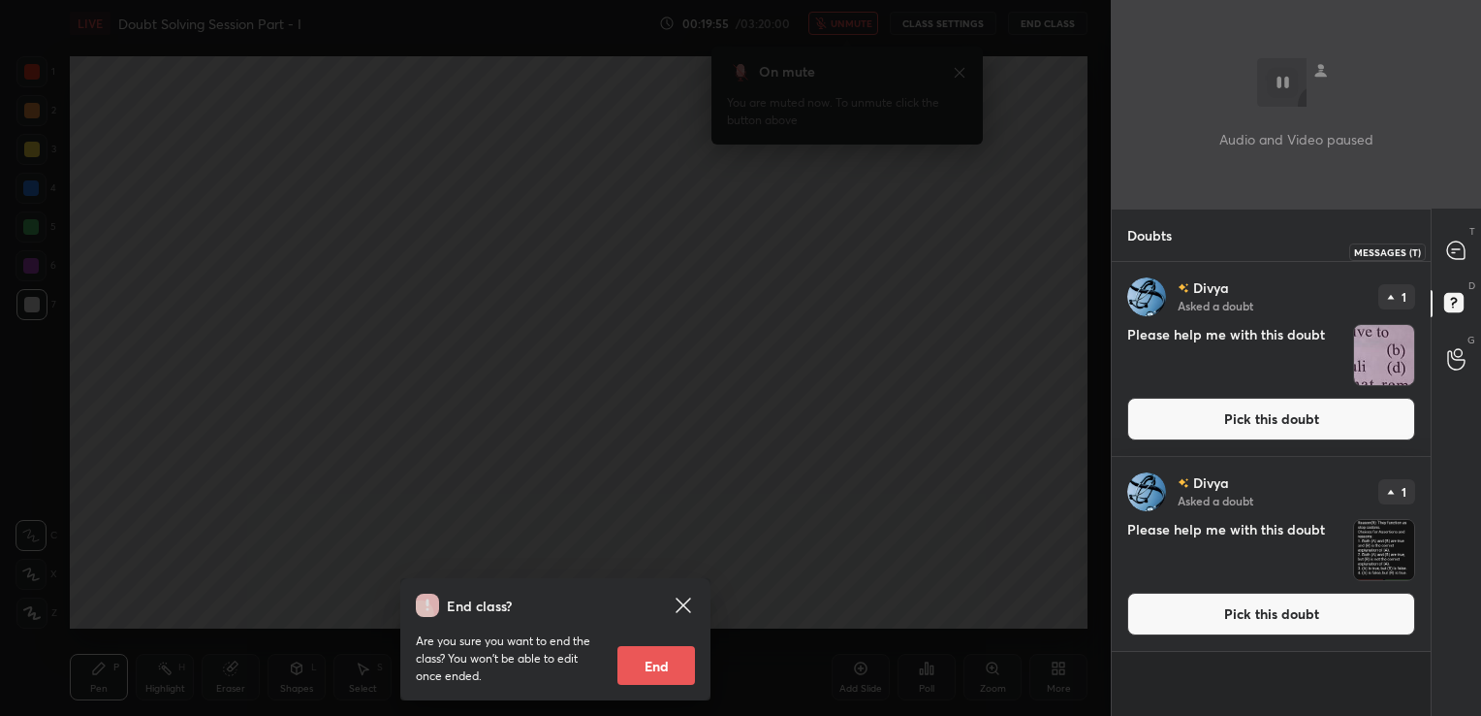
click at [1462, 246] on icon at bounding box center [1456, 249] width 17 height 17
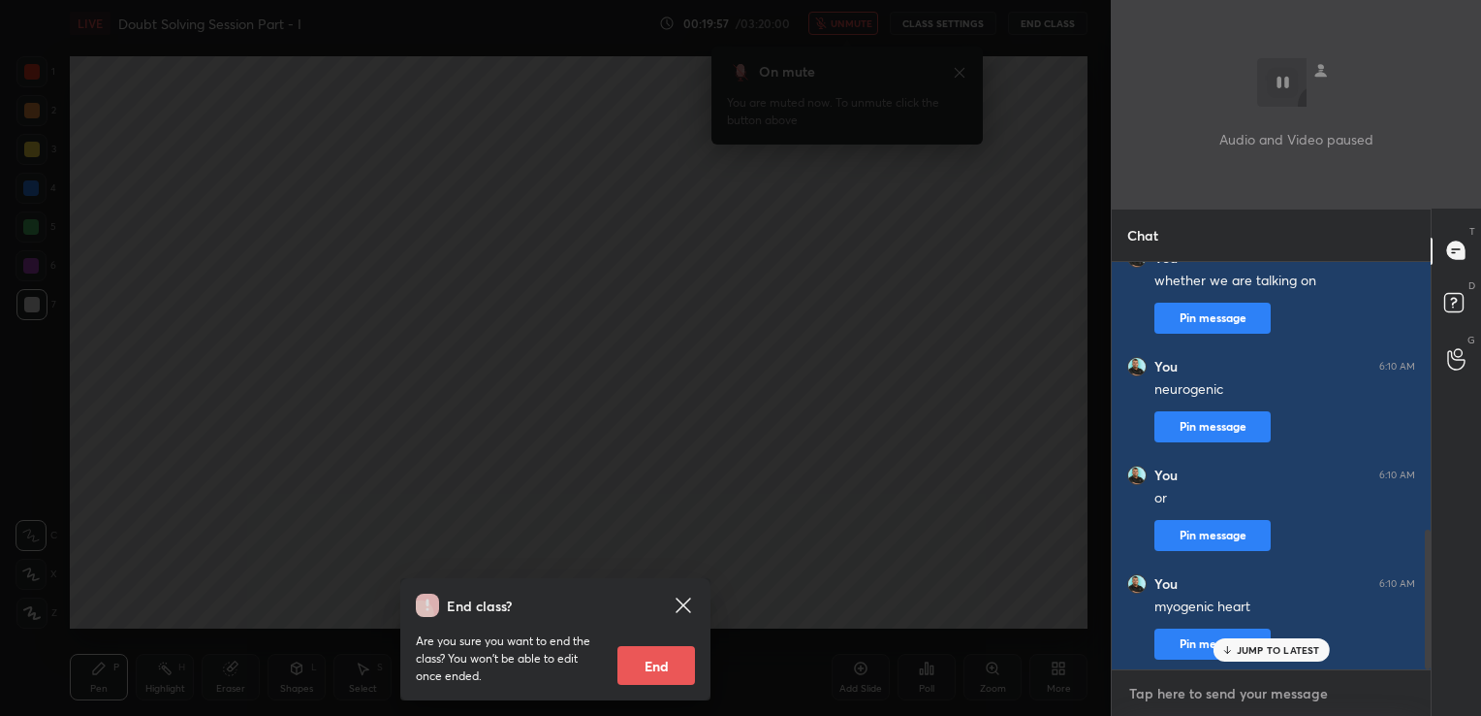
click at [1172, 692] on textarea at bounding box center [1272, 693] width 288 height 31
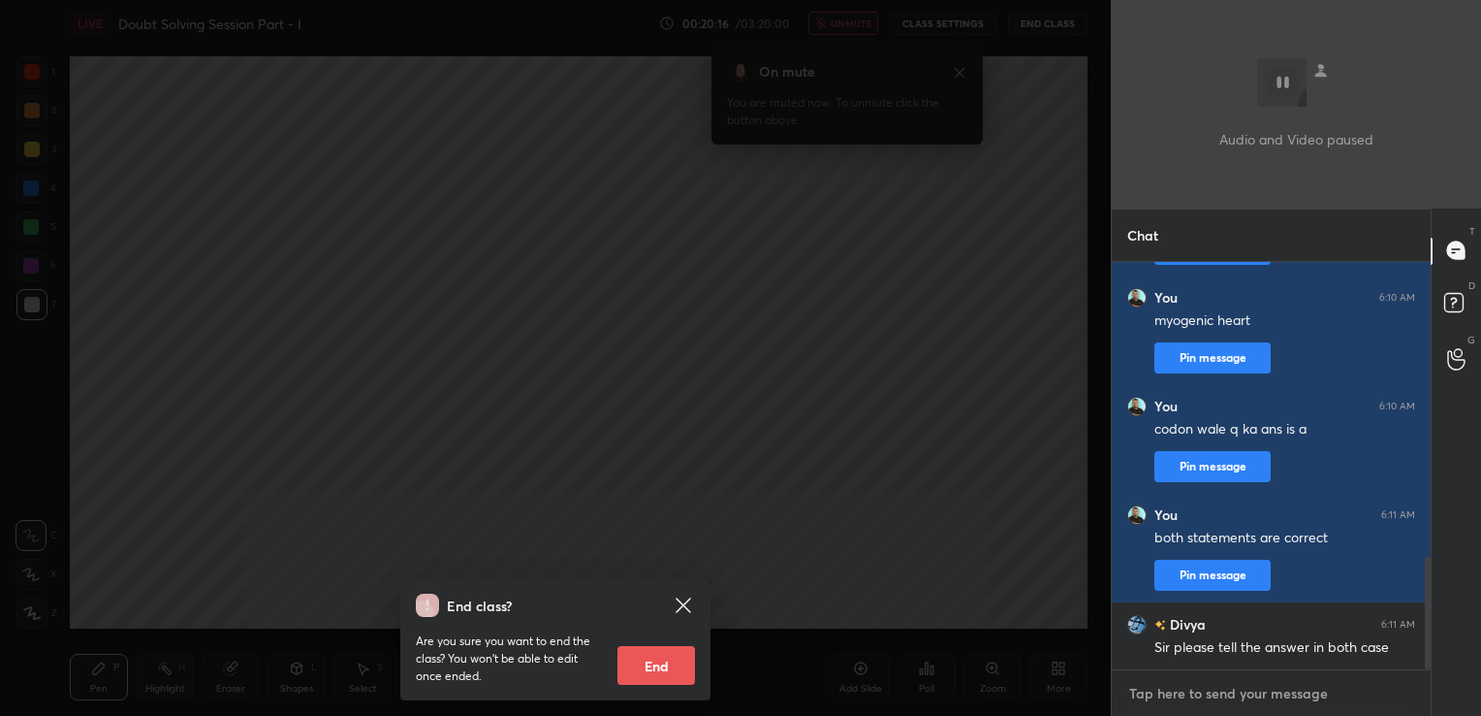
click at [1213, 702] on textarea at bounding box center [1272, 693] width 288 height 31
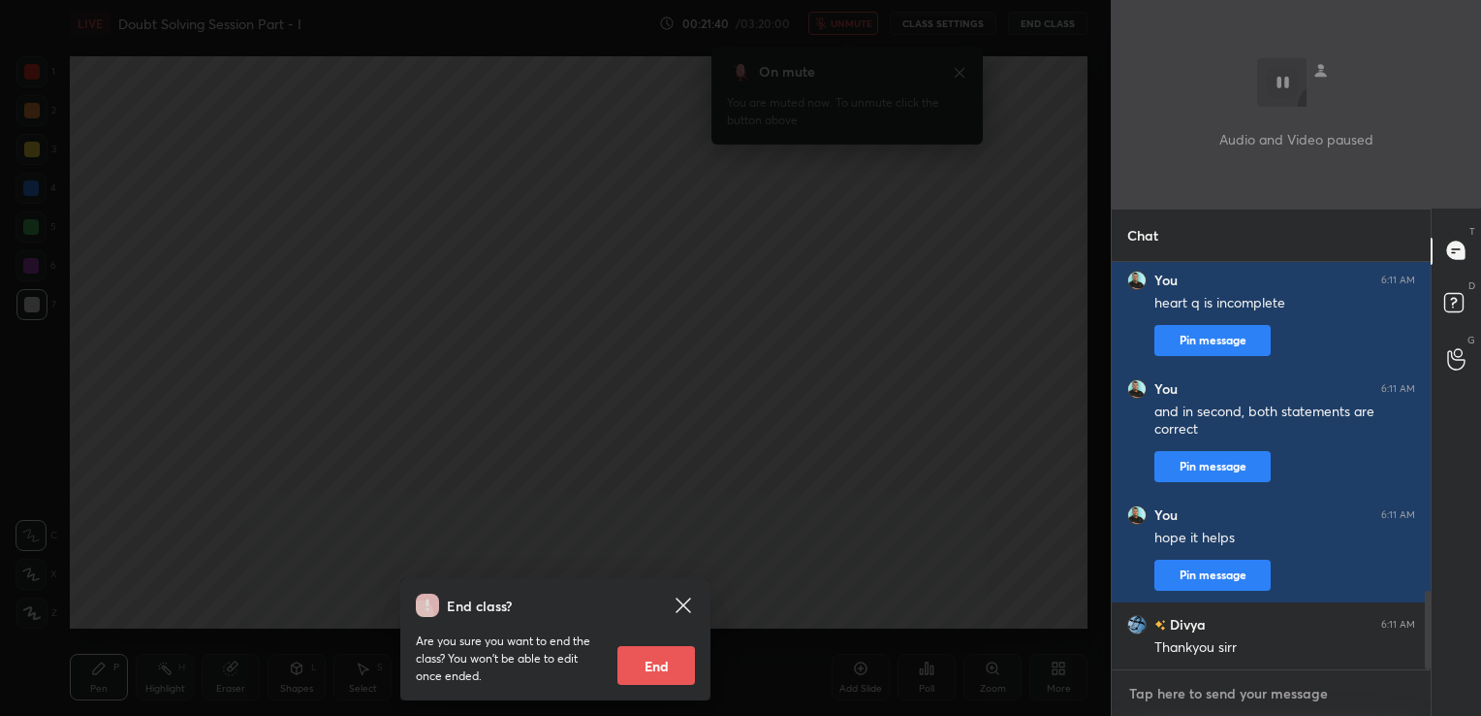
scroll to position [1698, 0]
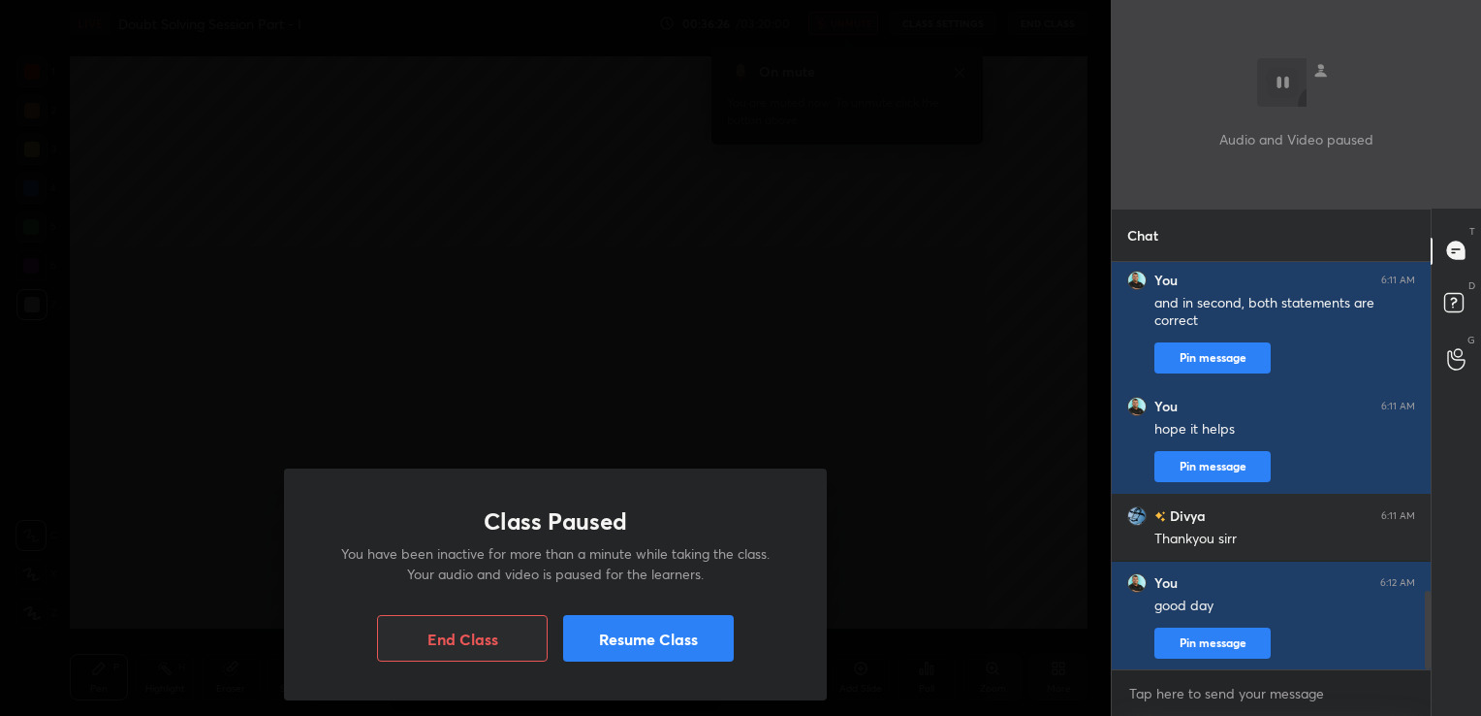
click at [729, 623] on button "Resume Class" at bounding box center [648, 638] width 171 height 47
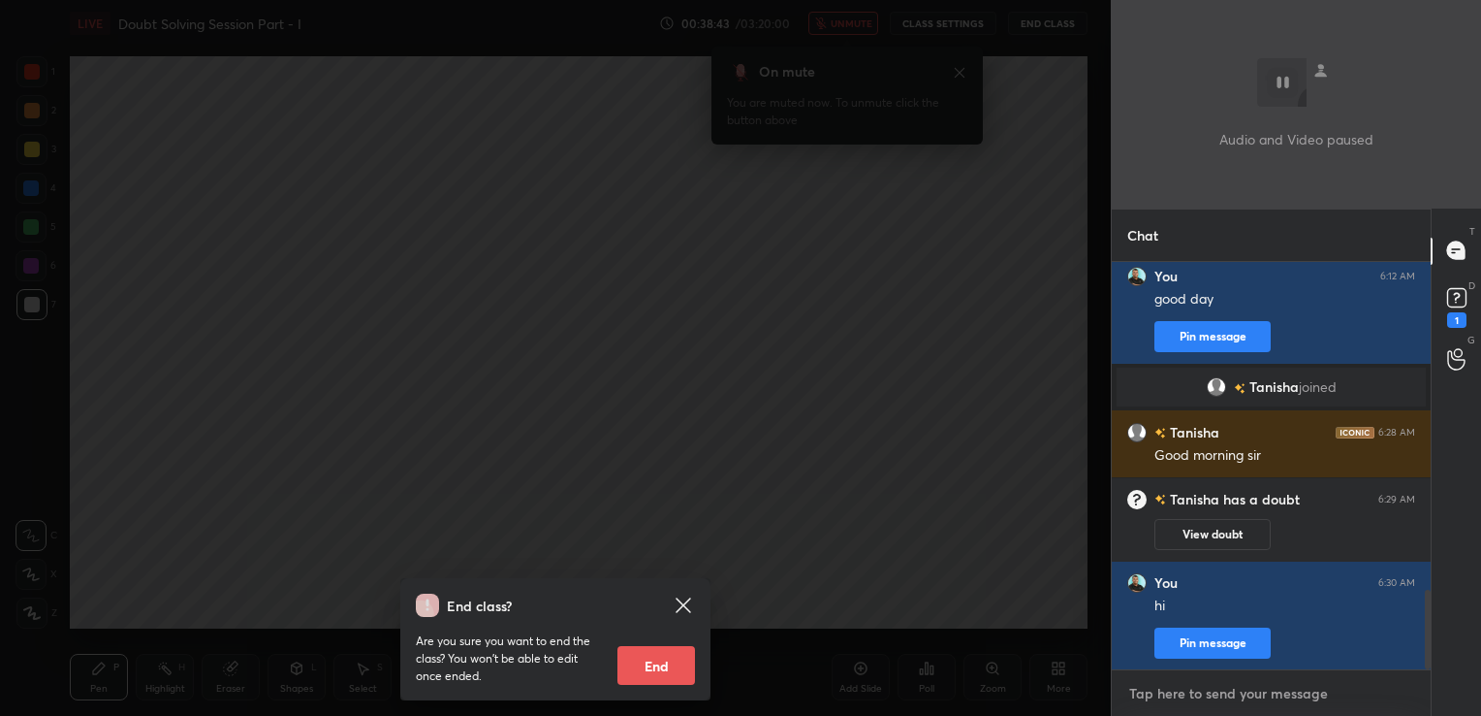
scroll to position [1682, 0]
click at [1464, 296] on rect at bounding box center [1457, 297] width 18 height 18
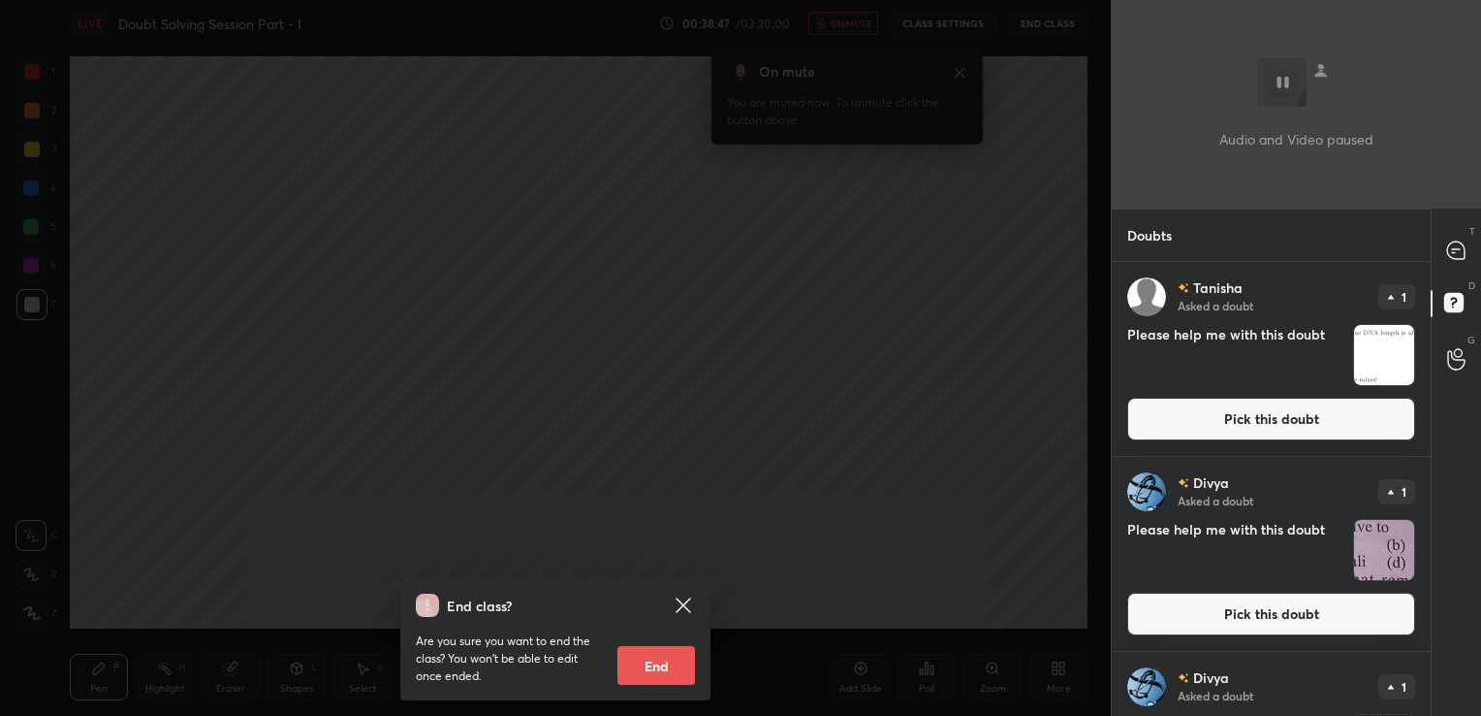
click at [1227, 404] on button "Pick this doubt" at bounding box center [1272, 419] width 288 height 43
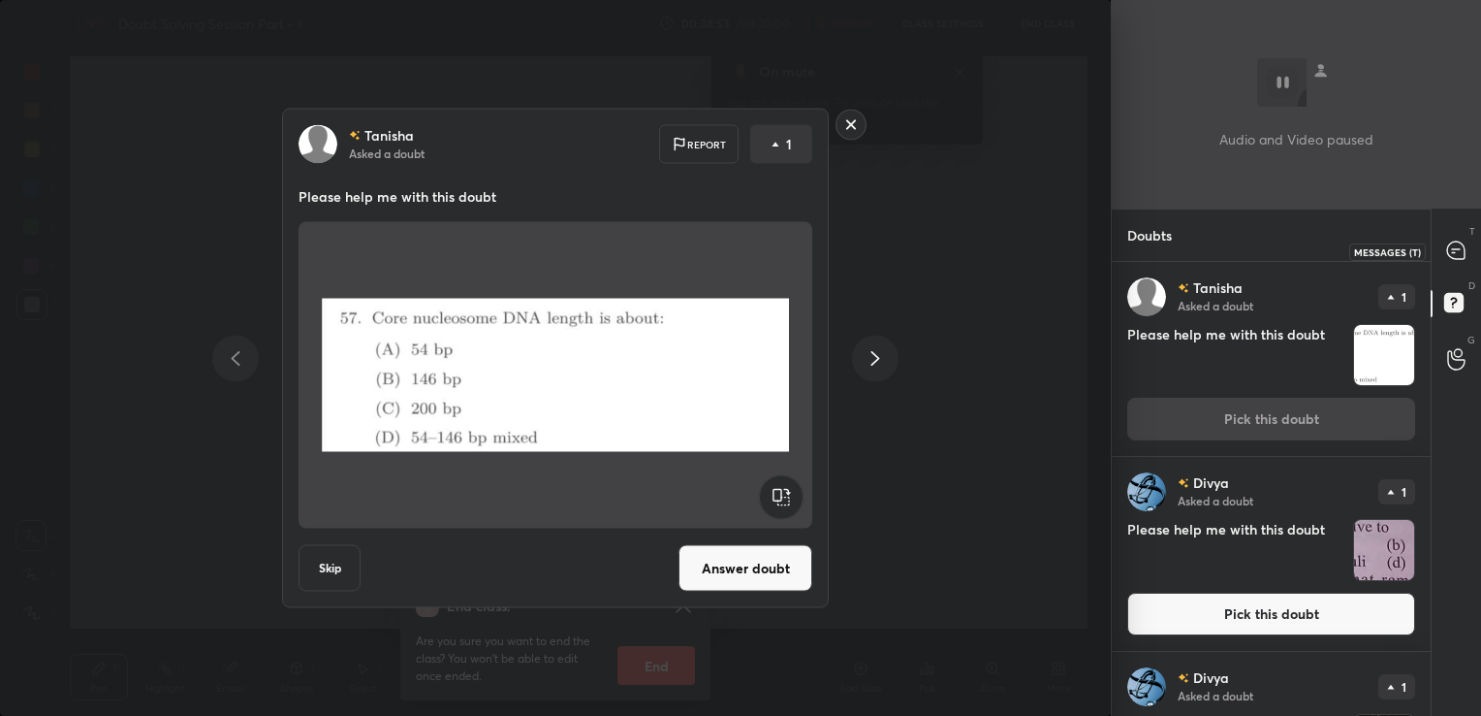
click at [1450, 252] on icon at bounding box center [1456, 249] width 17 height 17
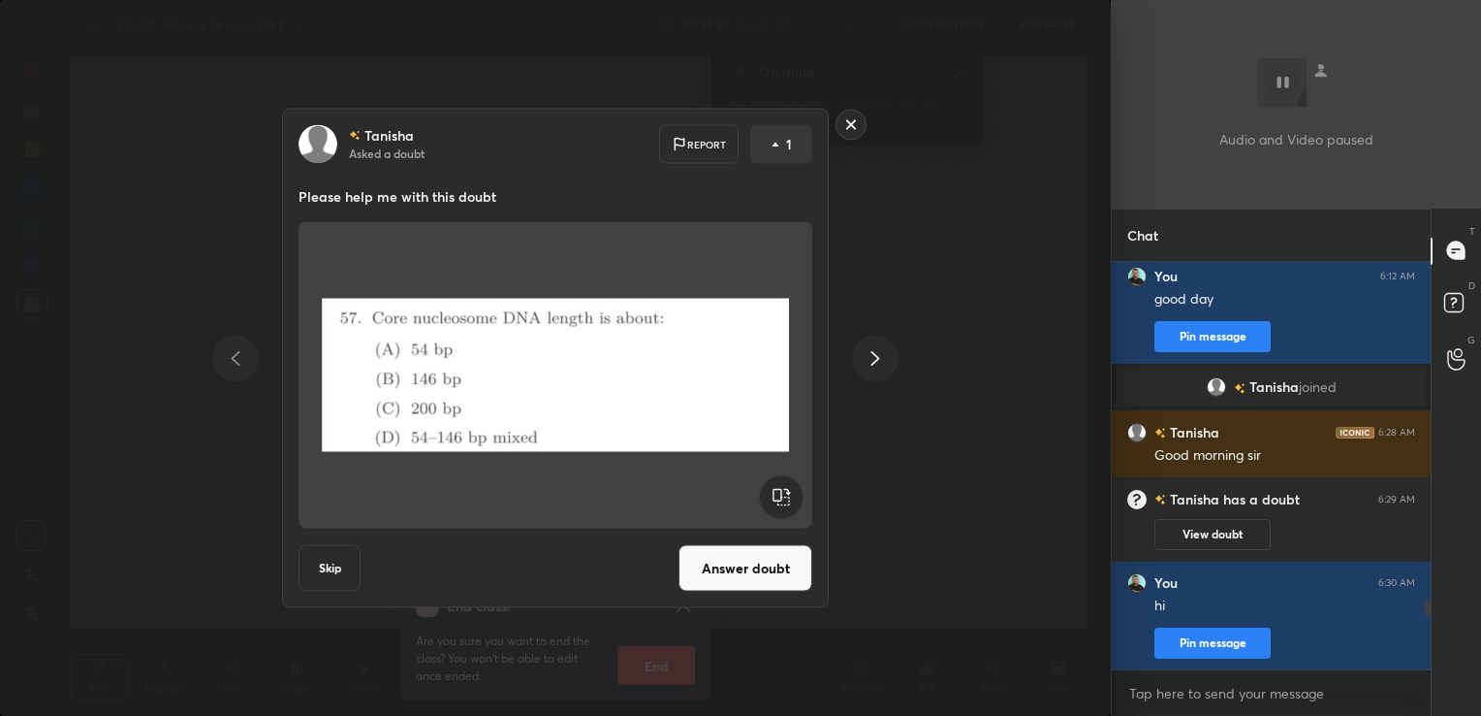
scroll to position [402, 313]
click at [1166, 700] on textarea at bounding box center [1272, 693] width 288 height 31
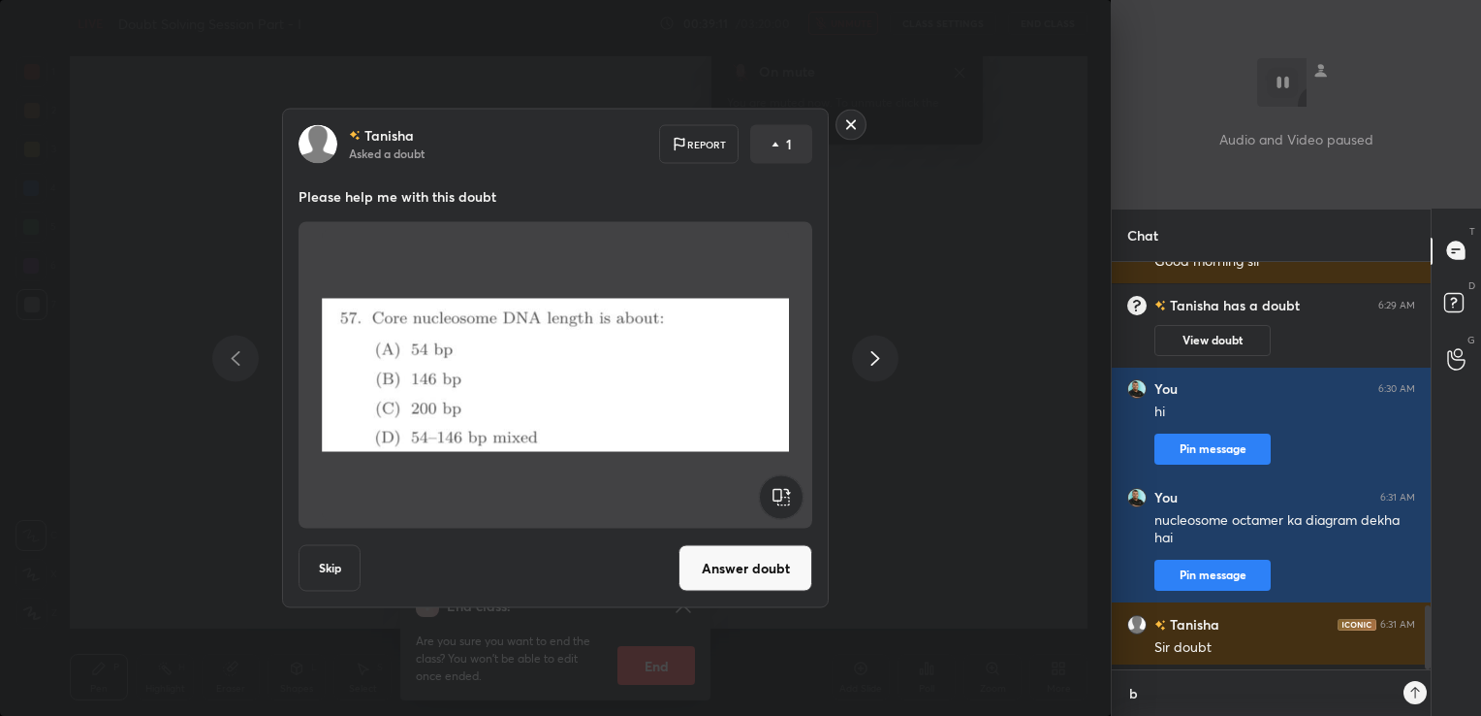
scroll to position [6, 6]
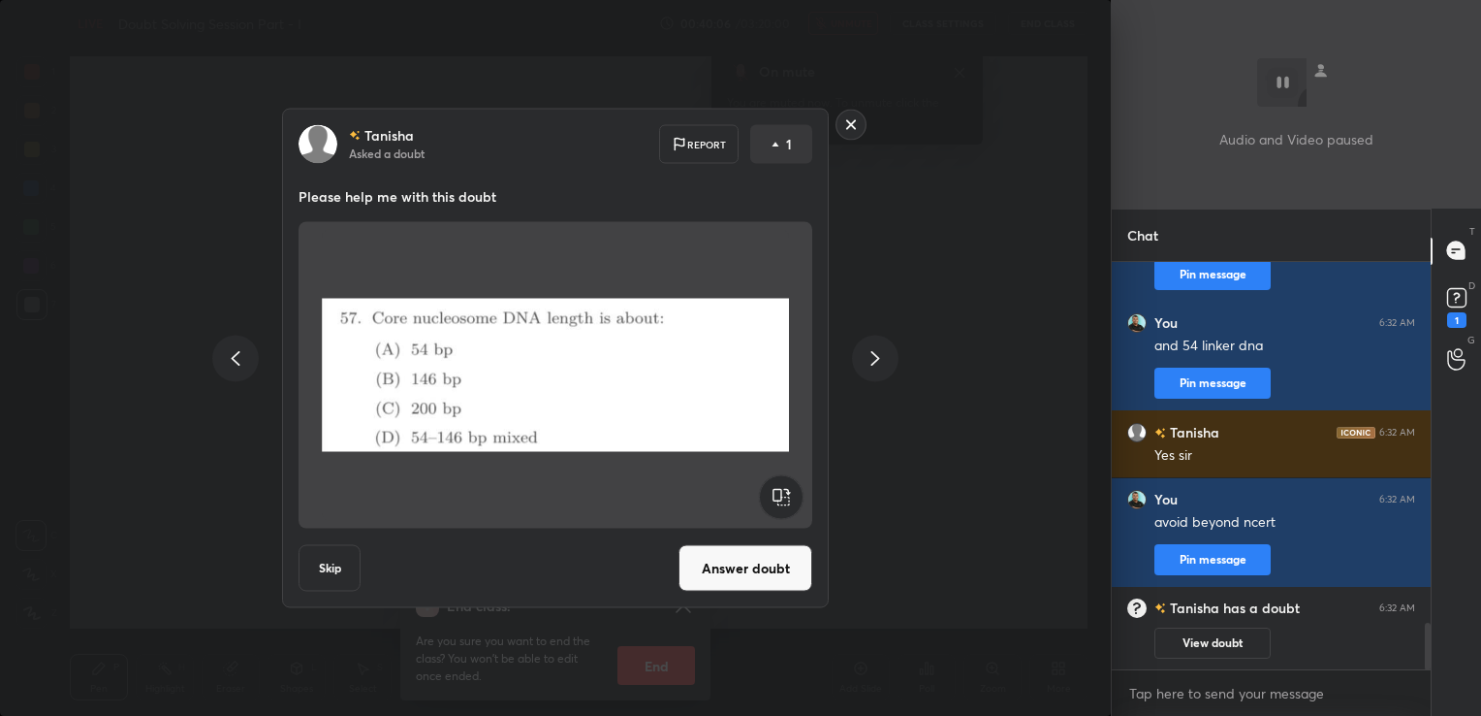
click at [783, 572] on button "Answer doubt" at bounding box center [746, 568] width 134 height 47
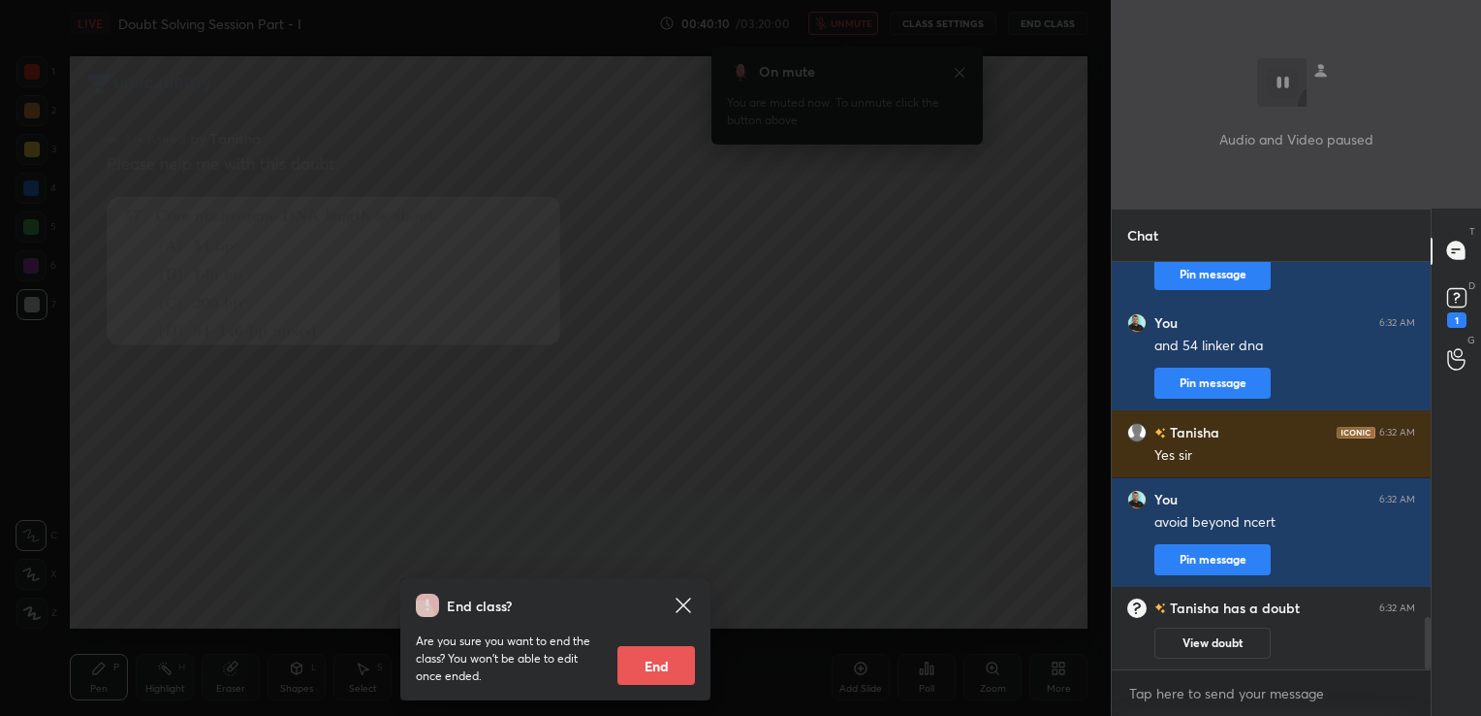
click at [1222, 638] on button "View doubt" at bounding box center [1213, 642] width 116 height 31
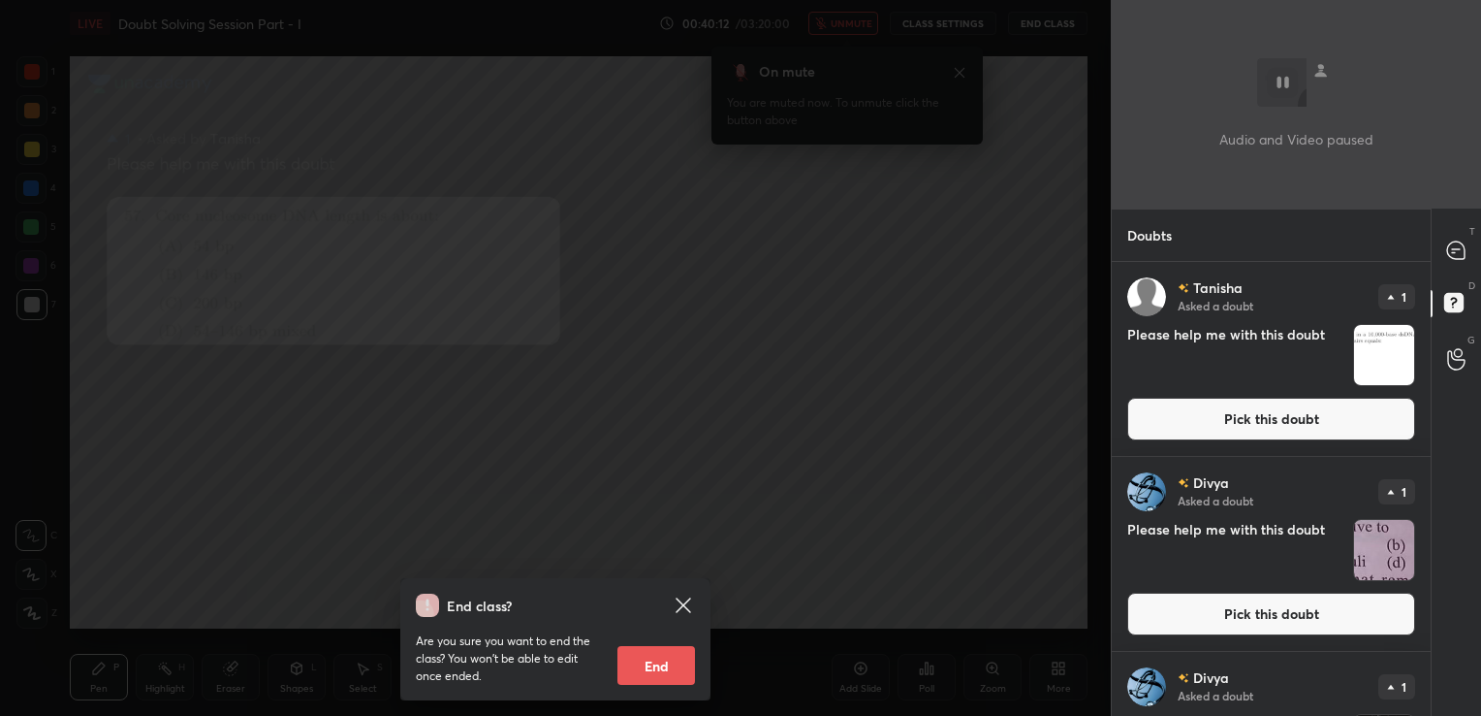
click at [1205, 412] on button "Pick this doubt" at bounding box center [1272, 419] width 288 height 43
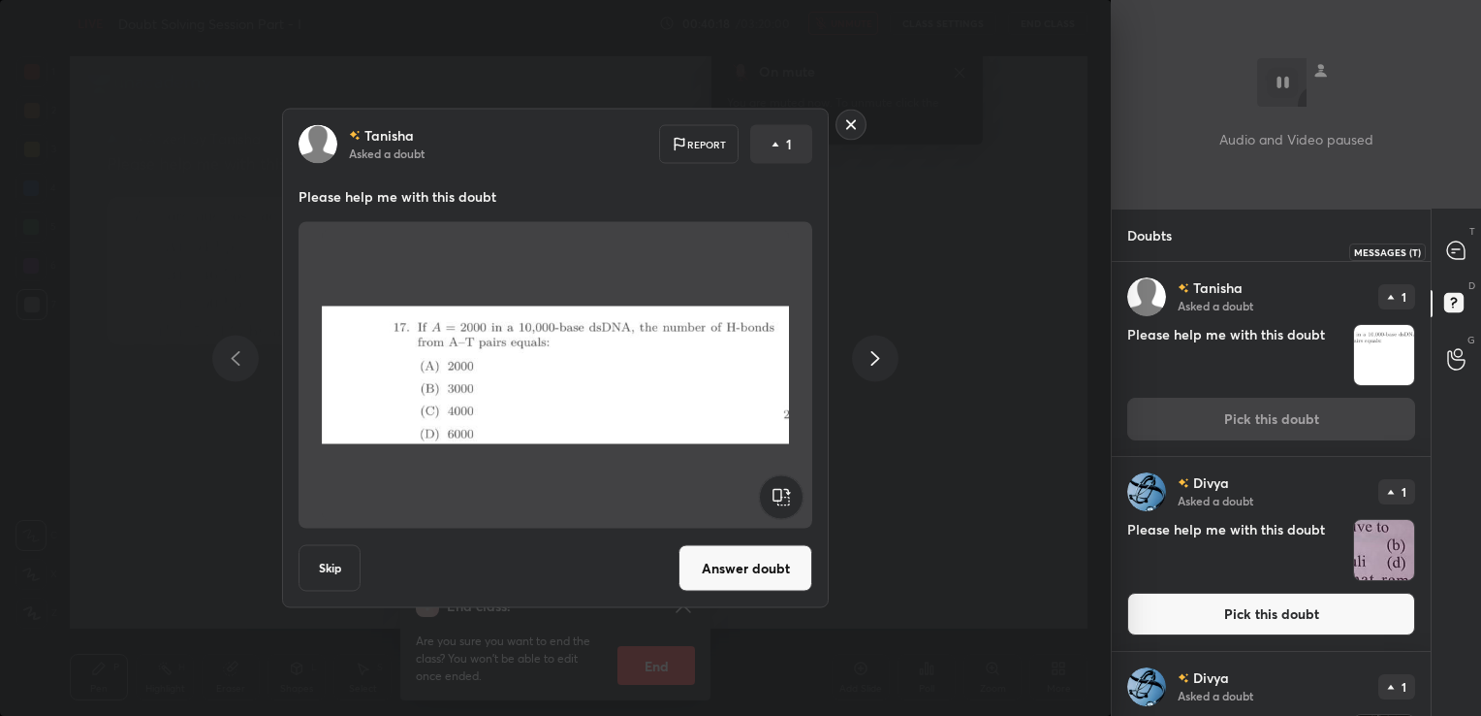
click at [1456, 248] on icon at bounding box center [1456, 249] width 17 height 17
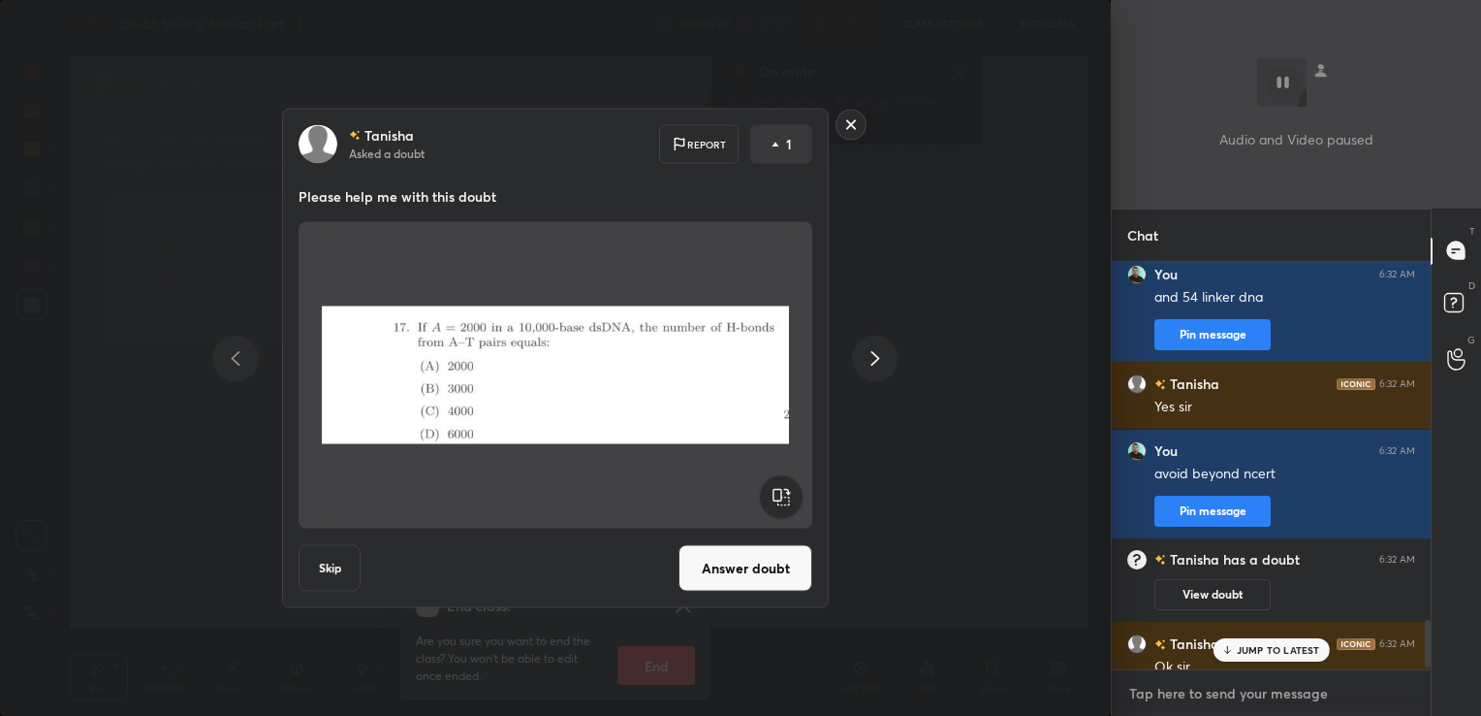
click at [1182, 687] on textarea at bounding box center [1272, 693] width 288 height 31
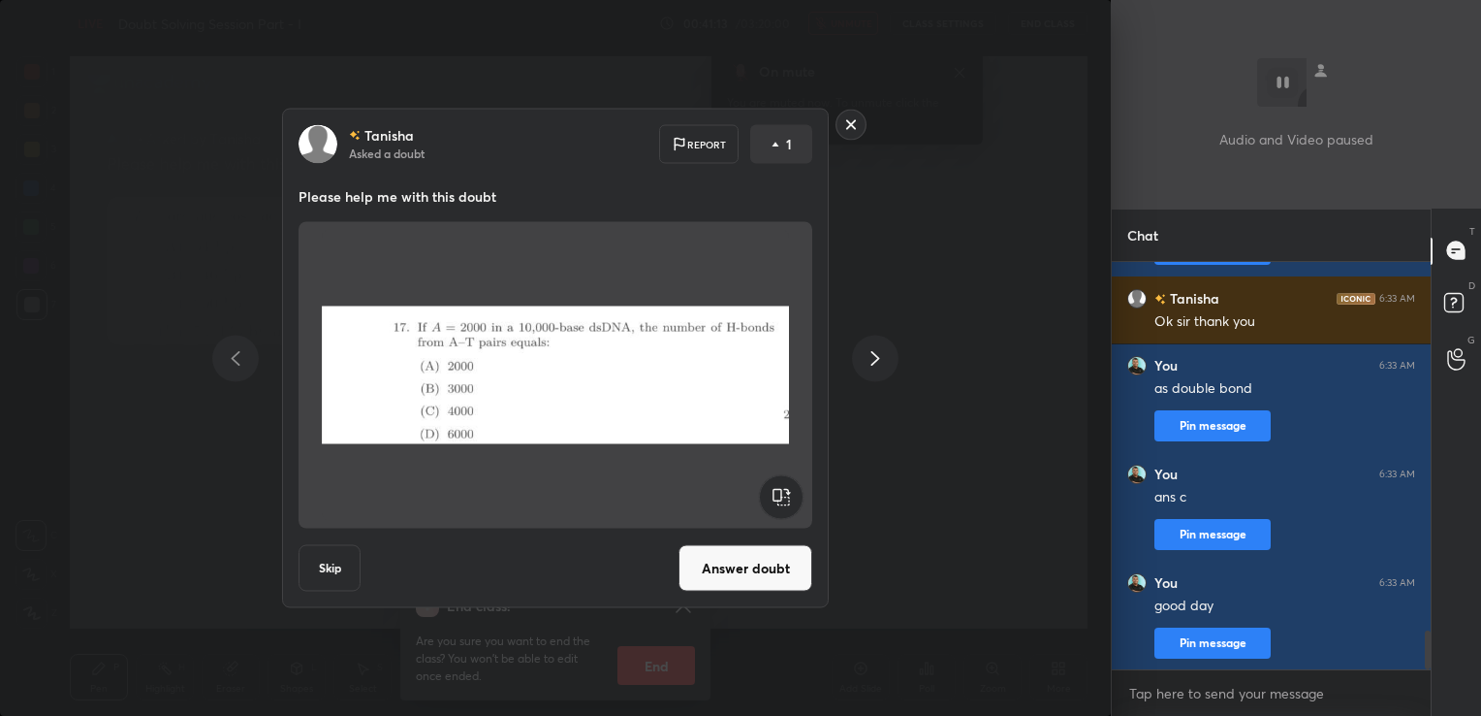
click at [756, 557] on button "Answer doubt" at bounding box center [746, 568] width 134 height 47
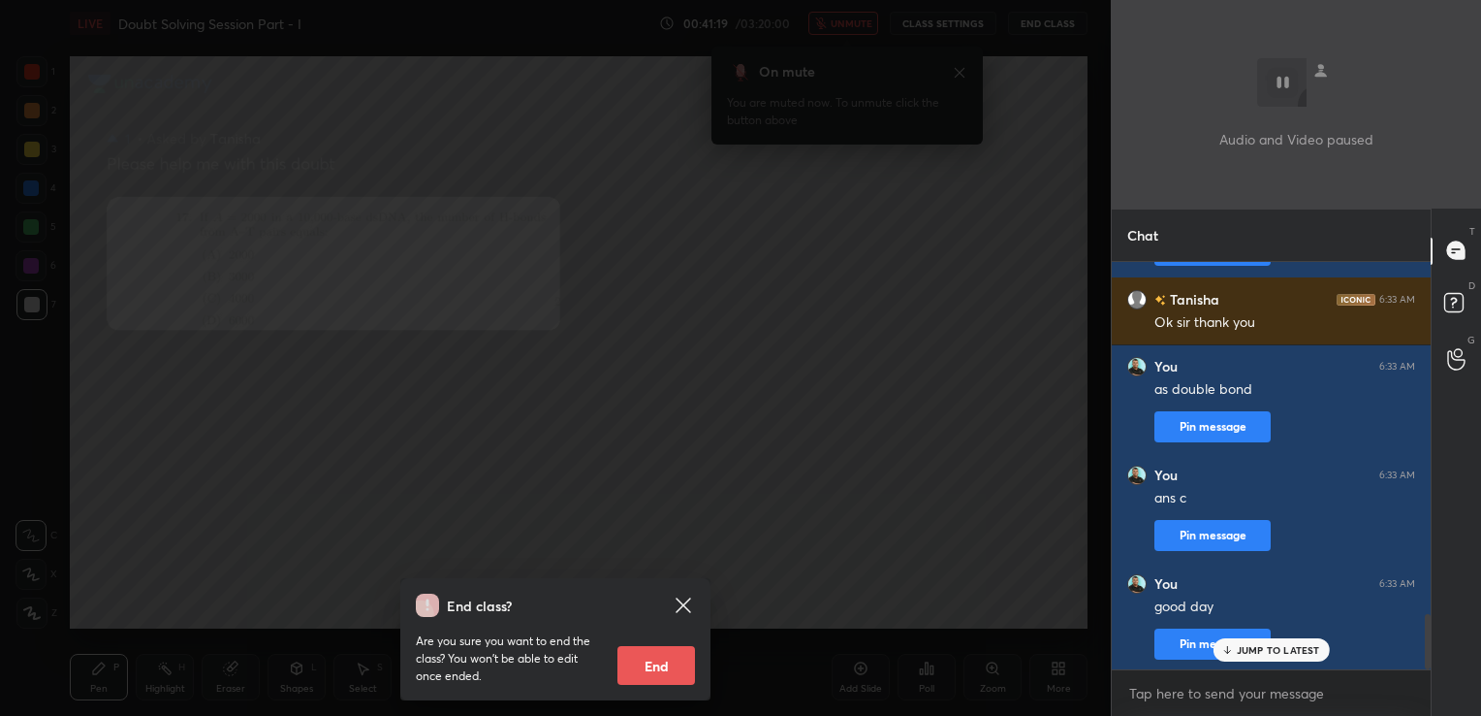
click at [685, 607] on icon at bounding box center [683, 604] width 15 height 15
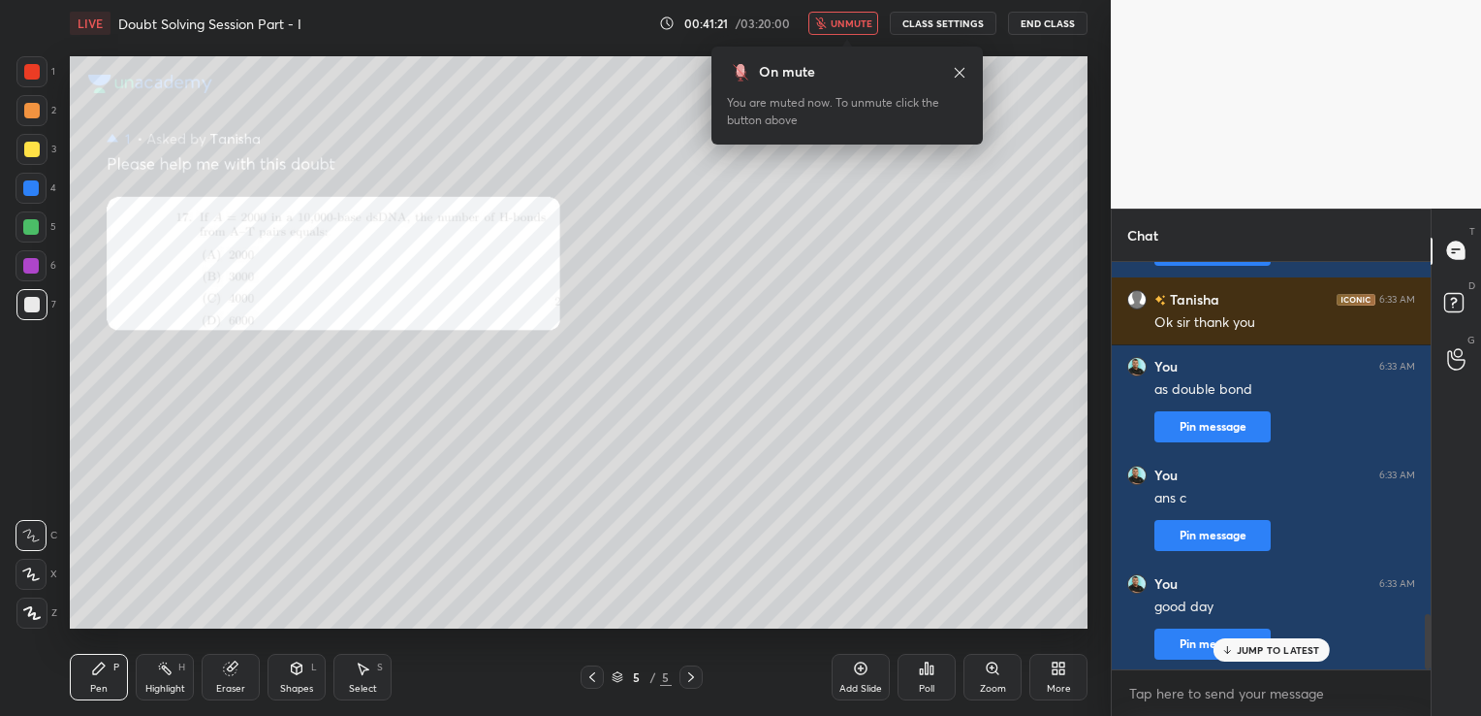
click at [852, 681] on div "Add Slide" at bounding box center [861, 676] width 58 height 47
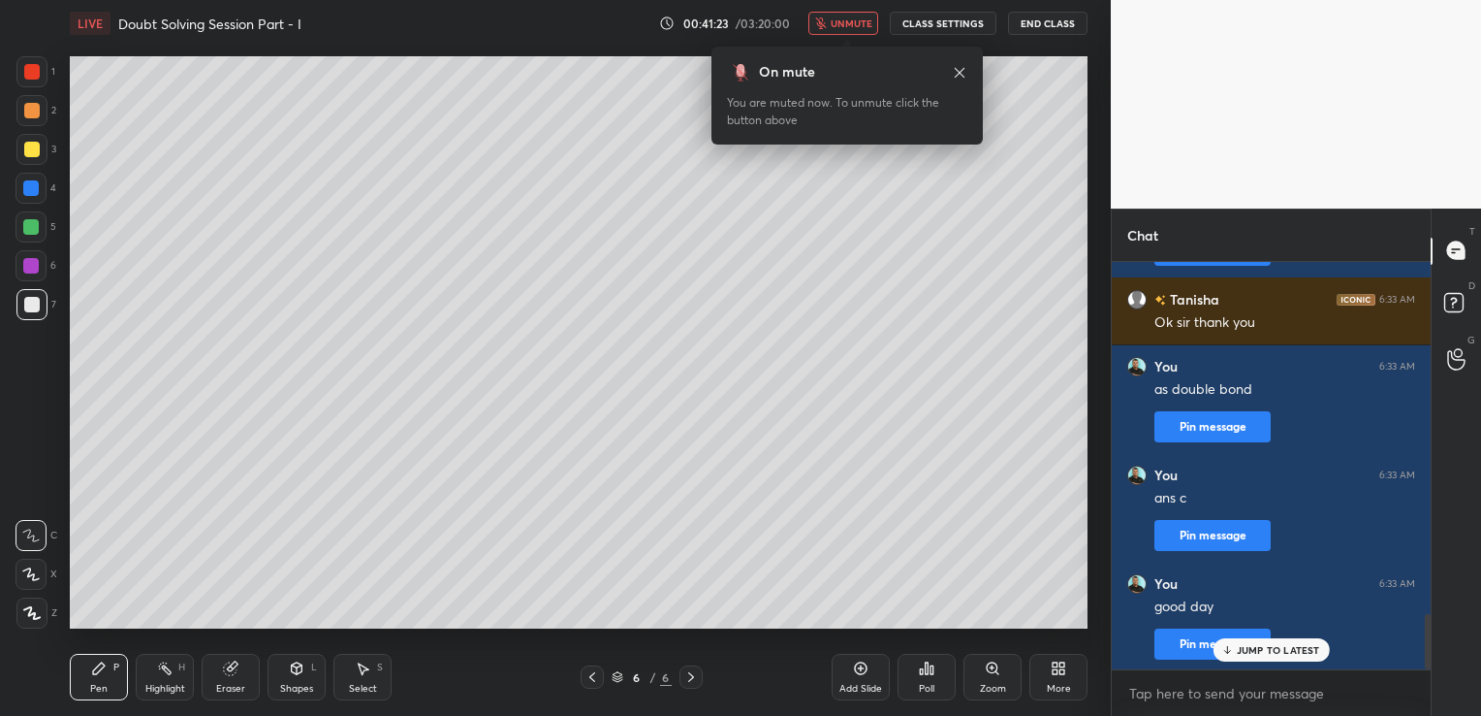
click at [1056, 16] on button "End Class" at bounding box center [1048, 23] width 80 height 23
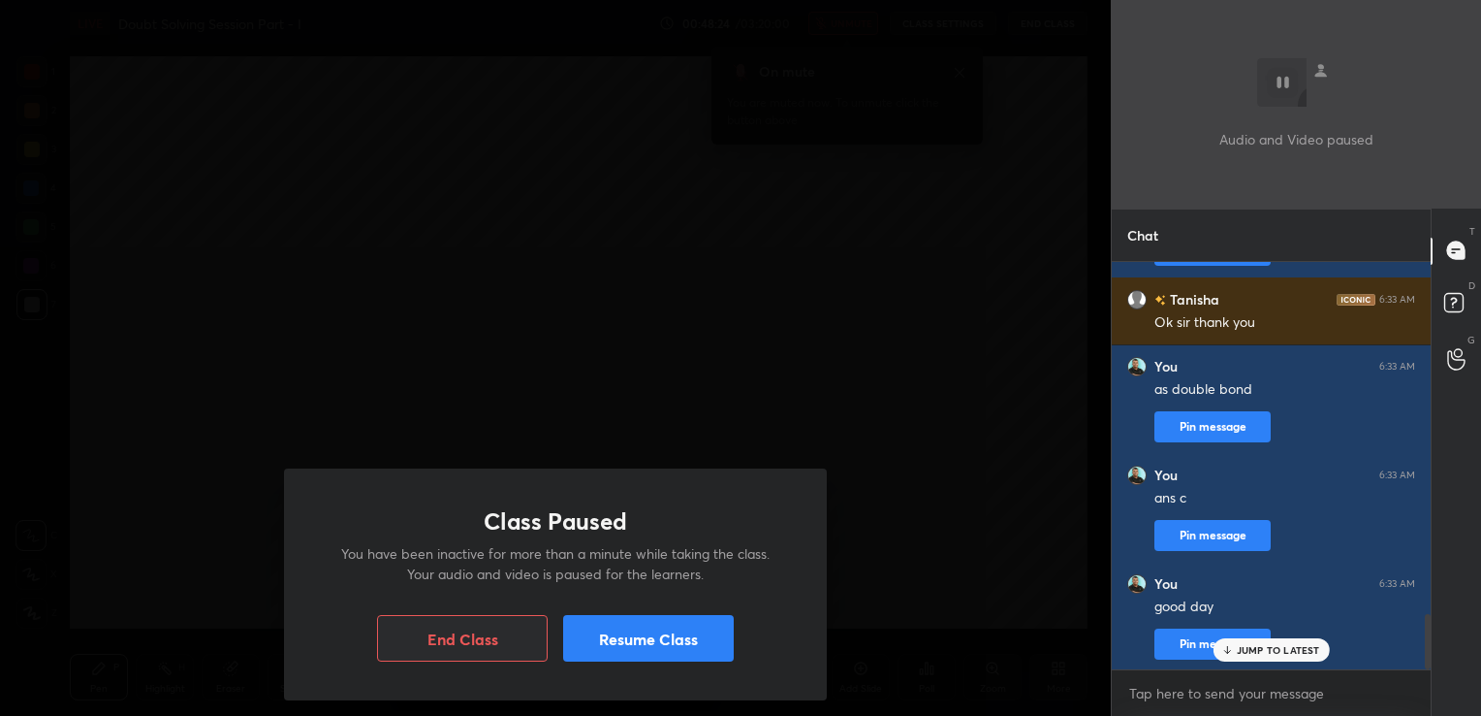
click at [1304, 648] on p "JUMP TO LATEST" at bounding box center [1278, 650] width 83 height 12
click at [725, 623] on button "Resume Class" at bounding box center [648, 638] width 171 height 47
click at [723, 633] on button "Resume Class" at bounding box center [648, 638] width 171 height 47
click at [729, 642] on button "Resume Class" at bounding box center [648, 638] width 171 height 47
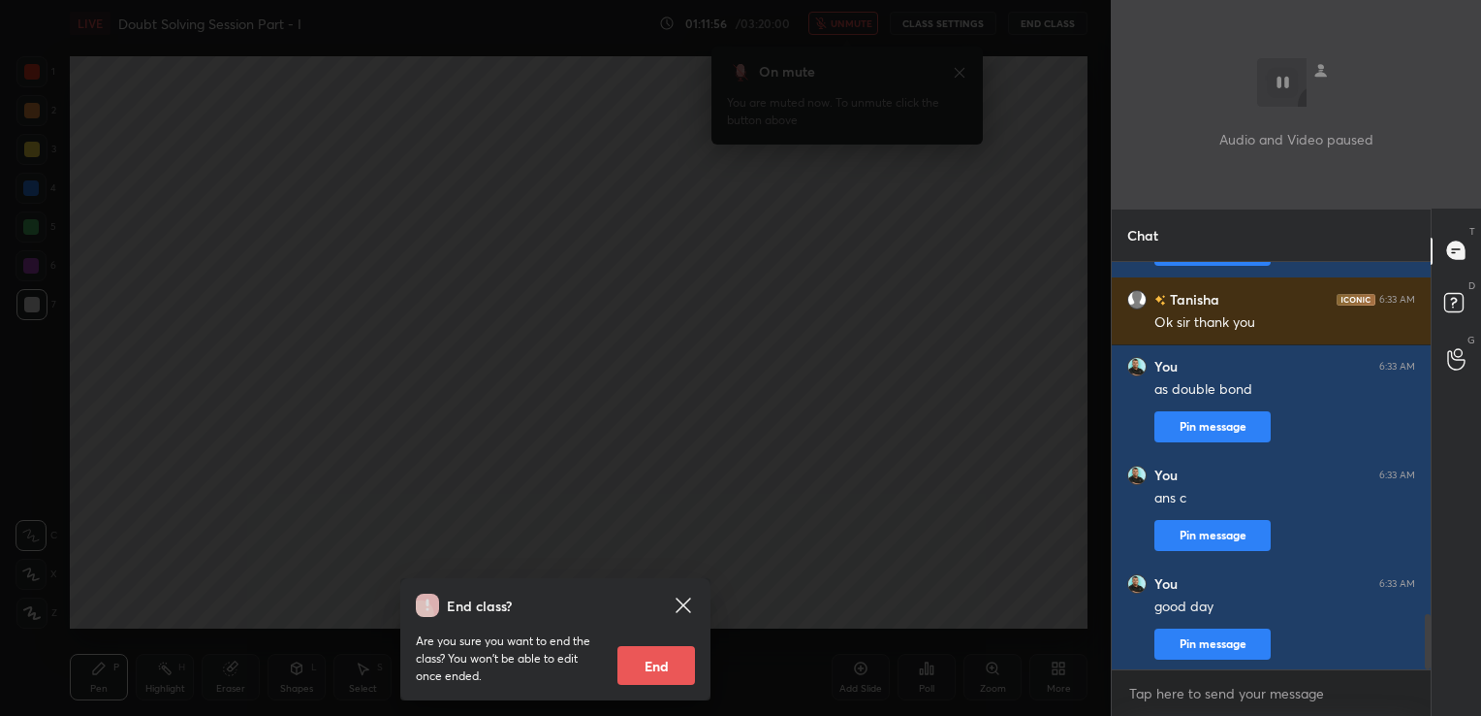
click at [729, 642] on div "End class? Are you sure you want to end the class? You won’t be able to edit on…" at bounding box center [555, 358] width 1111 height 716
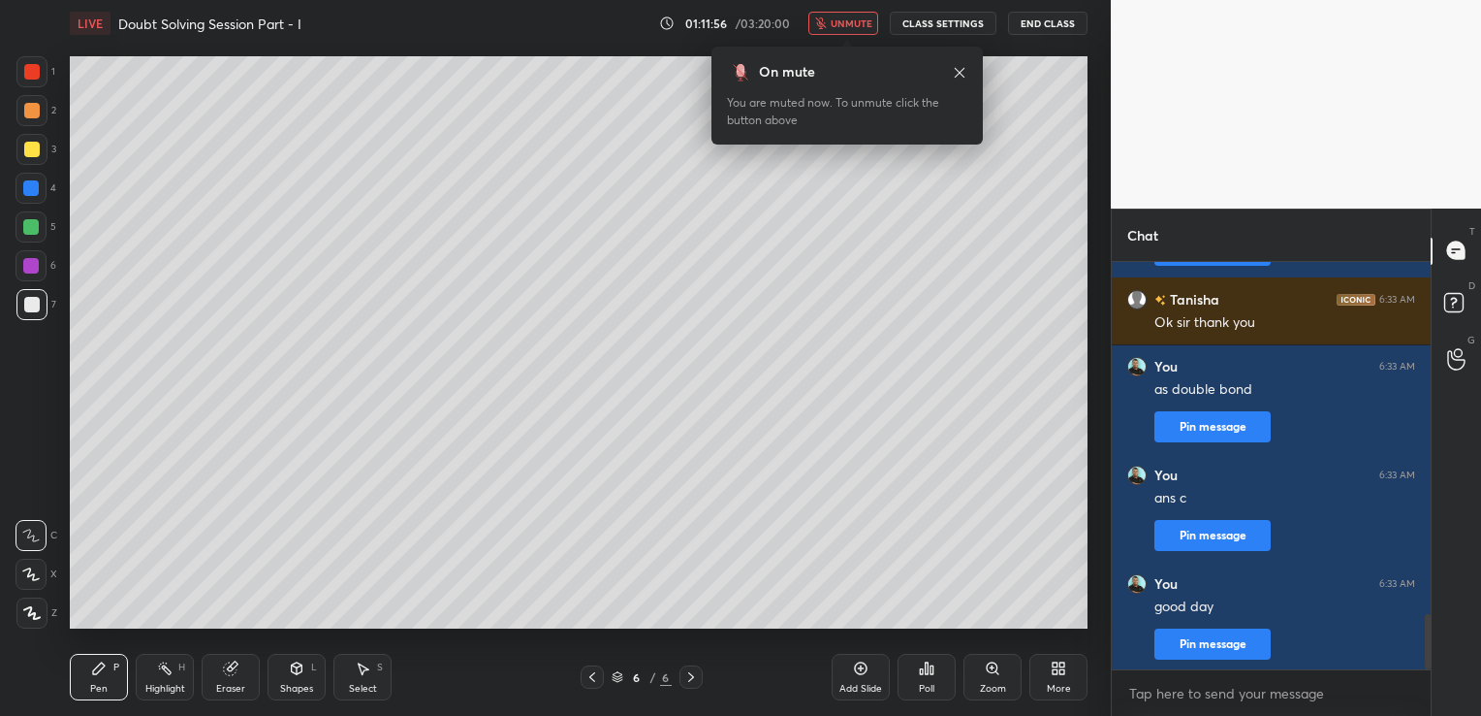
click at [729, 642] on div "Pen P Highlight H Eraser Shapes L Select S 6 / 6 Add Slide Poll Zoom More" at bounding box center [579, 677] width 1018 height 78
click at [1074, 17] on button "End Class" at bounding box center [1048, 23] width 80 height 23
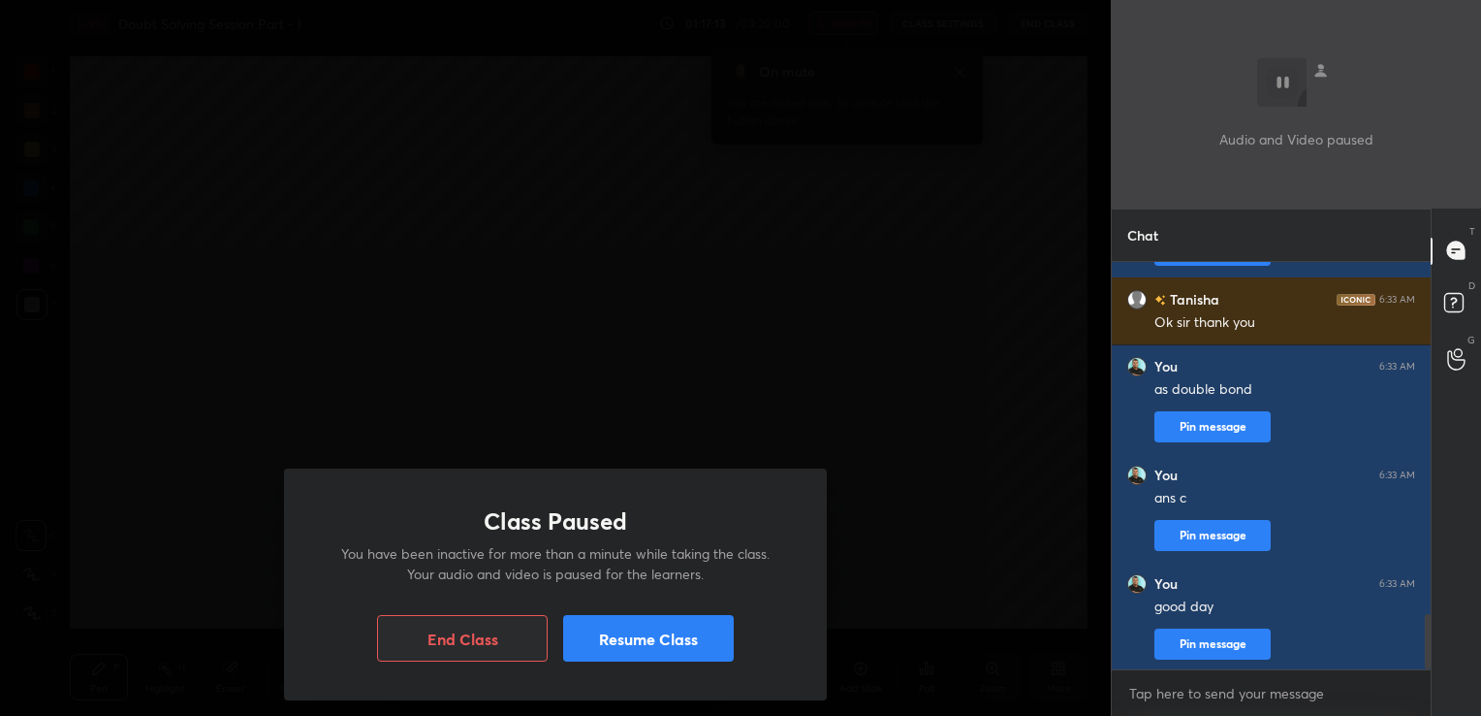
click at [726, 634] on button "Resume Class" at bounding box center [648, 638] width 171 height 47
